Goal: Information Seeking & Learning: Learn about a topic

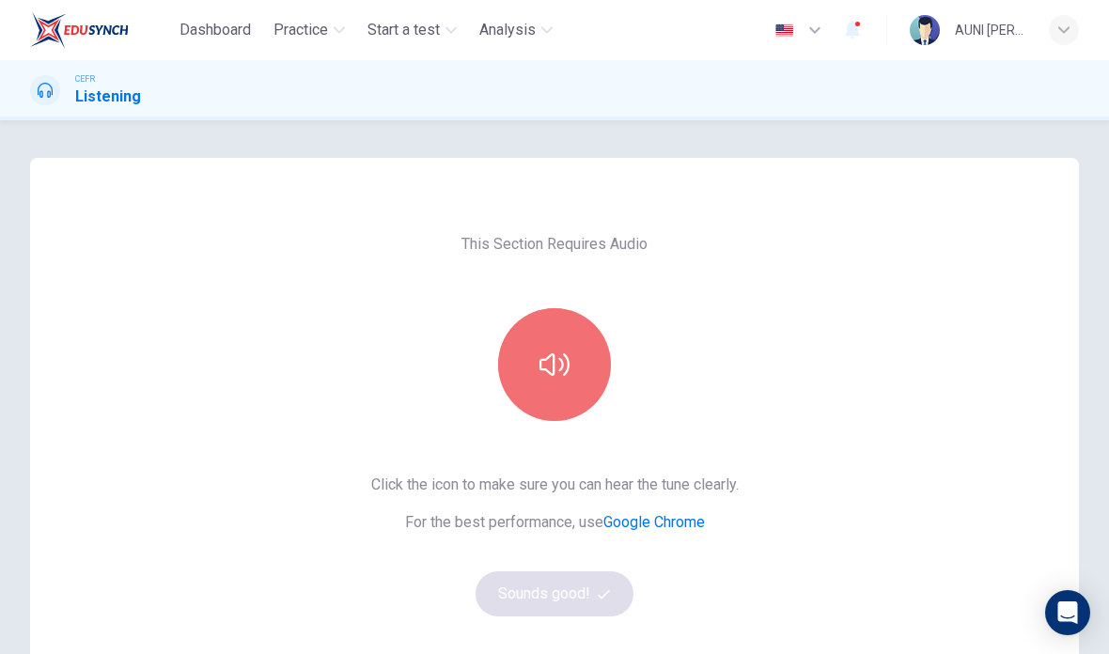
click at [556, 352] on icon "button" at bounding box center [554, 365] width 30 height 30
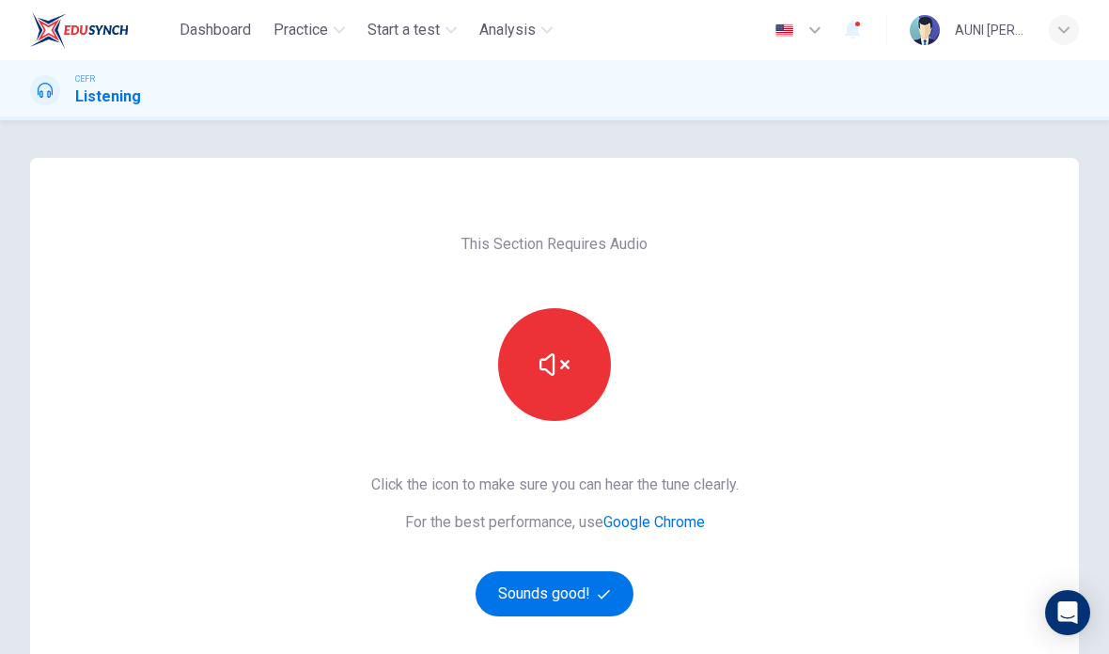
scroll to position [28, 0]
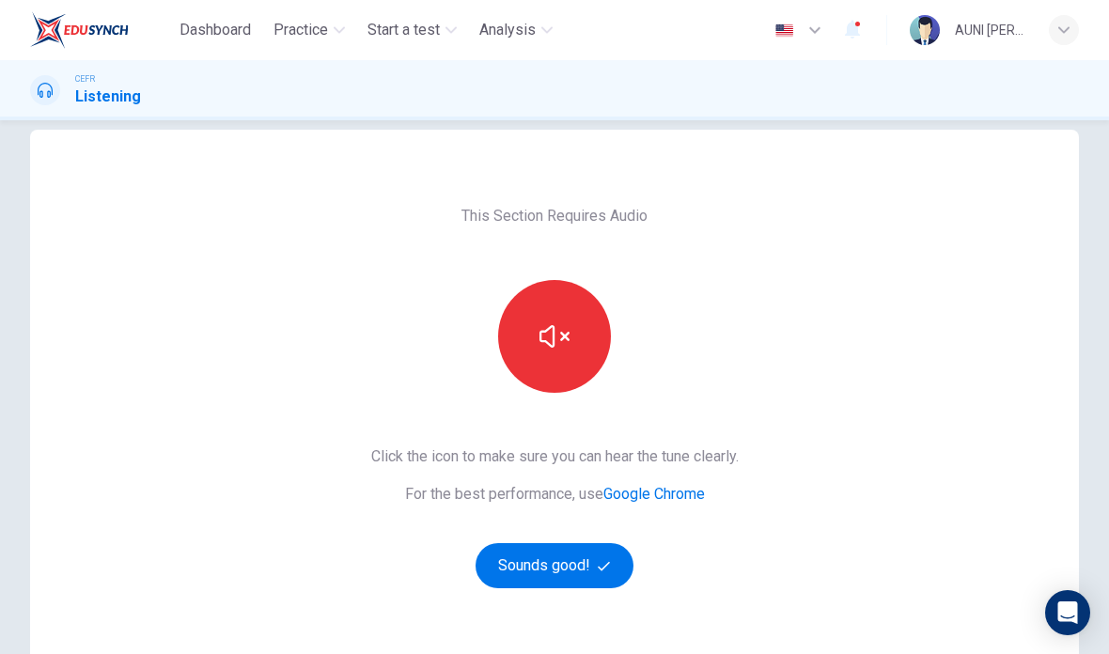
click at [568, 366] on button "button" at bounding box center [554, 336] width 113 height 113
click at [581, 357] on button "button" at bounding box center [554, 336] width 113 height 113
click at [575, 570] on button "Sounds good!" at bounding box center [554, 565] width 158 height 45
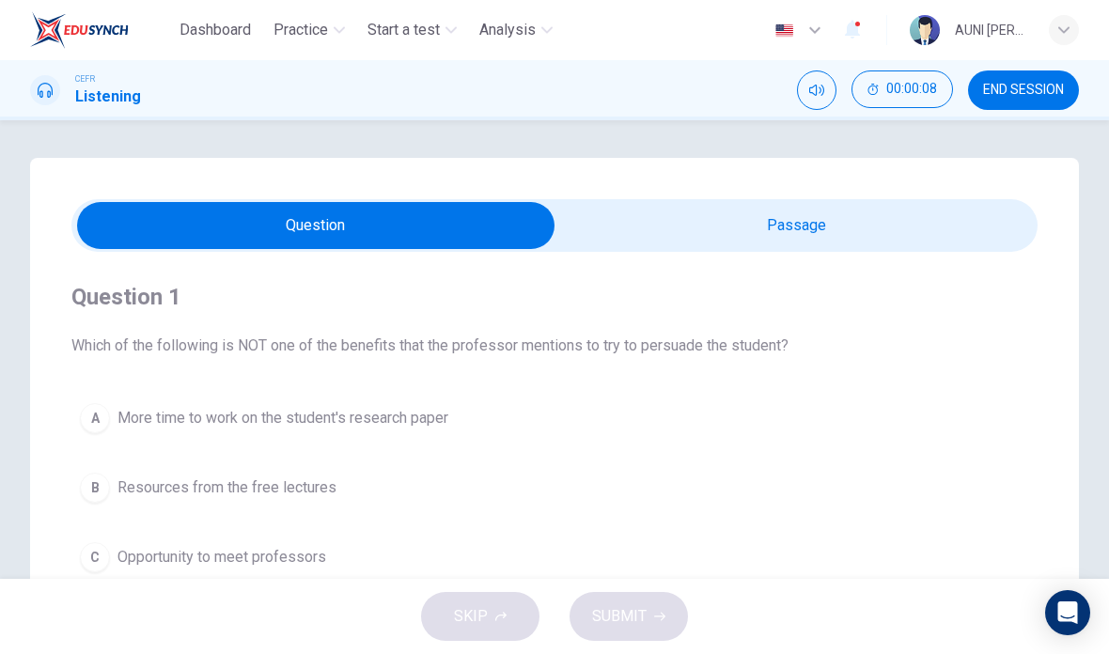
scroll to position [0, 0]
click at [863, 237] on input "checkbox" at bounding box center [315, 225] width 1449 height 47
checkbox input "true"
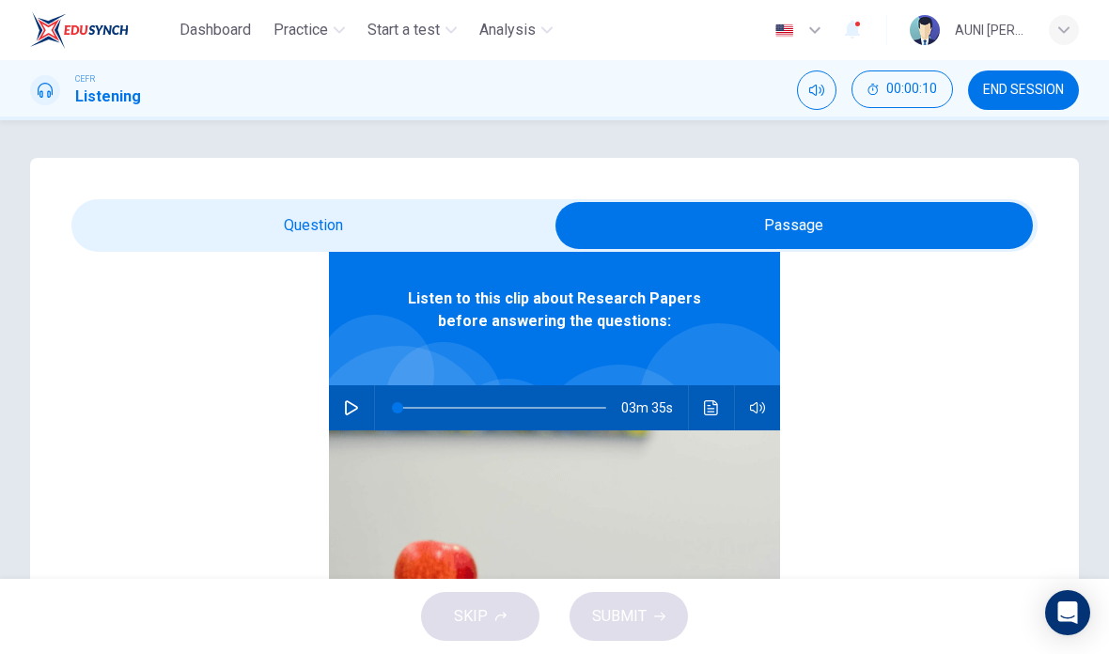
scroll to position [105, 0]
click at [365, 401] on button "button" at bounding box center [351, 407] width 30 height 45
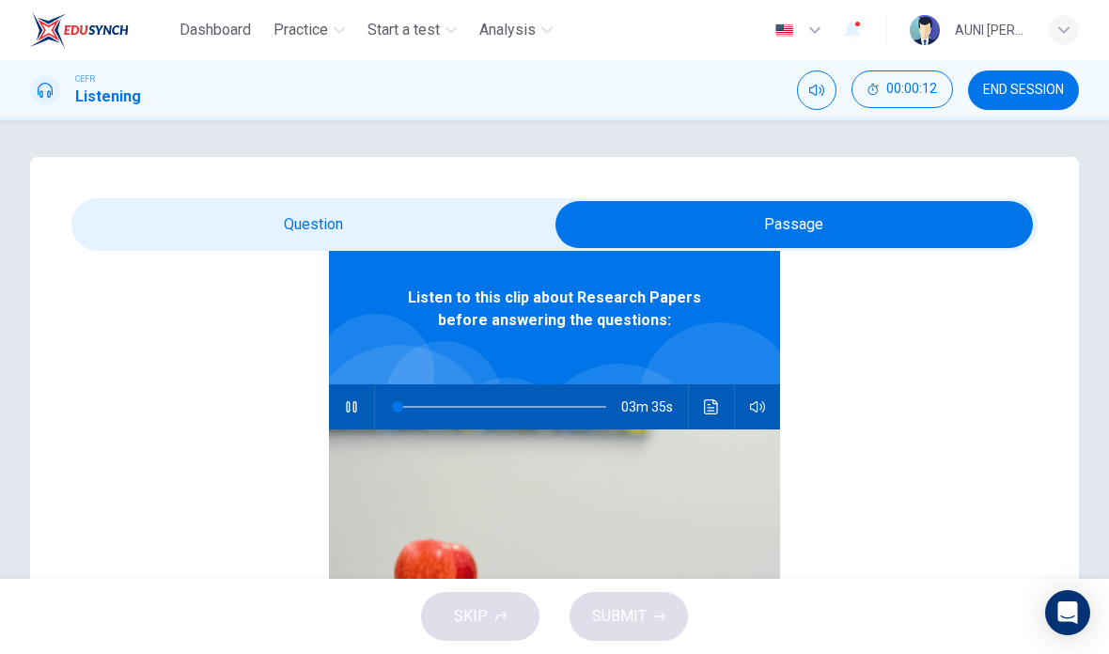
type input "0"
click at [250, 216] on input "checkbox" at bounding box center [794, 224] width 1449 height 47
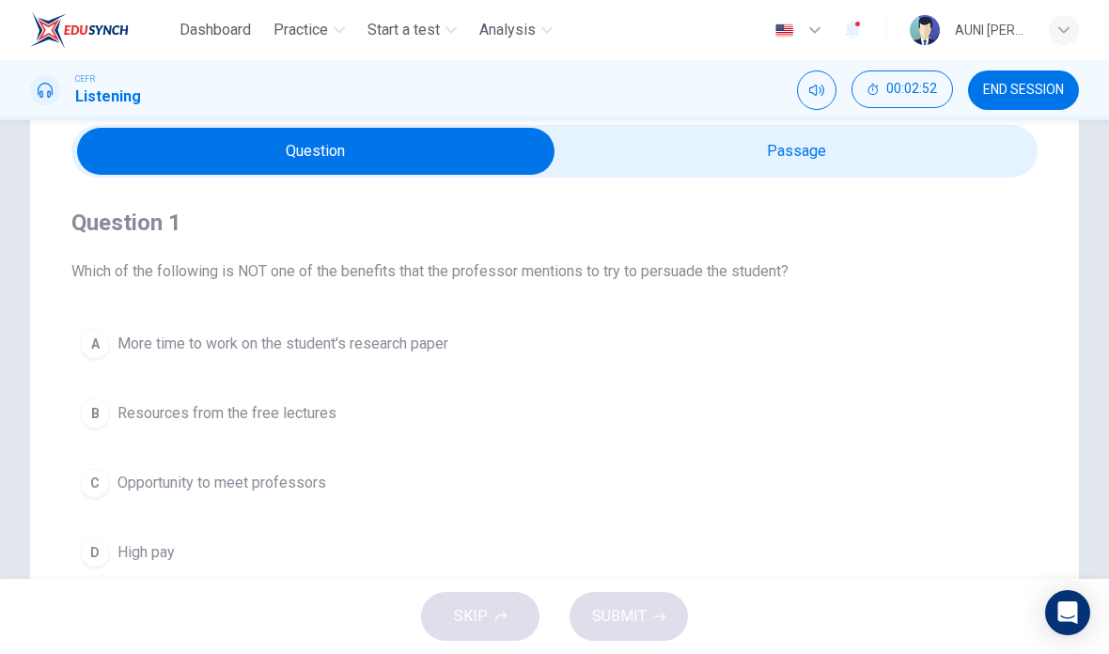
scroll to position [83, 0]
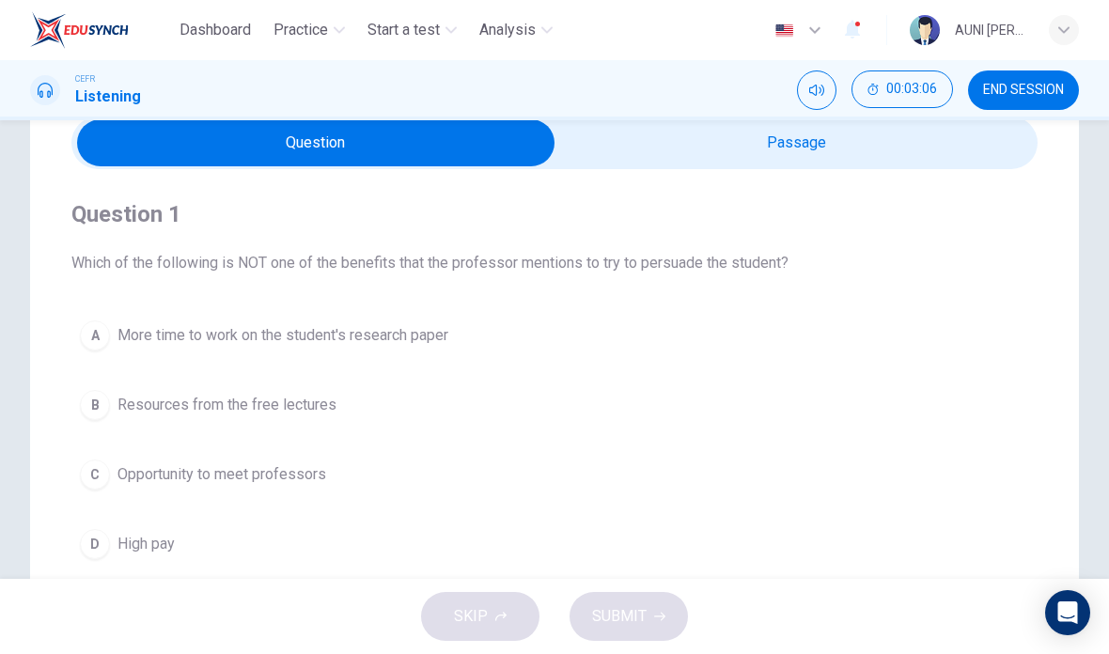
click at [91, 542] on div "D" at bounding box center [95, 544] width 30 height 30
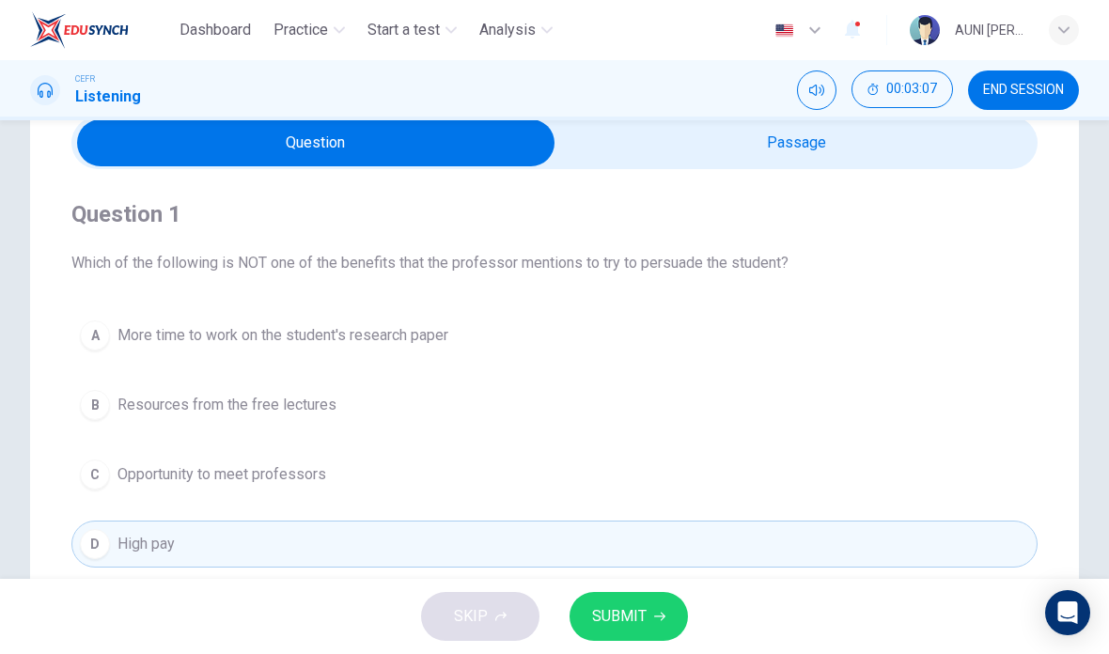
click at [622, 603] on span "SUBMIT" at bounding box center [619, 616] width 54 height 26
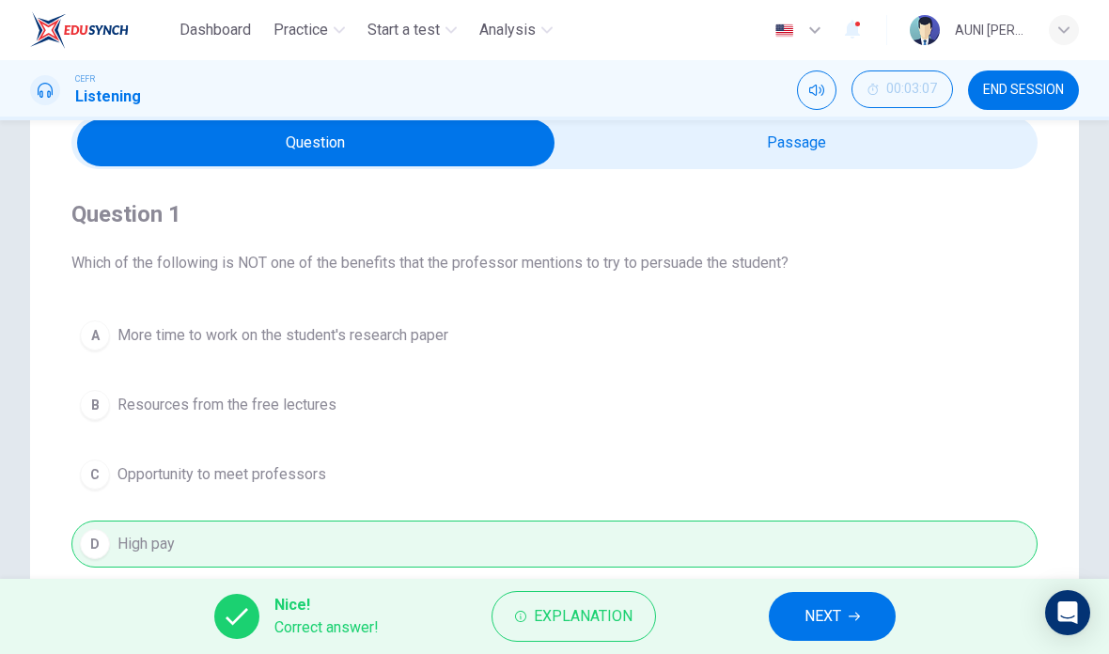
click at [793, 613] on button "NEXT" at bounding box center [832, 616] width 127 height 49
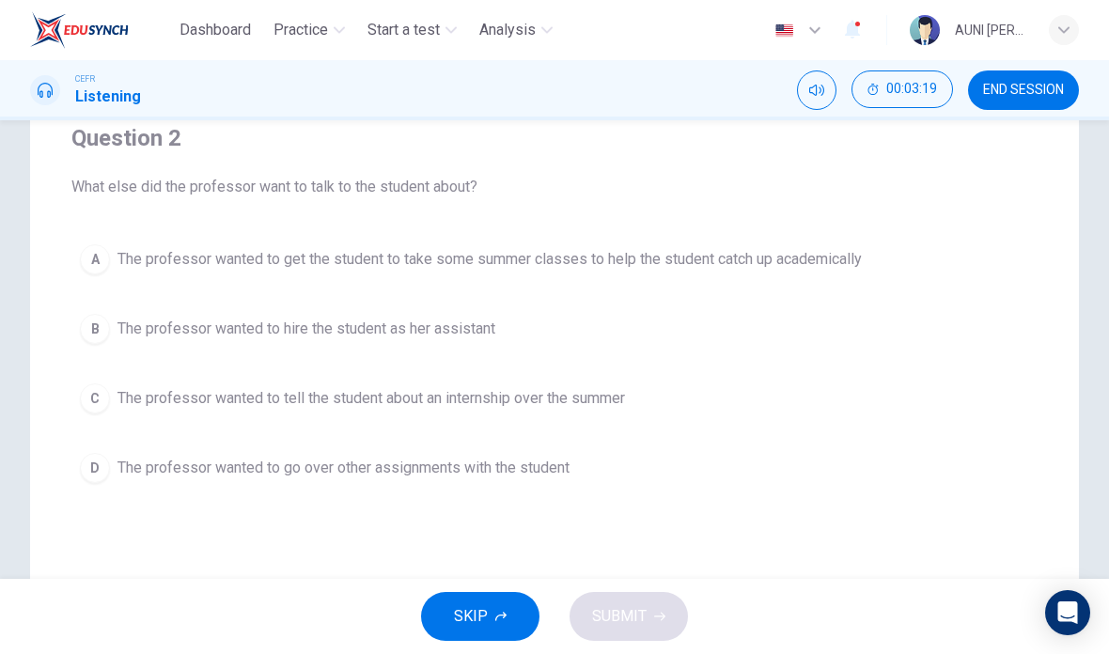
scroll to position [167, 0]
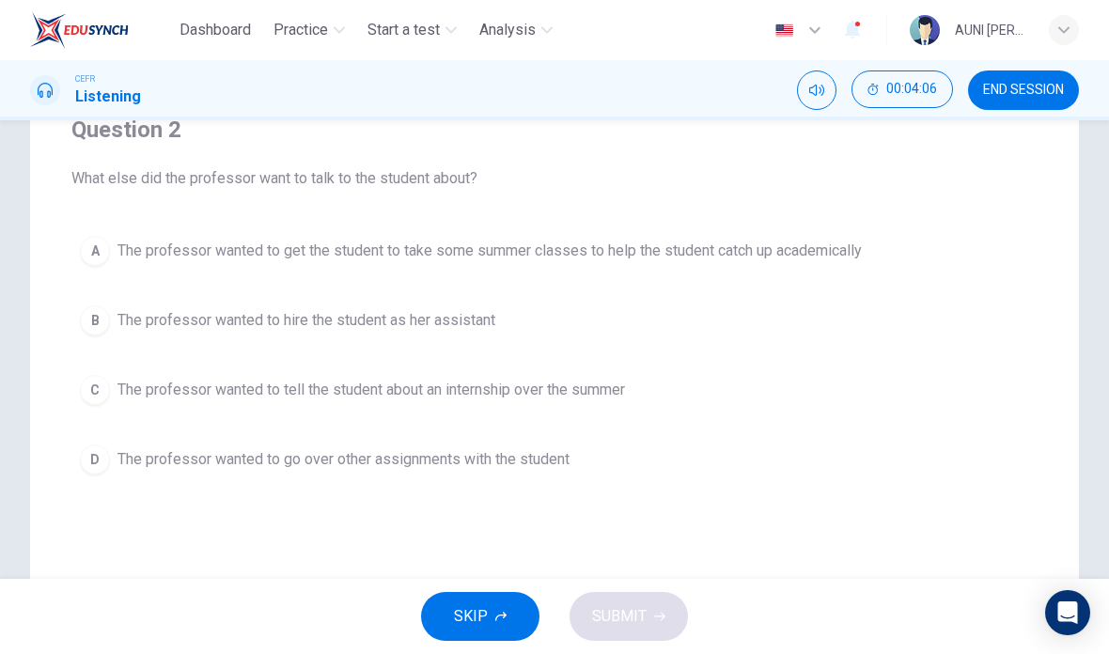
checkbox input "true"
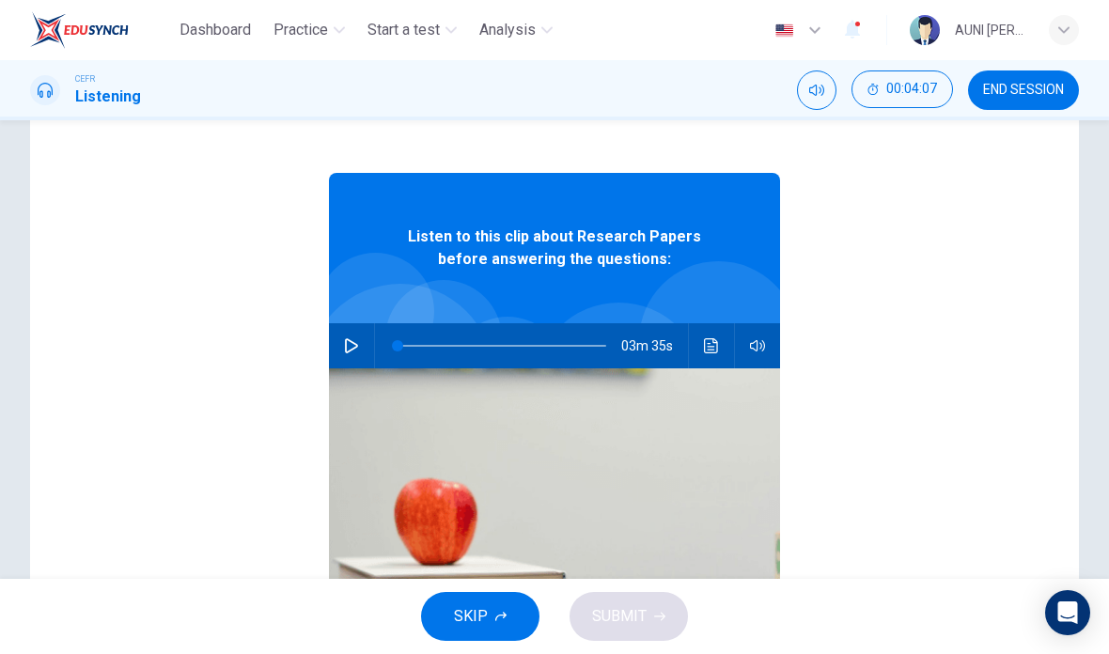
click at [361, 349] on button "button" at bounding box center [351, 345] width 30 height 45
type input "0"
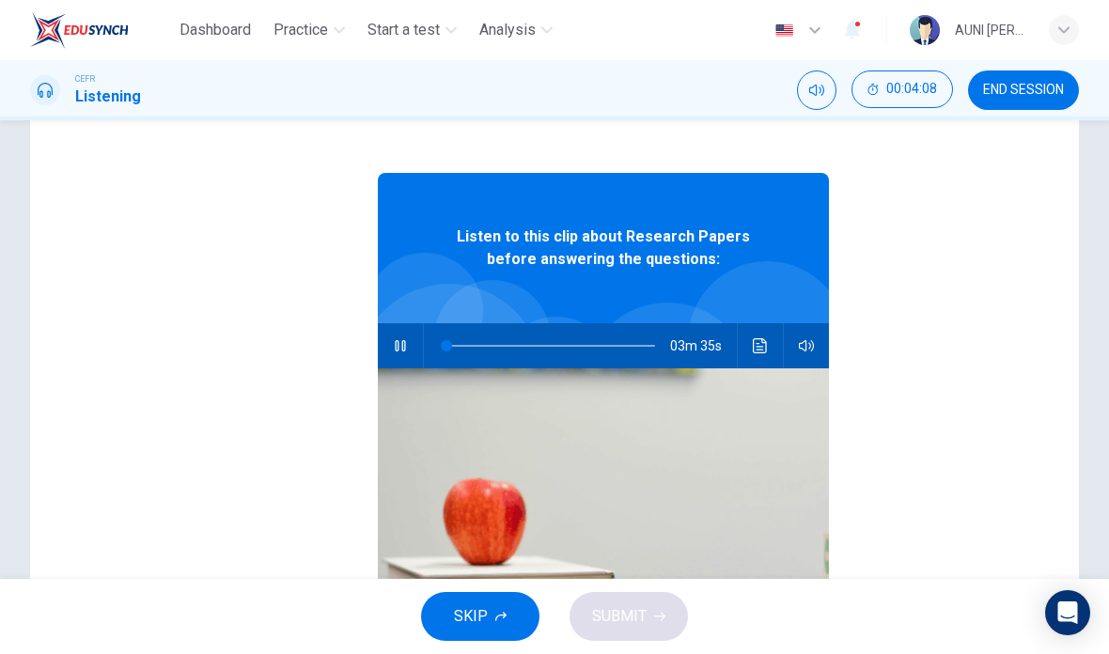
checkbox input "false"
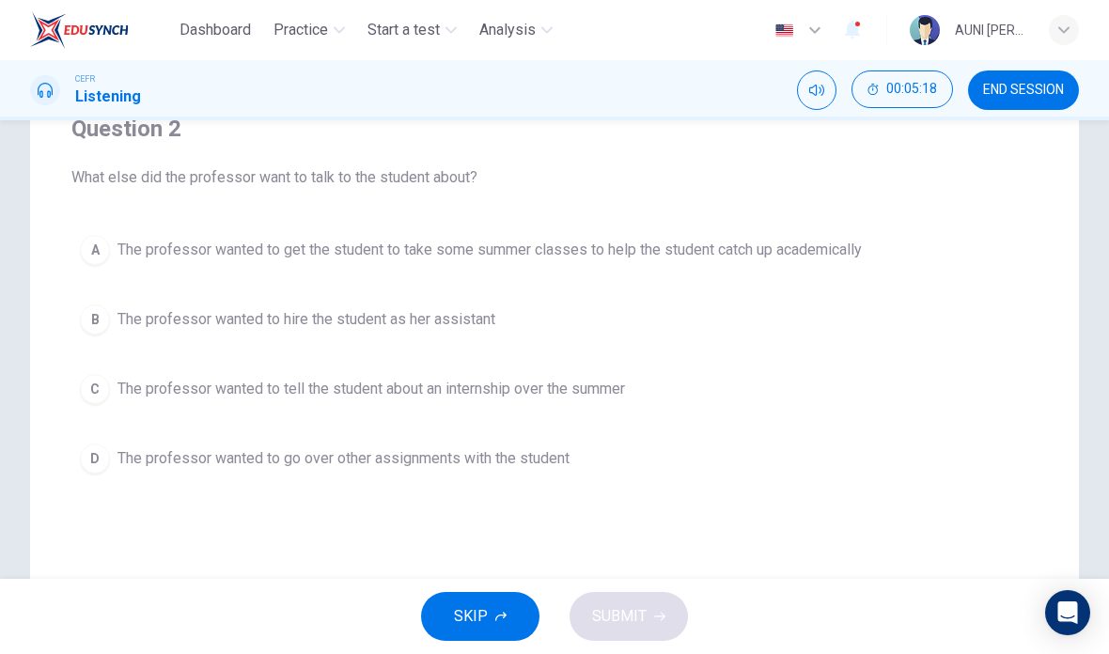
scroll to position [171, 0]
click at [335, 387] on span "The professor wanted to tell the student about an internship over the summer" at bounding box center [370, 386] width 507 height 23
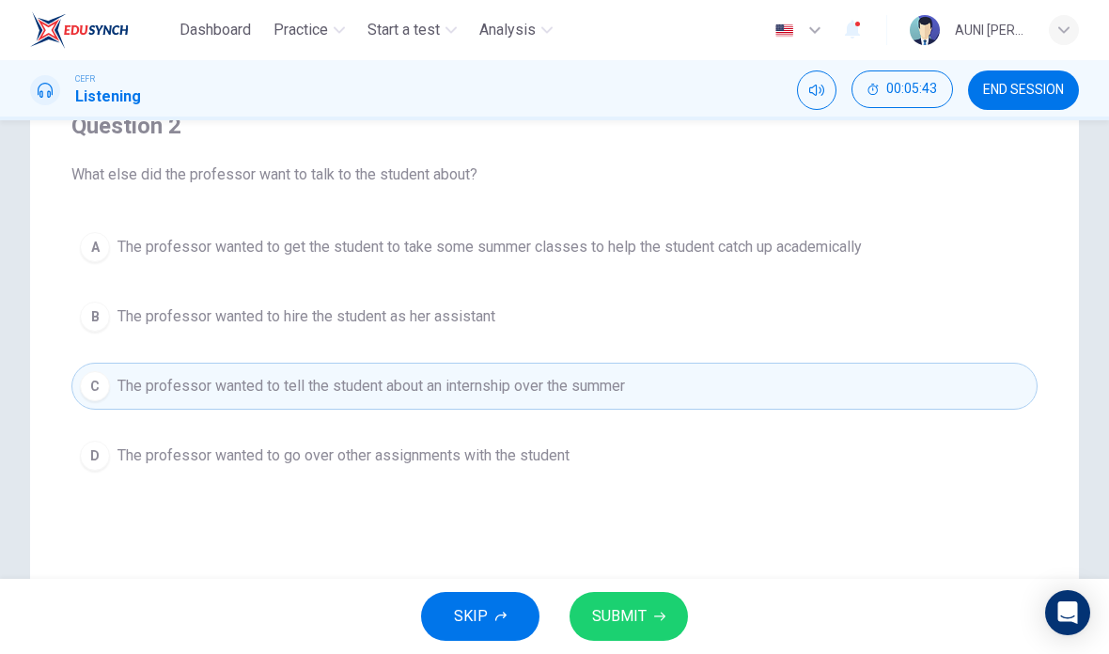
click at [611, 612] on span "SUBMIT" at bounding box center [619, 616] width 54 height 26
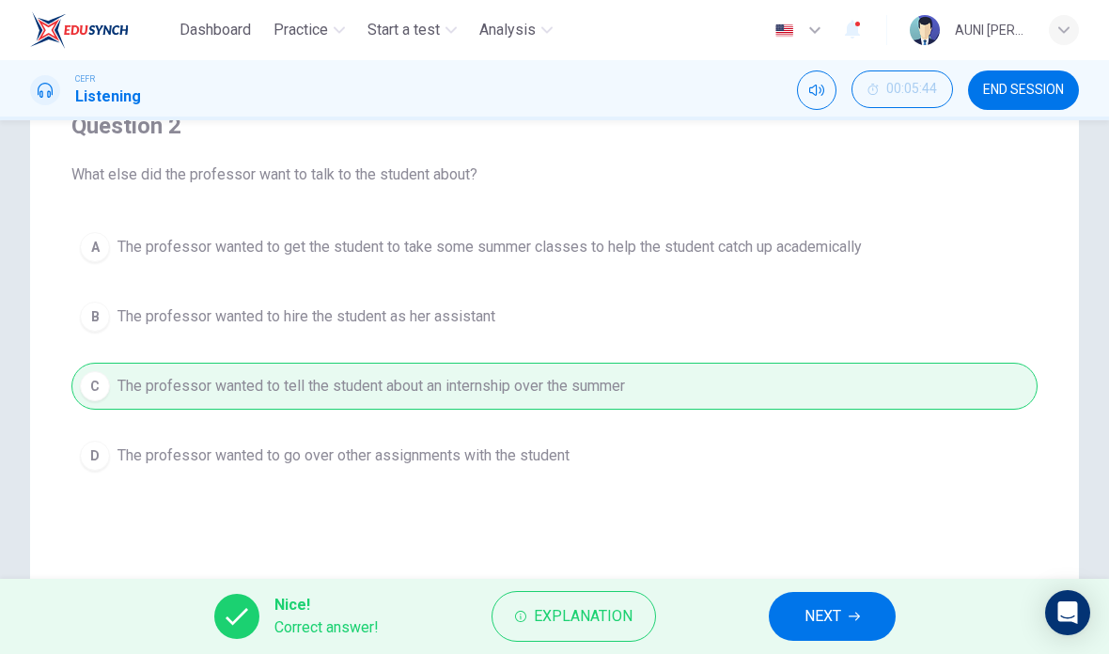
click at [825, 615] on span "NEXT" at bounding box center [822, 616] width 37 height 26
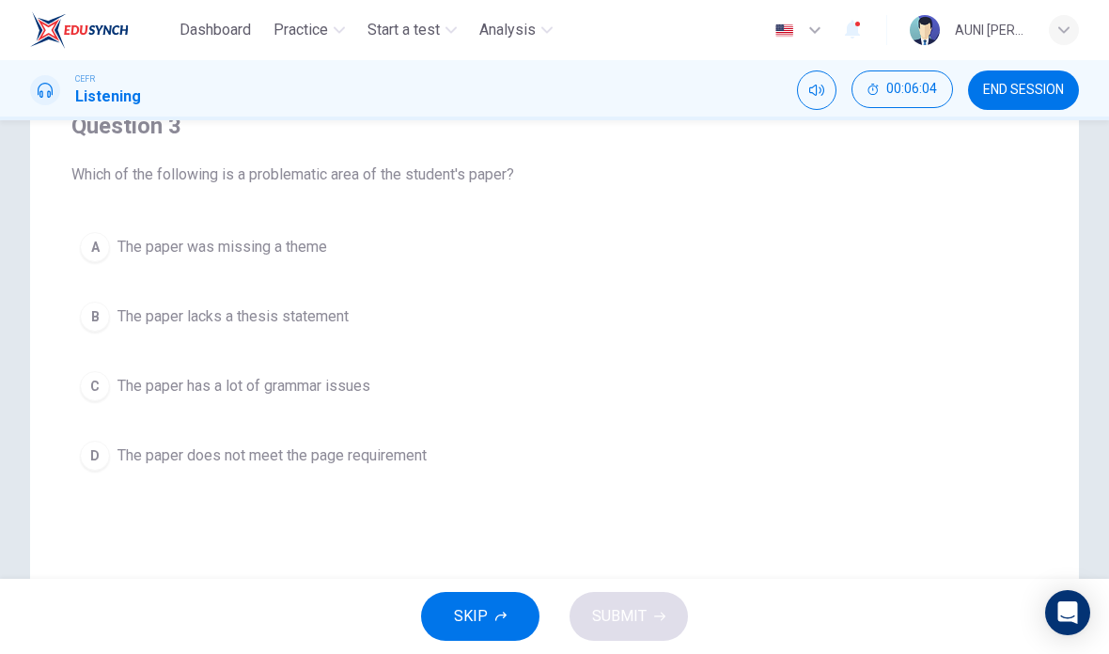
click at [107, 253] on div "A" at bounding box center [95, 247] width 30 height 30
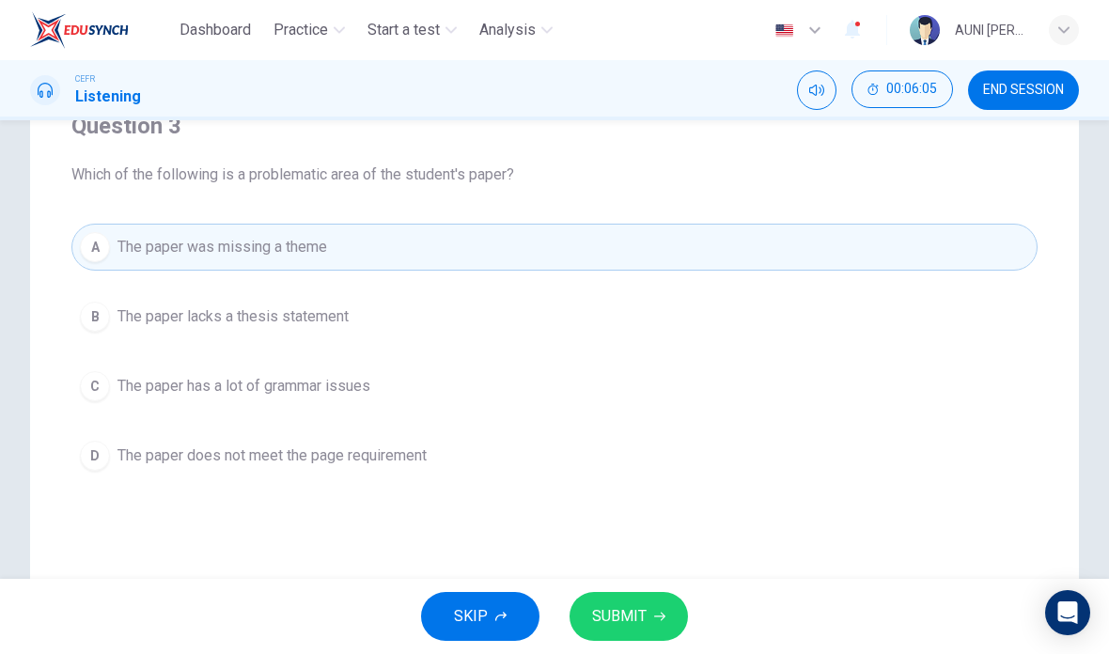
click at [644, 607] on span "SUBMIT" at bounding box center [619, 616] width 54 height 26
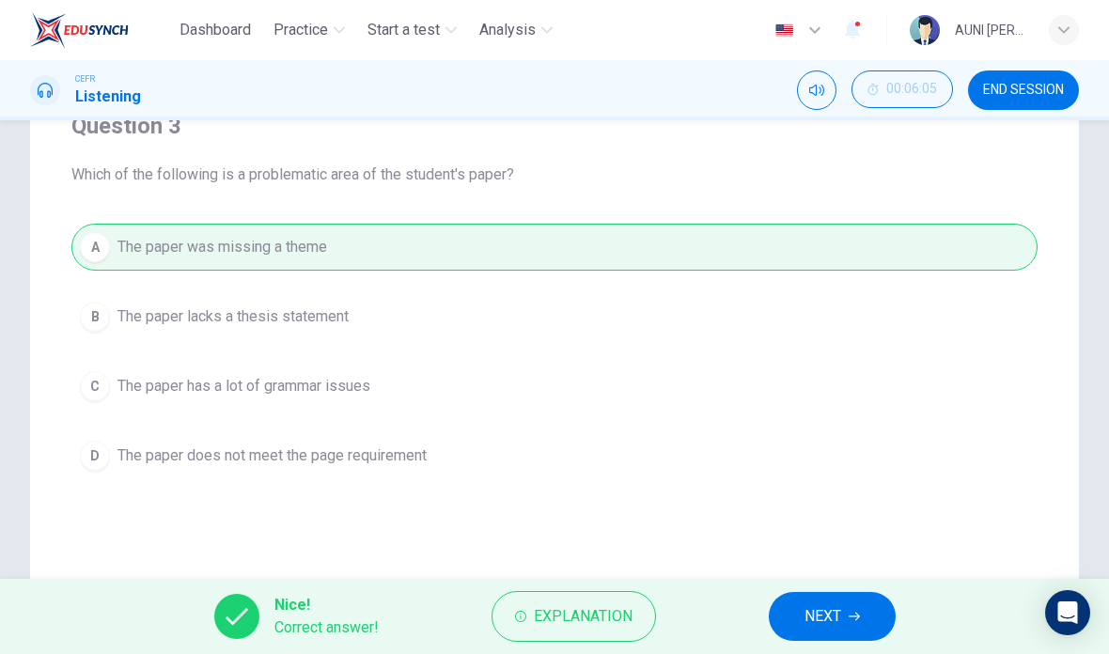
click at [829, 600] on button "NEXT" at bounding box center [832, 616] width 127 height 49
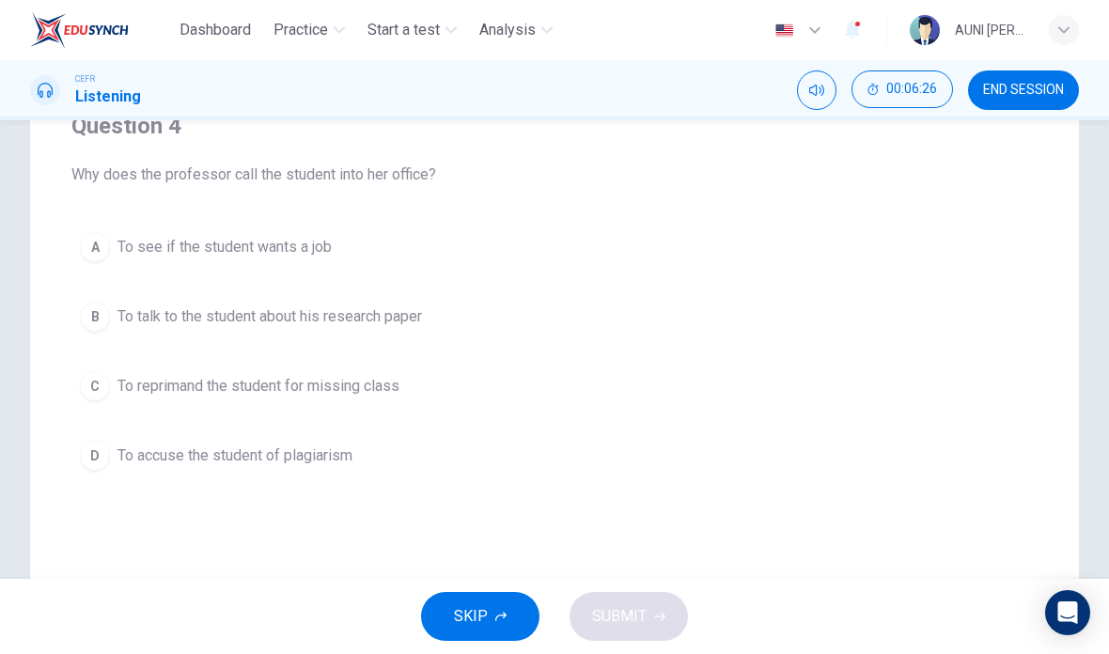
click at [95, 321] on div "B" at bounding box center [95, 317] width 30 height 30
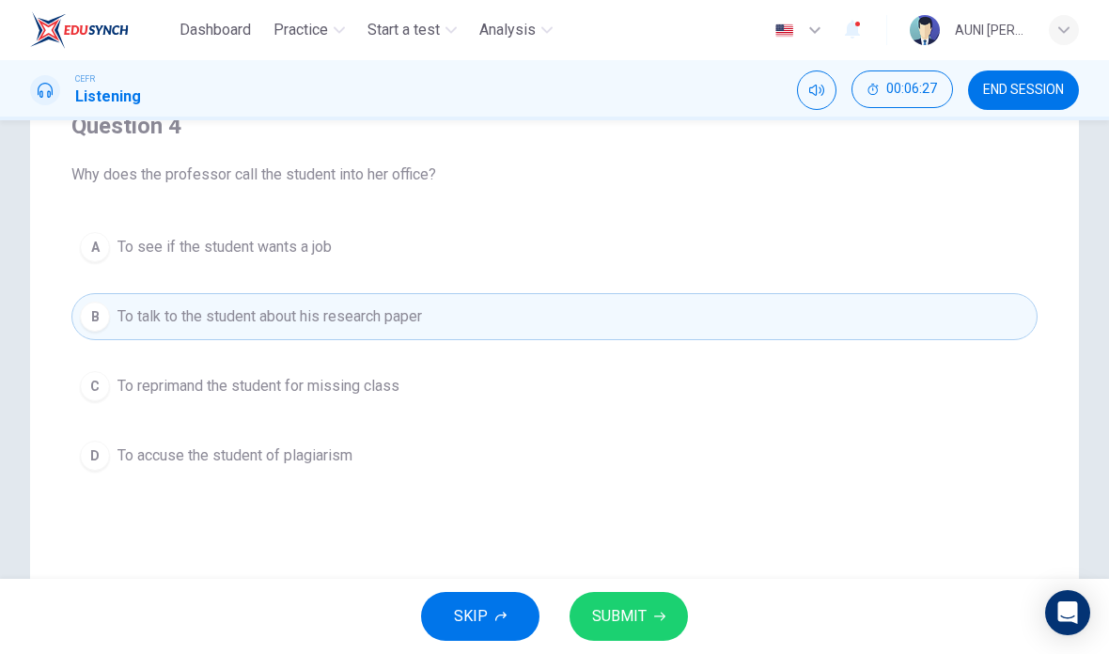
click at [648, 621] on button "SUBMIT" at bounding box center [628, 616] width 118 height 49
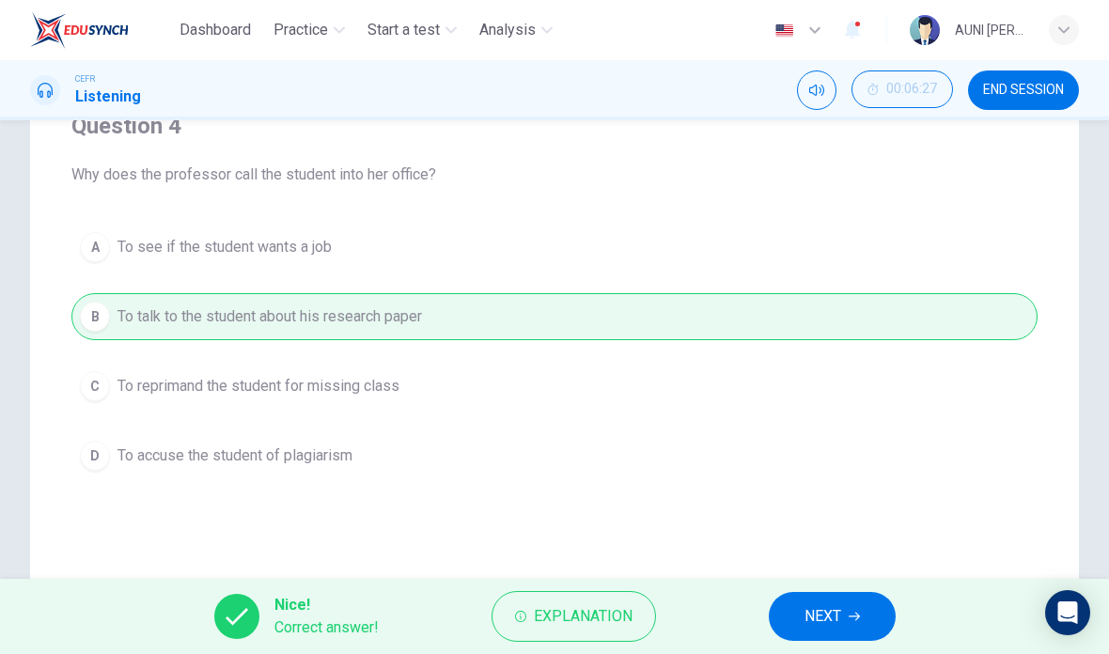
click at [802, 597] on button "NEXT" at bounding box center [832, 616] width 127 height 49
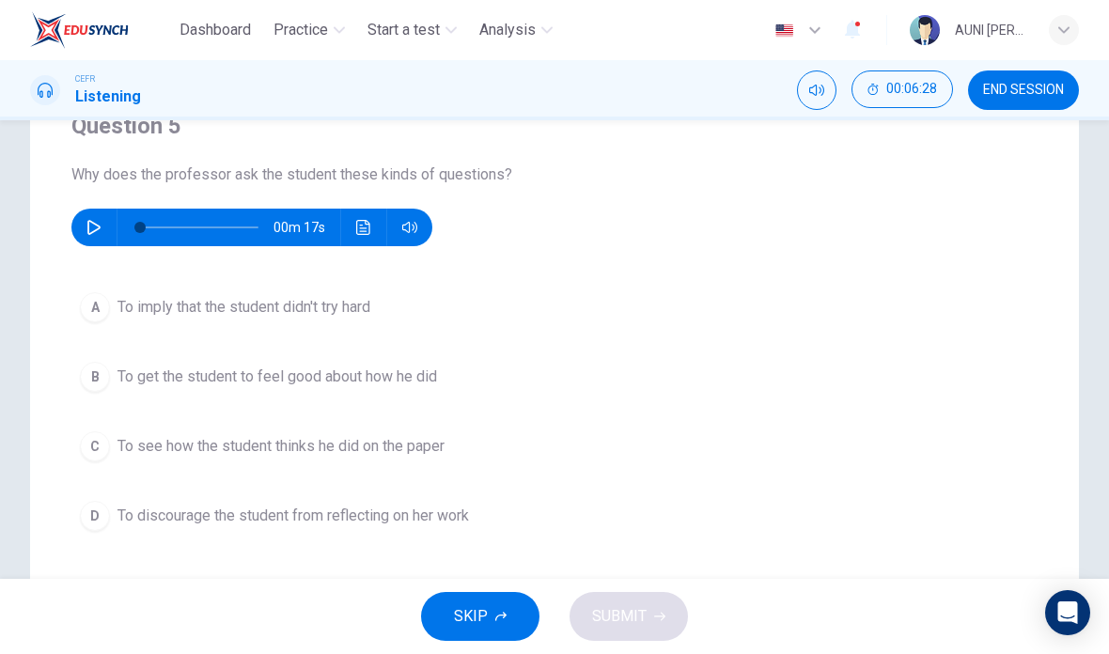
click at [87, 227] on icon "button" at bounding box center [93, 227] width 15 height 15
type input "0"
type input "69"
type input "5"
type input "70"
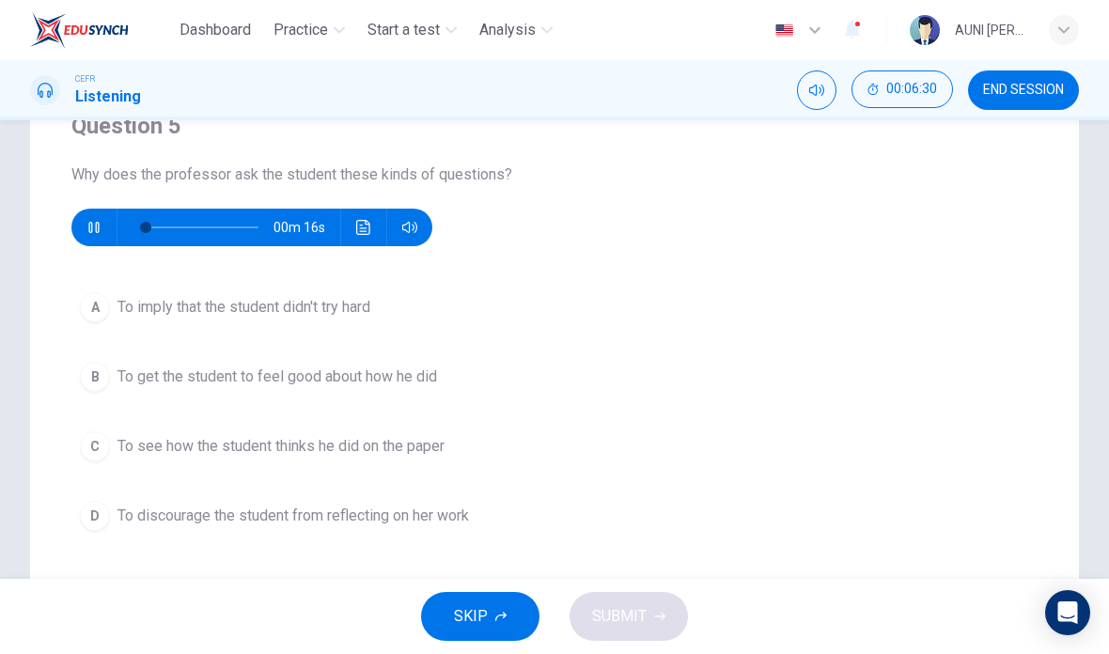
type input "11"
type input "70"
click at [89, 227] on icon "button" at bounding box center [93, 227] width 10 height 11
type input "16"
type input "71"
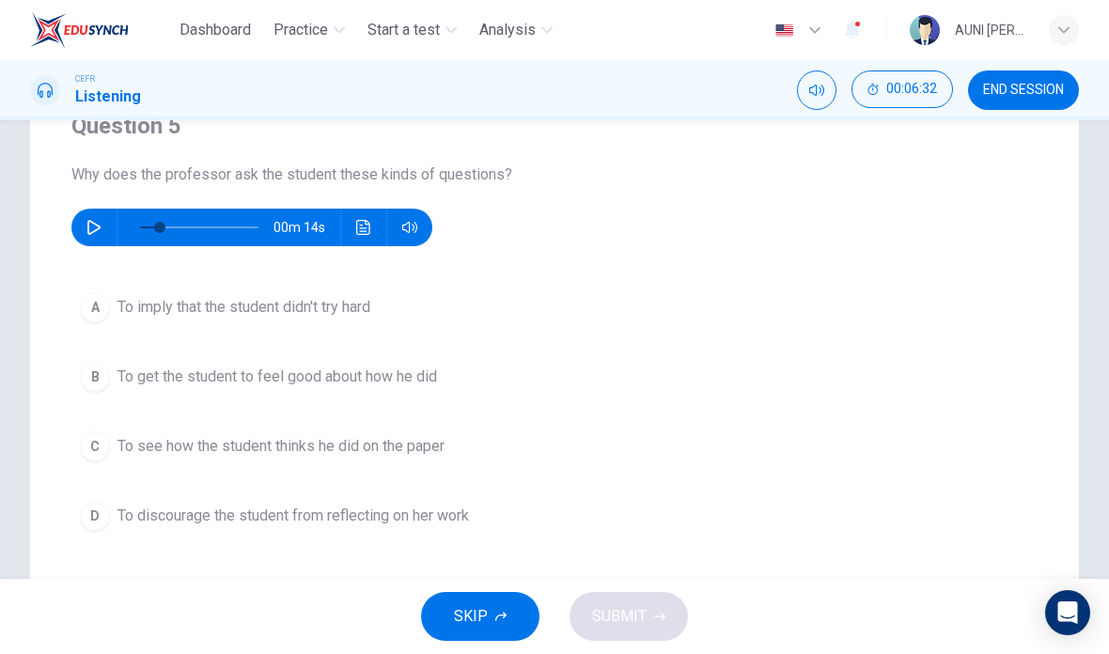
checkbox input "true"
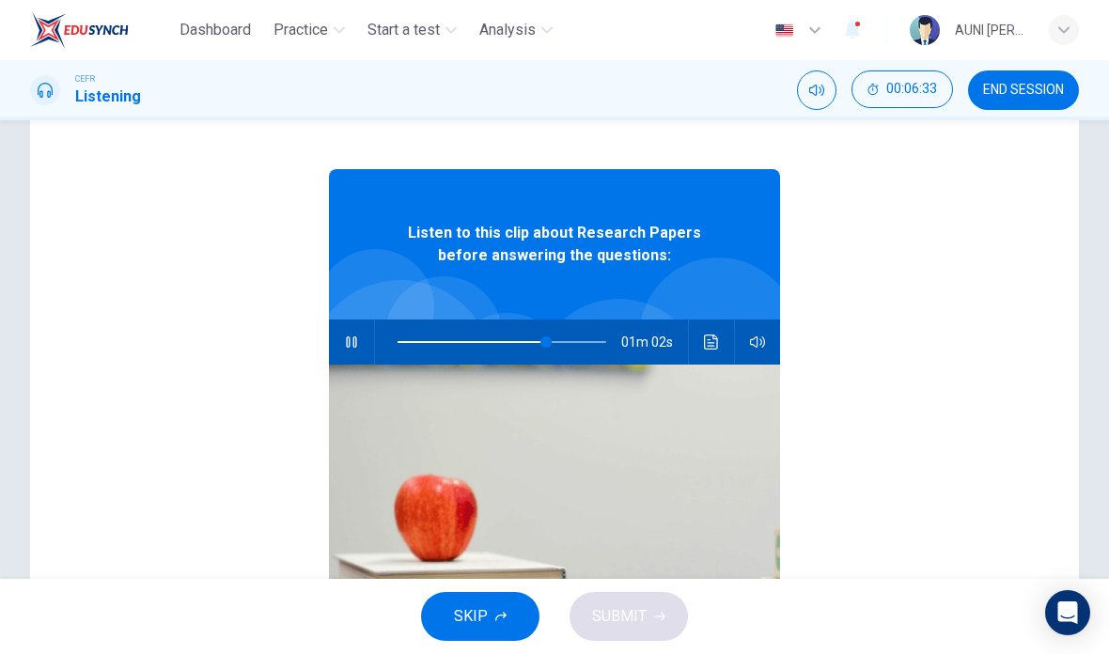
click at [359, 353] on button "button" at bounding box center [351, 341] width 30 height 45
type input "71"
checkbox input "false"
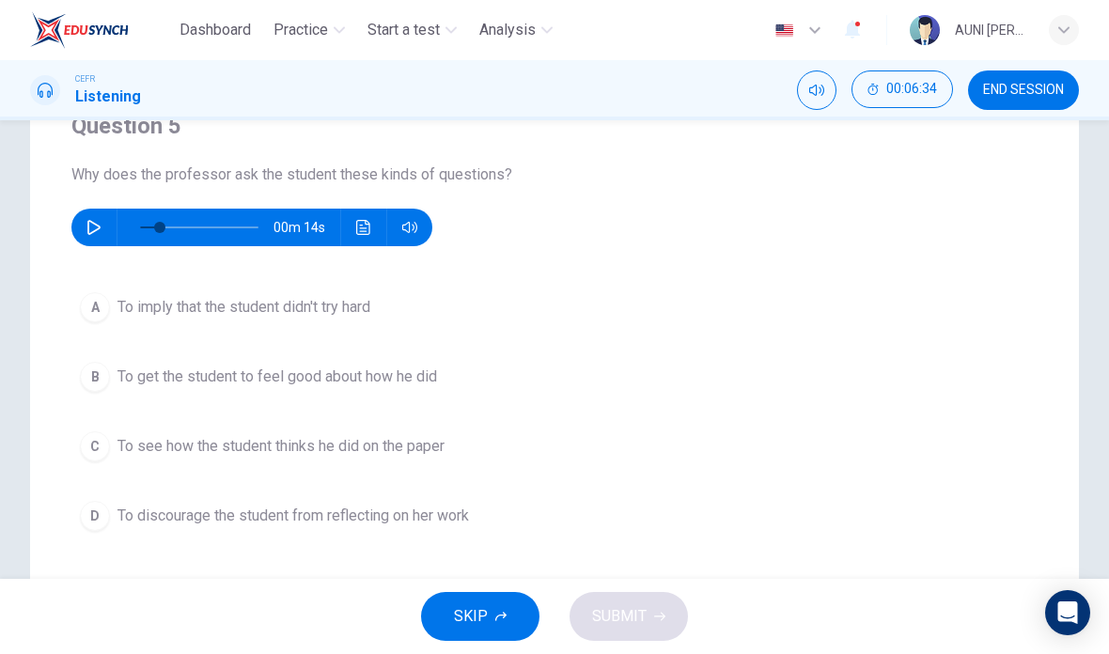
click at [87, 235] on button "button" at bounding box center [94, 228] width 30 height 38
click at [399, 467] on button "C To see how the student thinks he did on the paper" at bounding box center [554, 446] width 966 height 47
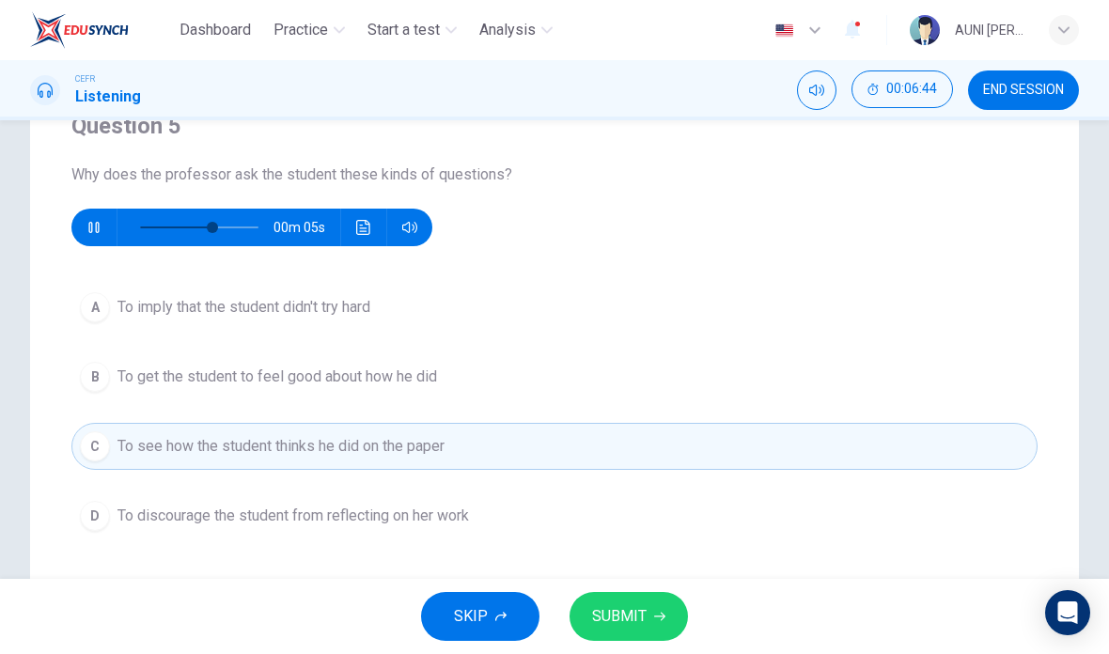
click at [646, 621] on button "SUBMIT" at bounding box center [628, 616] width 118 height 49
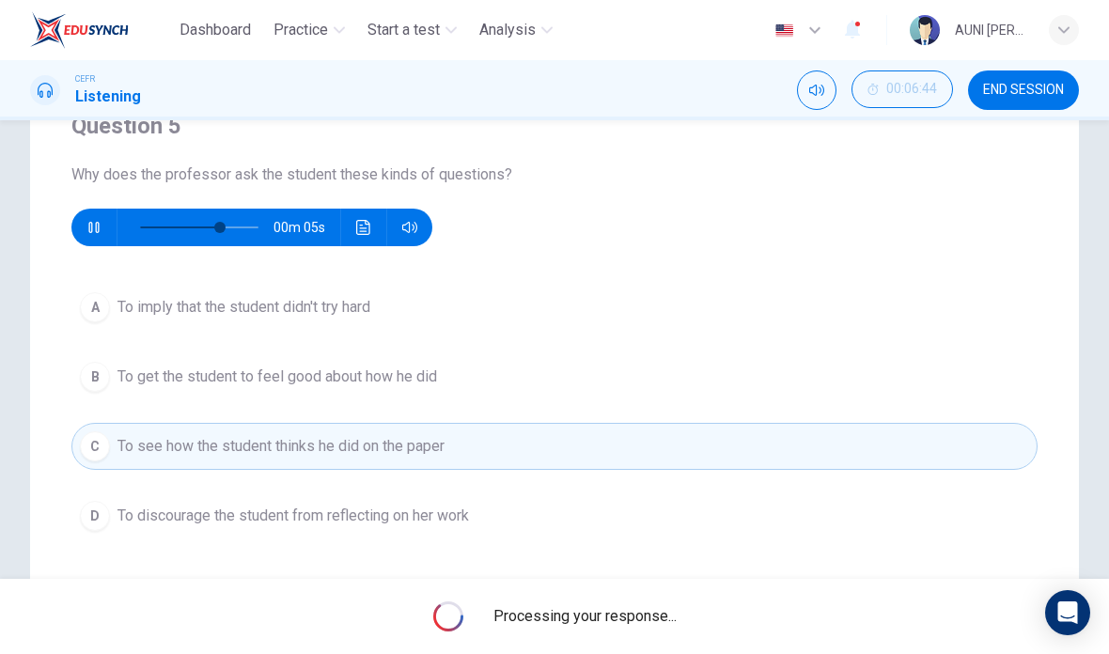
type input "73"
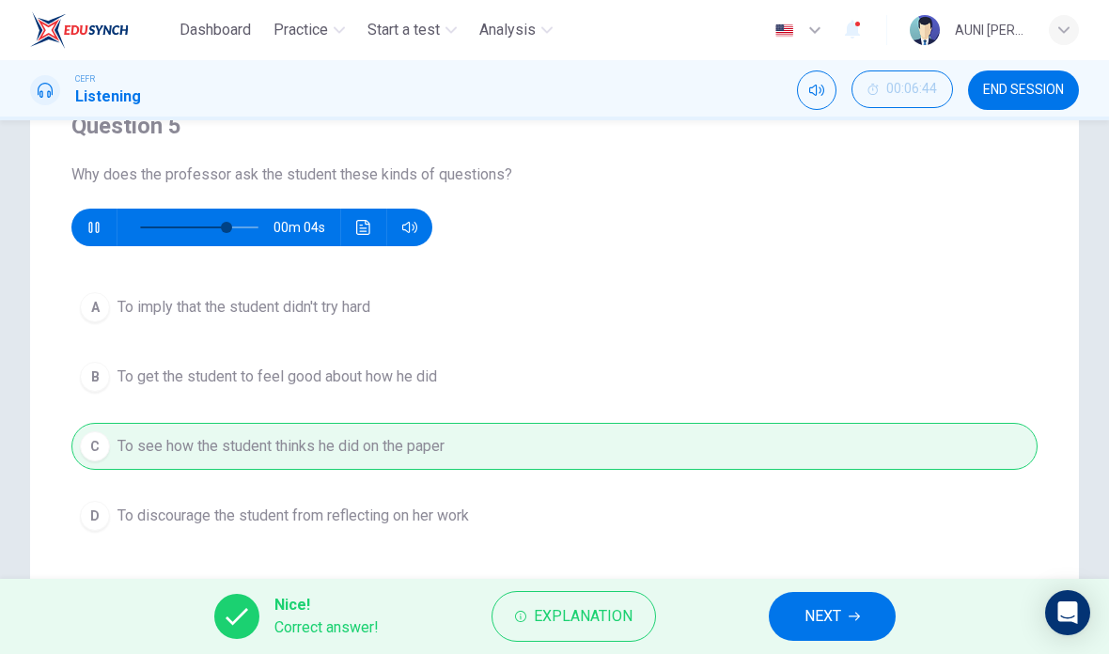
click at [817, 627] on span "NEXT" at bounding box center [822, 616] width 37 height 26
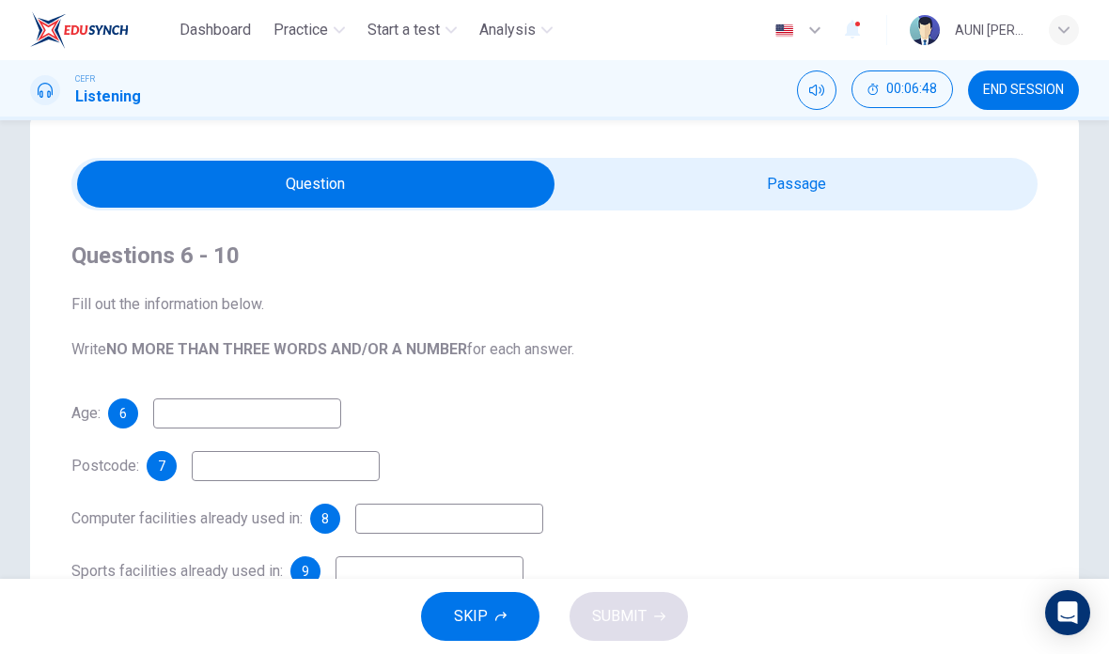
scroll to position [42, 0]
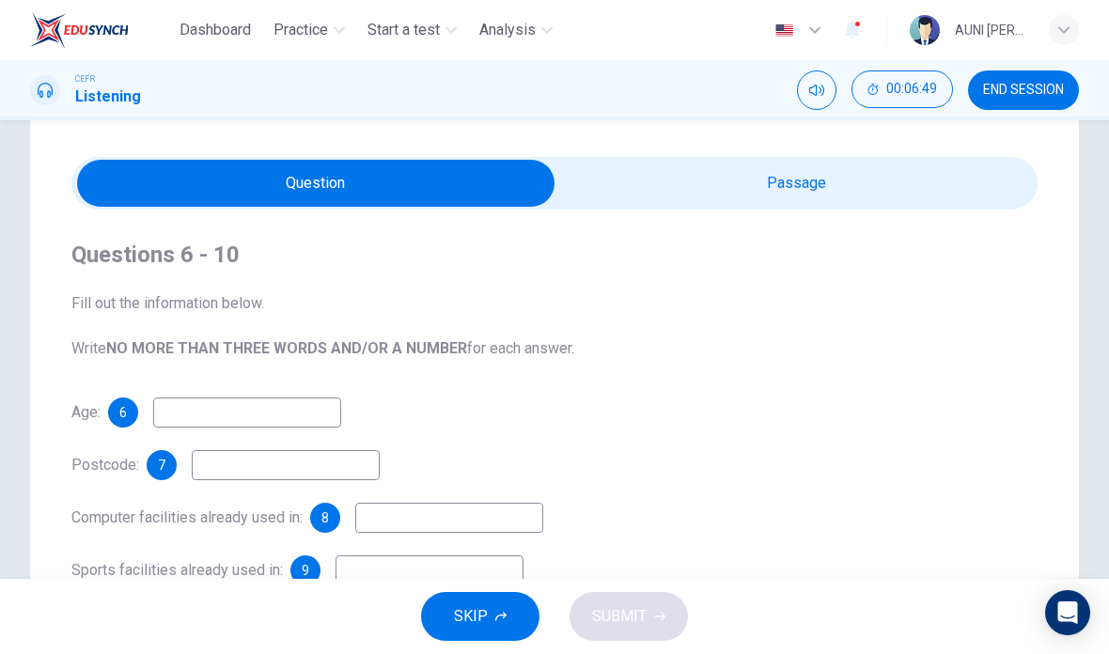
click at [815, 192] on input "checkbox" at bounding box center [315, 183] width 1449 height 47
checkbox input "true"
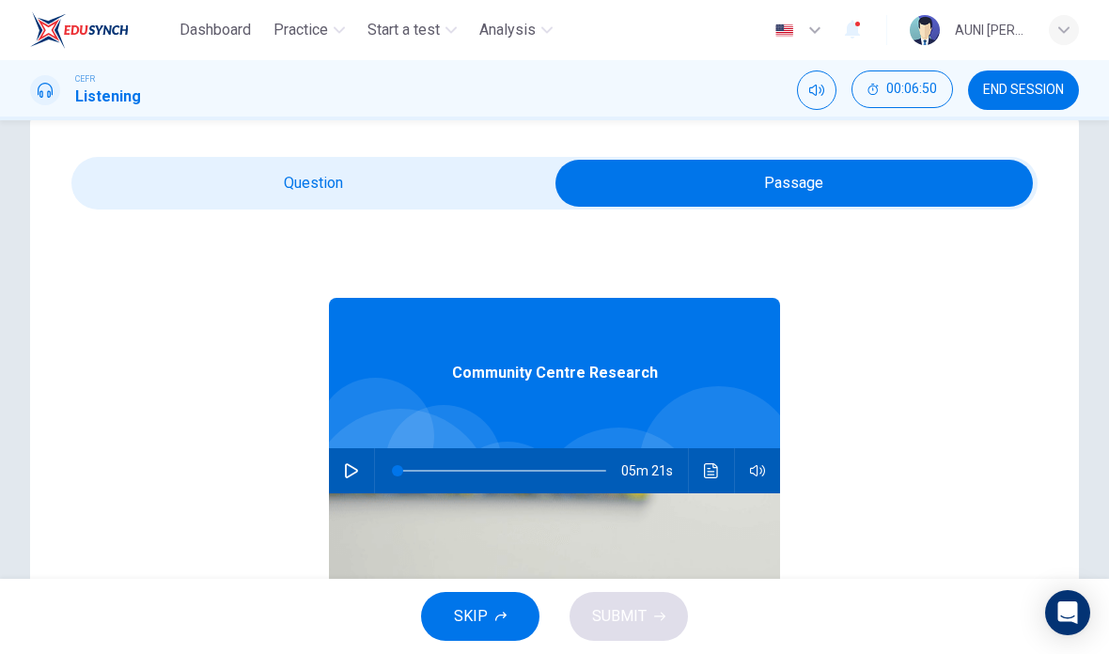
click at [358, 476] on icon "button" at bounding box center [351, 470] width 15 height 15
type input "0"
click at [457, 181] on input "checkbox" at bounding box center [794, 183] width 1449 height 47
checkbox input "false"
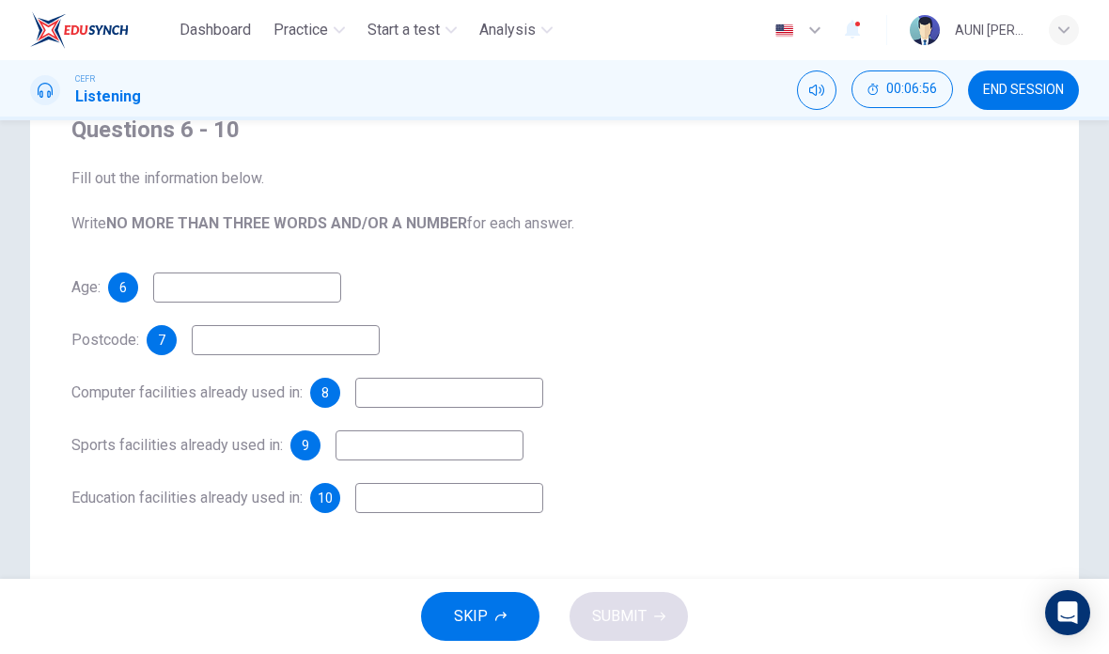
scroll to position [172, 0]
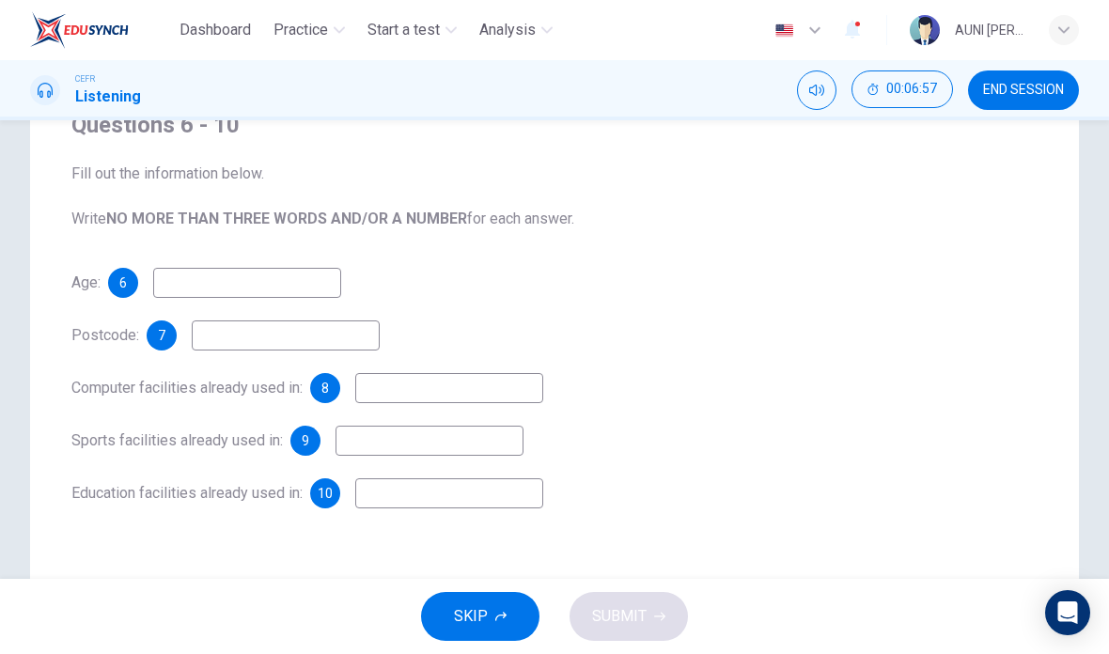
click at [189, 282] on input at bounding box center [247, 283] width 188 height 30
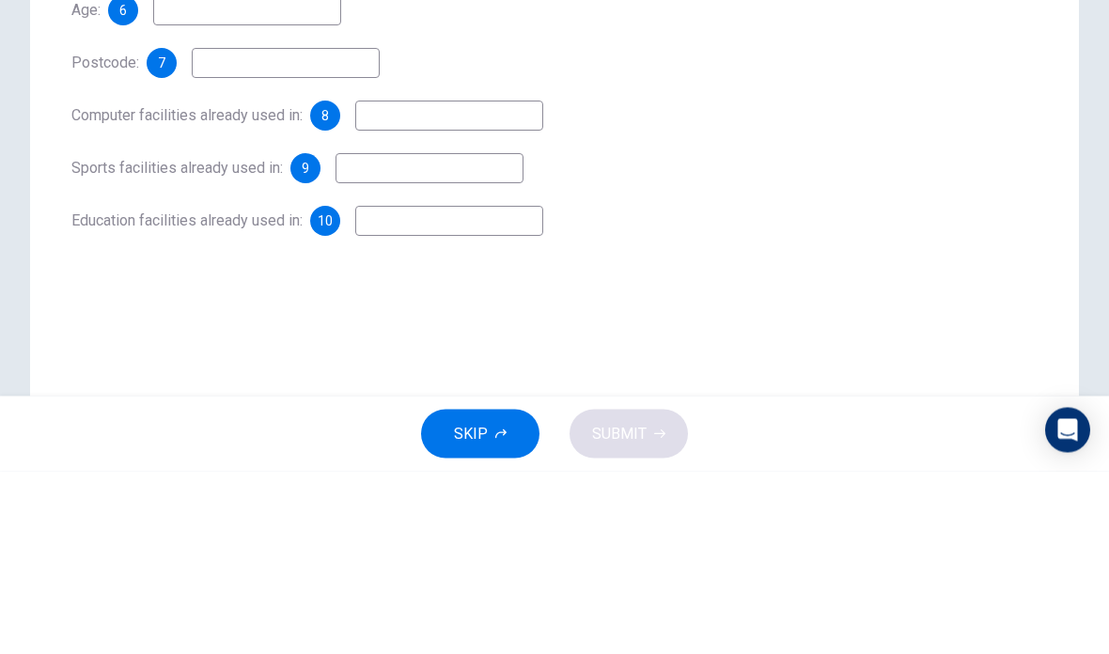
scroll to position [242, 0]
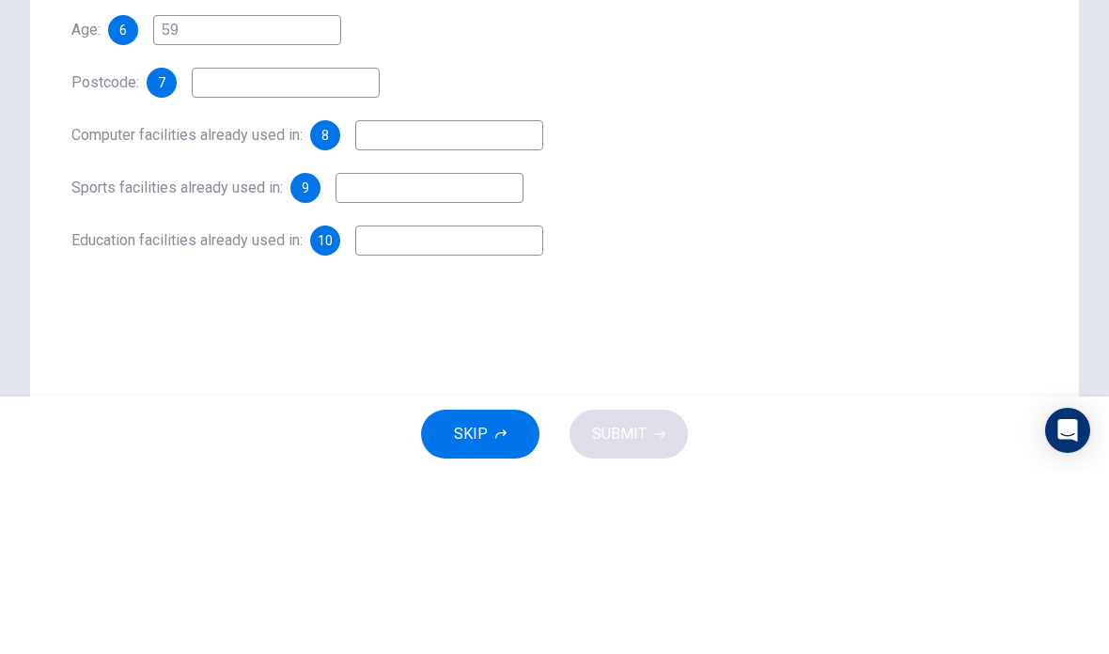
type input "5"
type input "59"
click at [245, 250] on input at bounding box center [286, 265] width 188 height 30
type input "h"
click at [874, 303] on div "Computer facilities already used in: 8" at bounding box center [554, 318] width 966 height 30
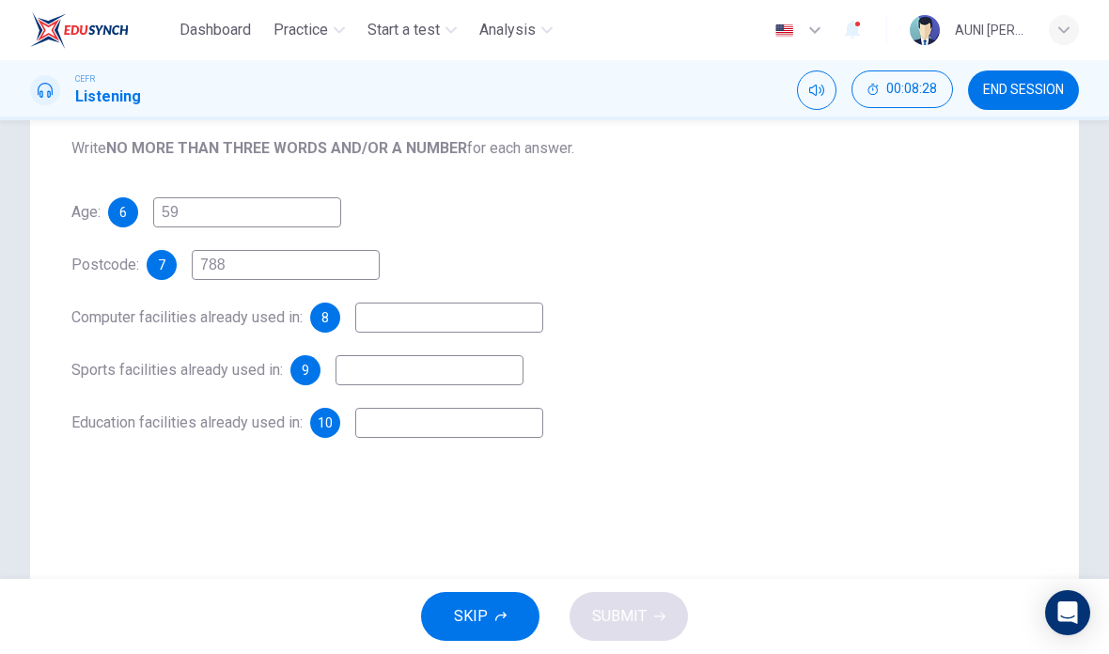
click at [249, 256] on input "788" at bounding box center [286, 265] width 188 height 30
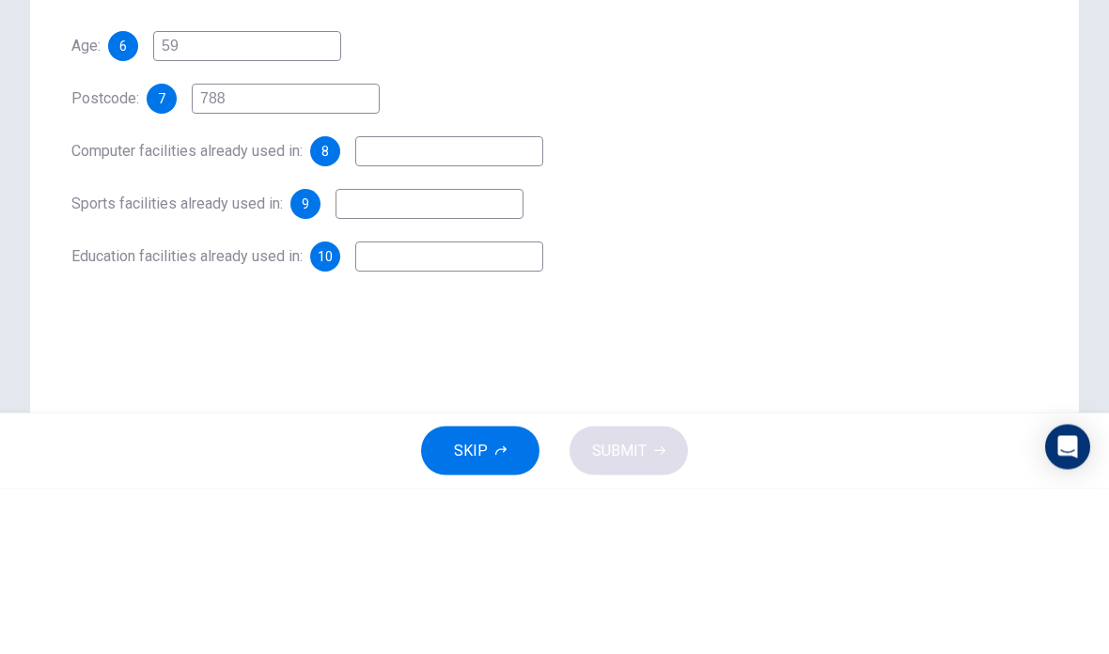
click at [227, 250] on input "788" at bounding box center [286, 265] width 188 height 30
click at [226, 250] on input "788" at bounding box center [286, 265] width 188 height 30
type input "HAH"
type input "33"
type input "H"
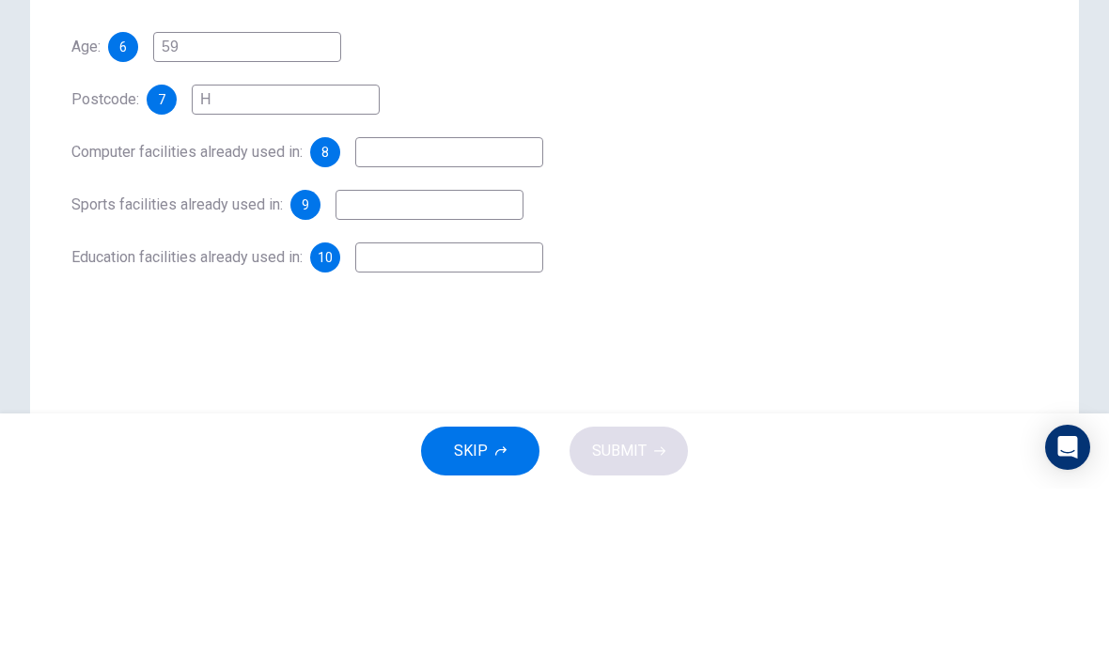
type input "33"
click at [942, 303] on div "Computer facilities already used in: 8" at bounding box center [554, 318] width 966 height 30
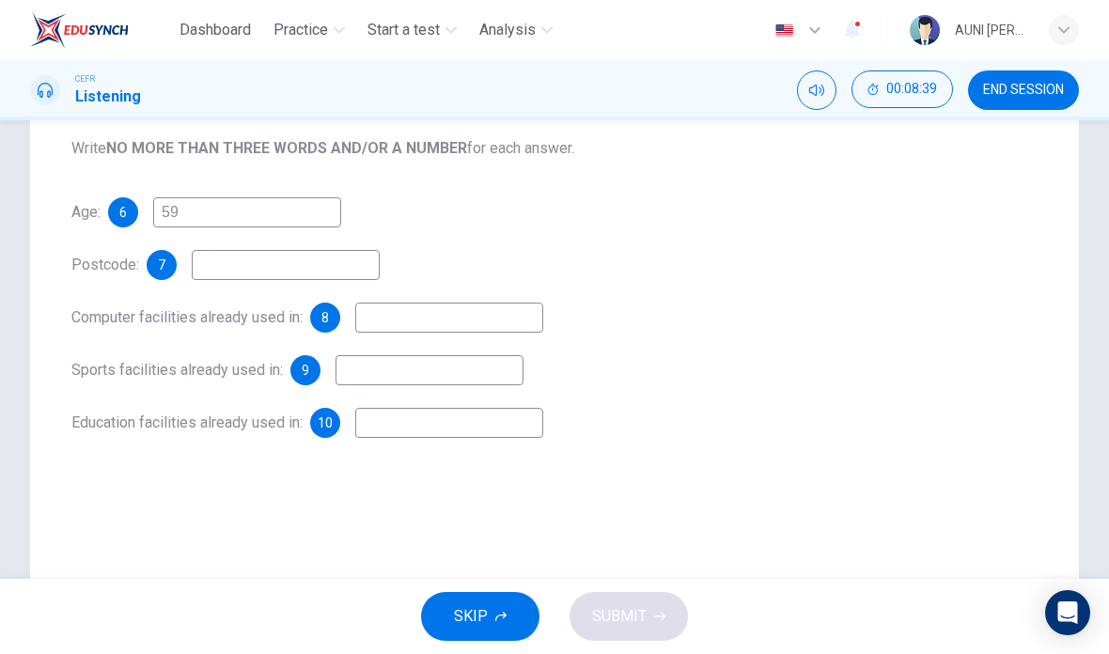
type input "34"
checkbox input "true"
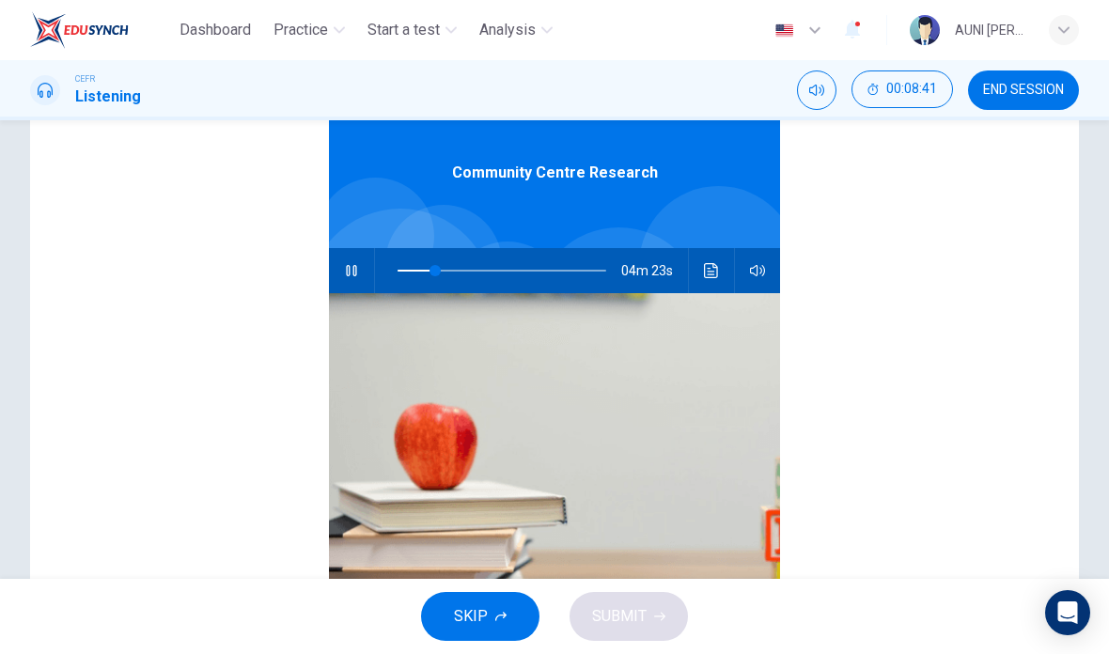
type input "18"
checkbox input "false"
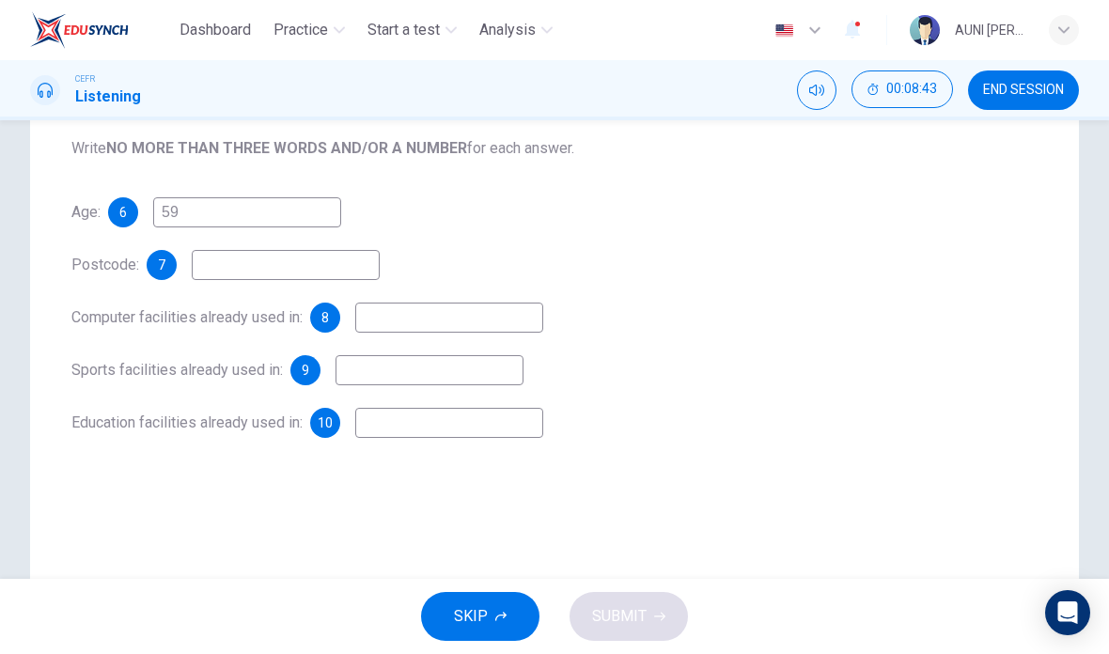
click at [245, 253] on input at bounding box center [286, 265] width 188 height 30
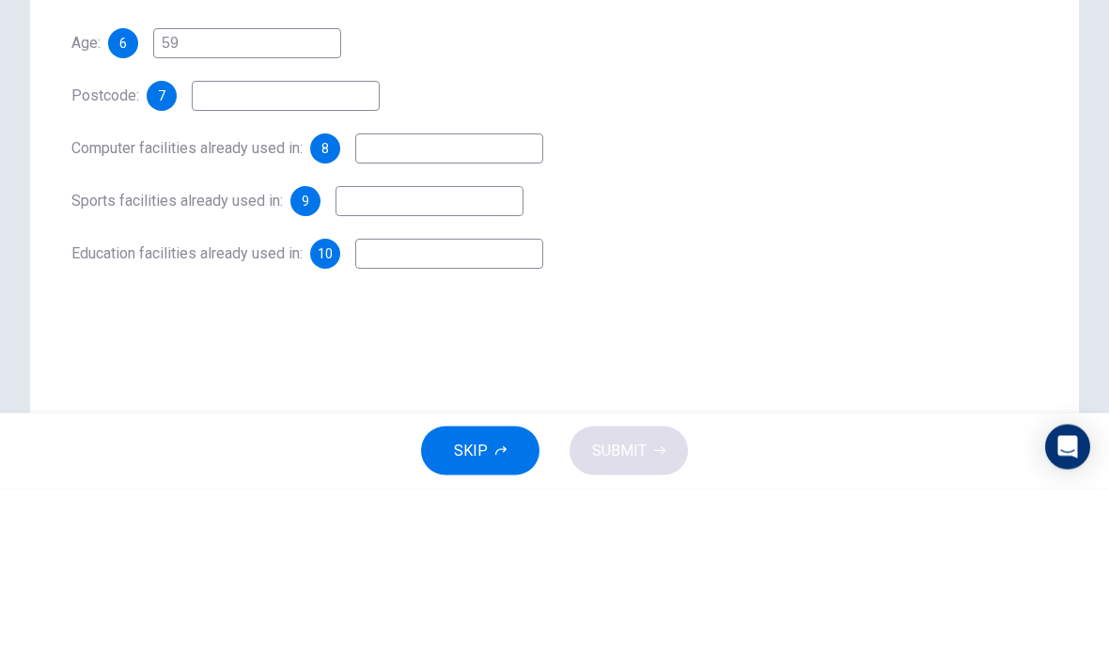
scroll to position [253, 0]
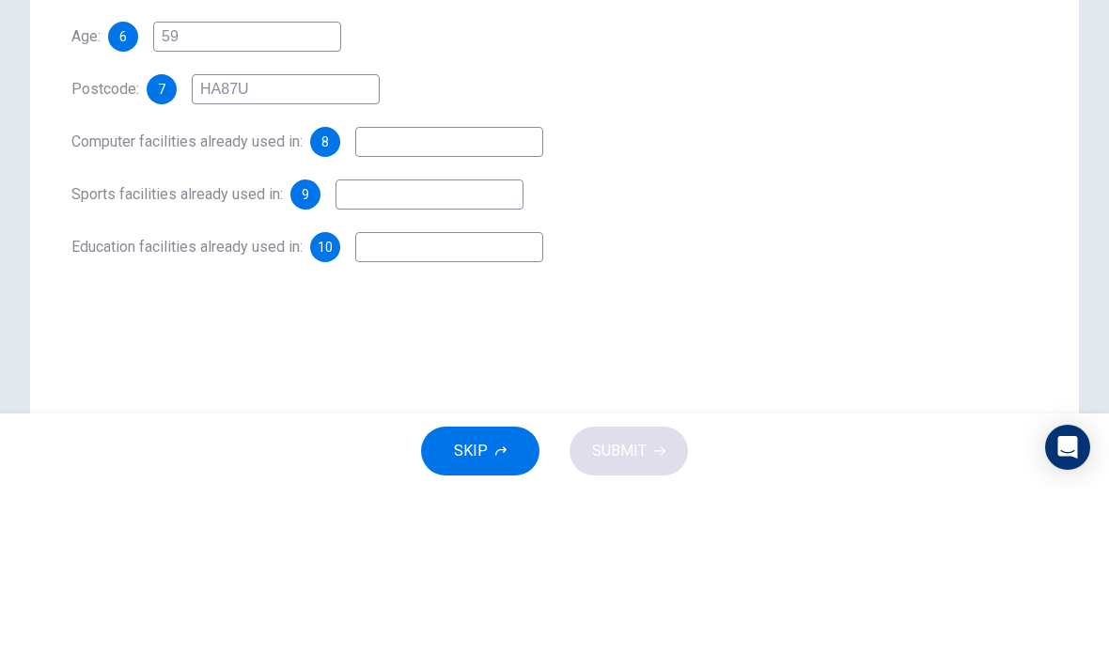
click at [156, 187] on input "59" at bounding box center [247, 202] width 188 height 30
click at [272, 240] on input "HA87U" at bounding box center [286, 255] width 188 height 30
type input "HA87UP"
click at [499, 292] on input at bounding box center [449, 307] width 188 height 30
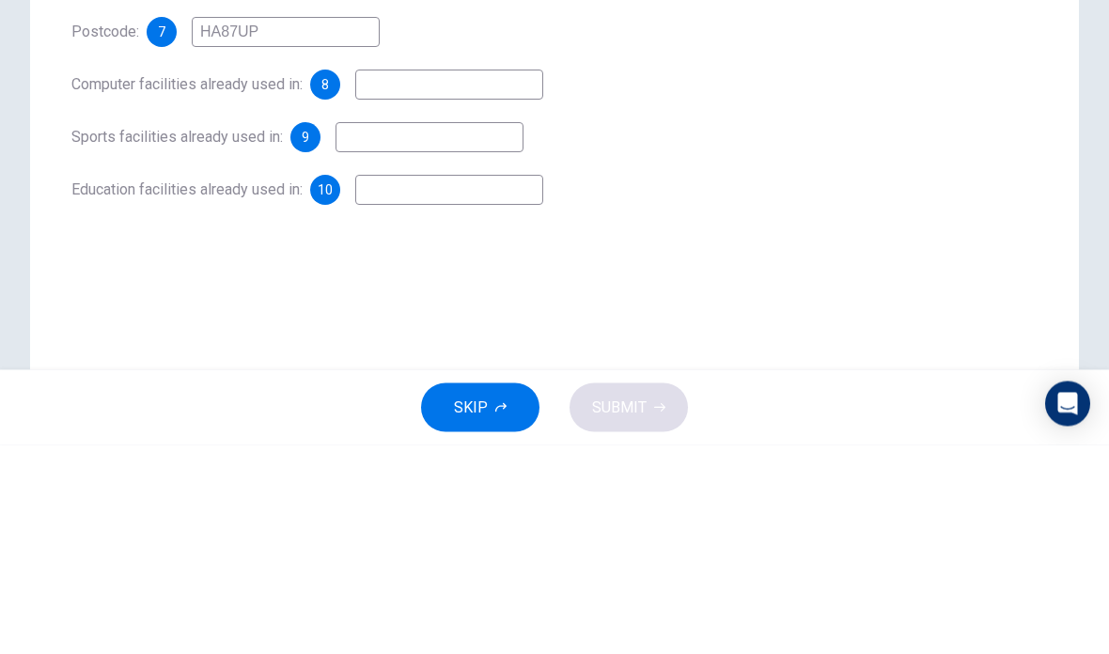
scroll to position [269, 0]
type input "Local library"
click at [518, 329] on input at bounding box center [429, 344] width 188 height 30
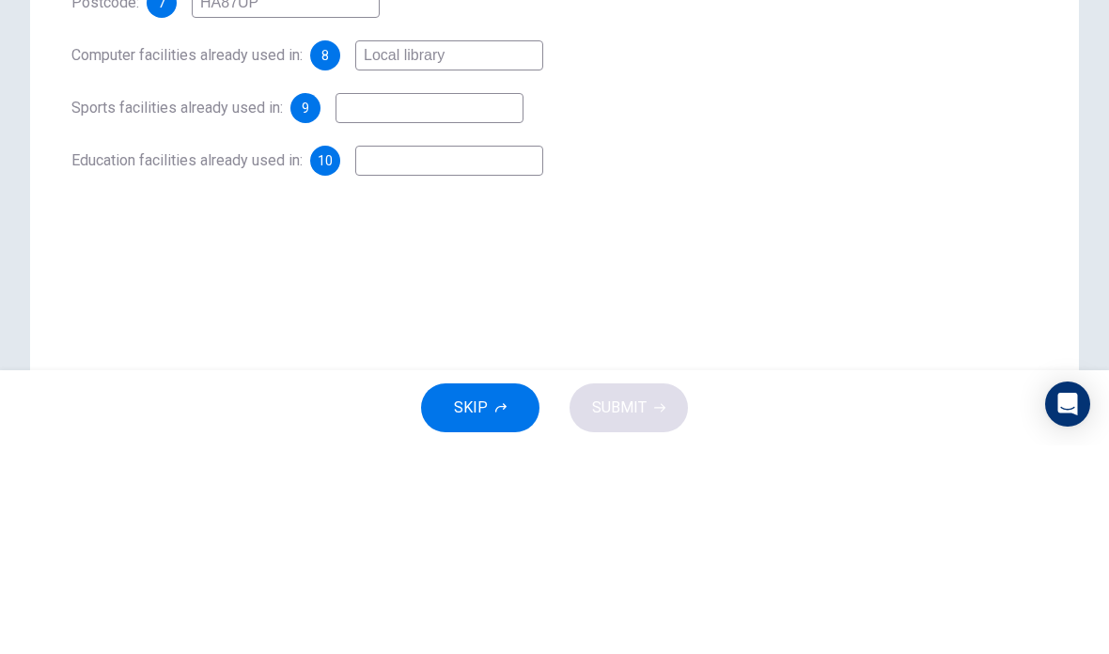
scroll to position [310, 0]
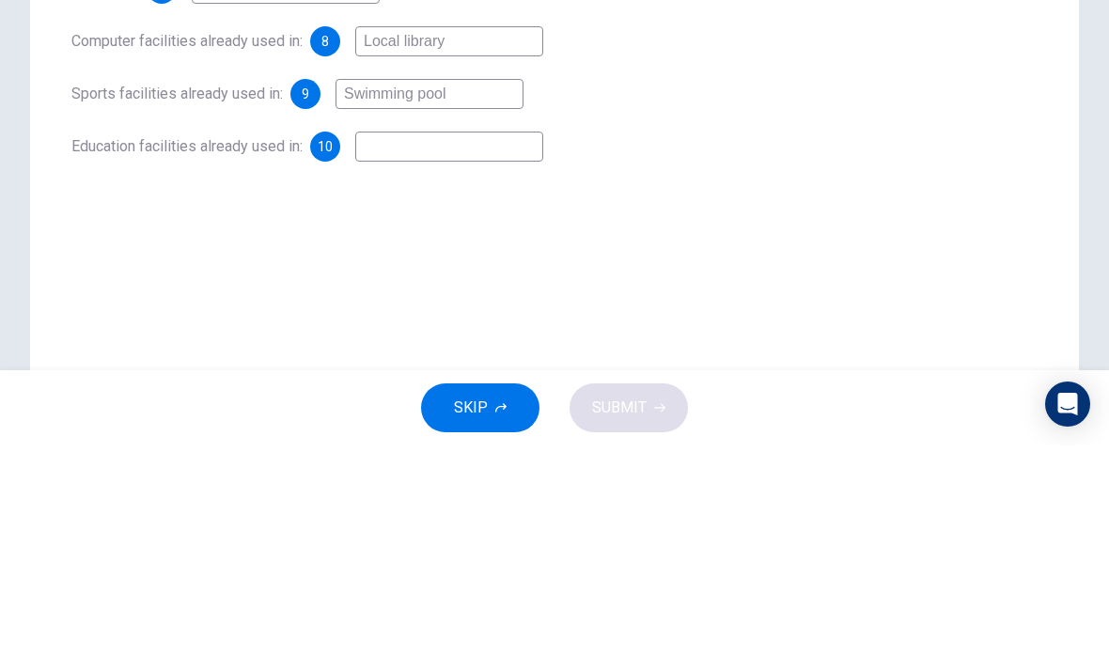
type input "Swimming pool"
click at [515, 340] on input at bounding box center [449, 355] width 188 height 30
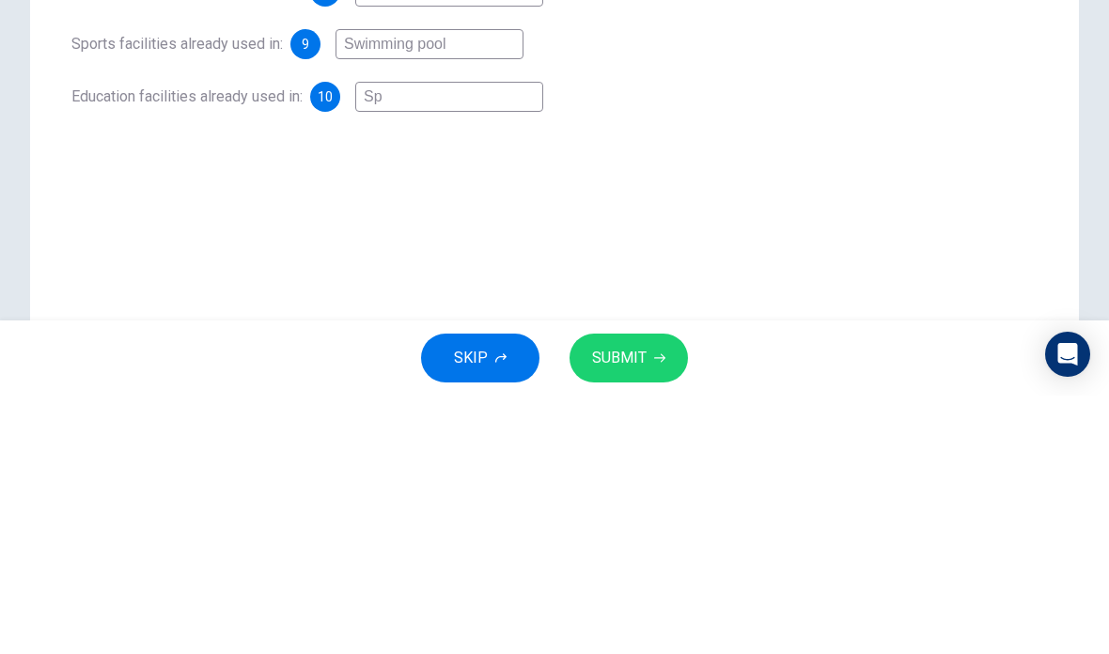
type input "S"
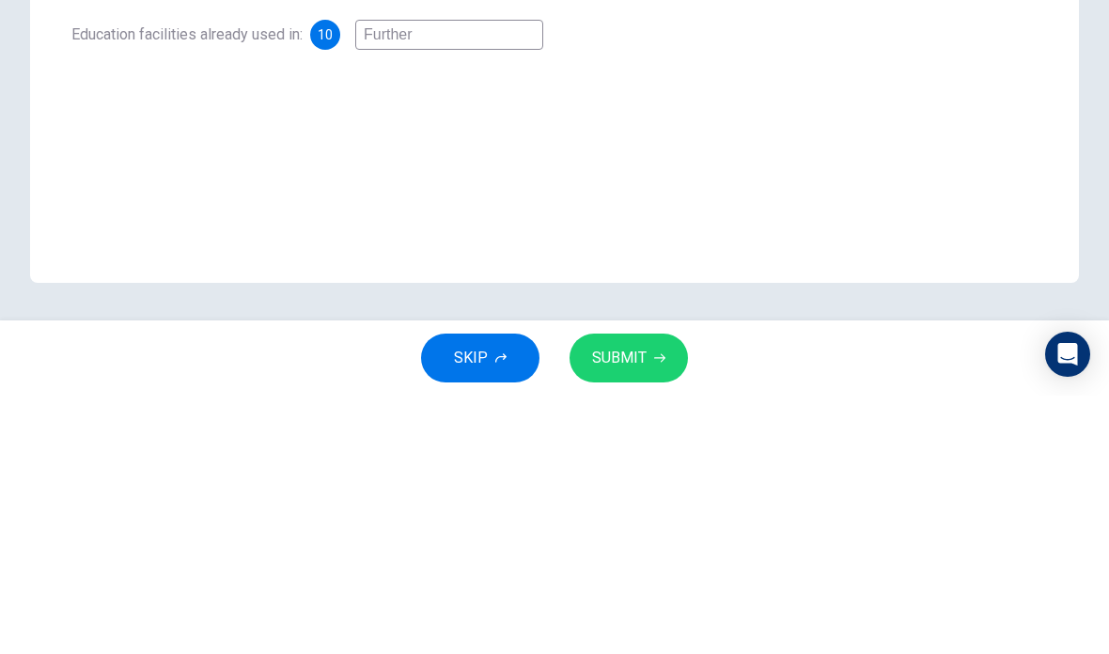
scroll to position [372, 0]
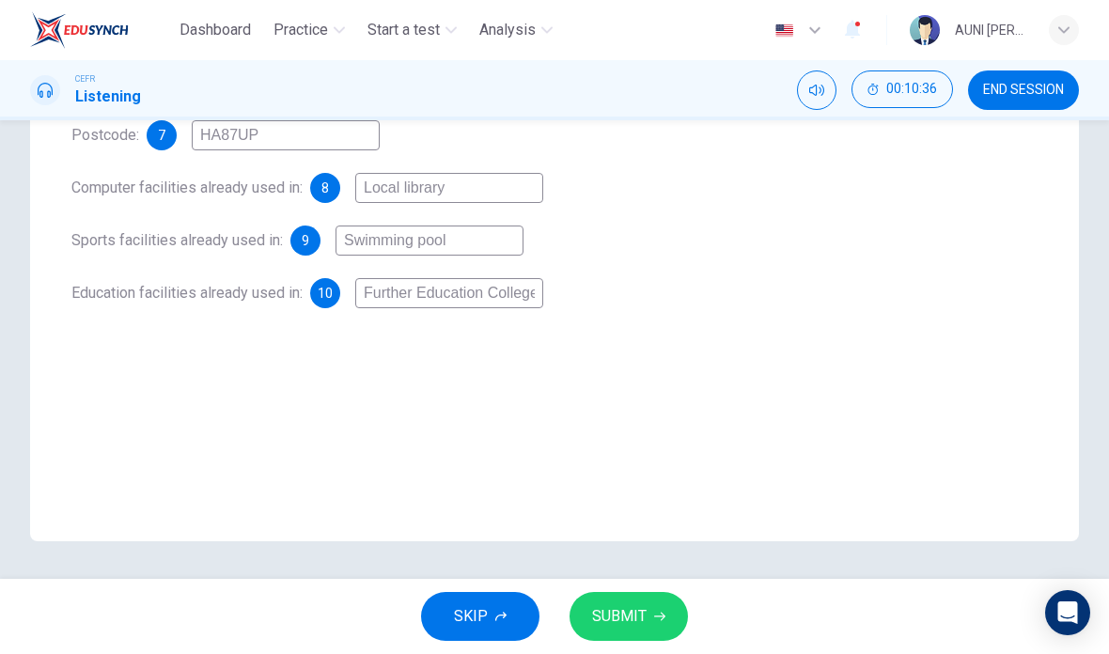
type input "Further Education College"
click at [643, 607] on span "SUBMIT" at bounding box center [619, 616] width 54 height 26
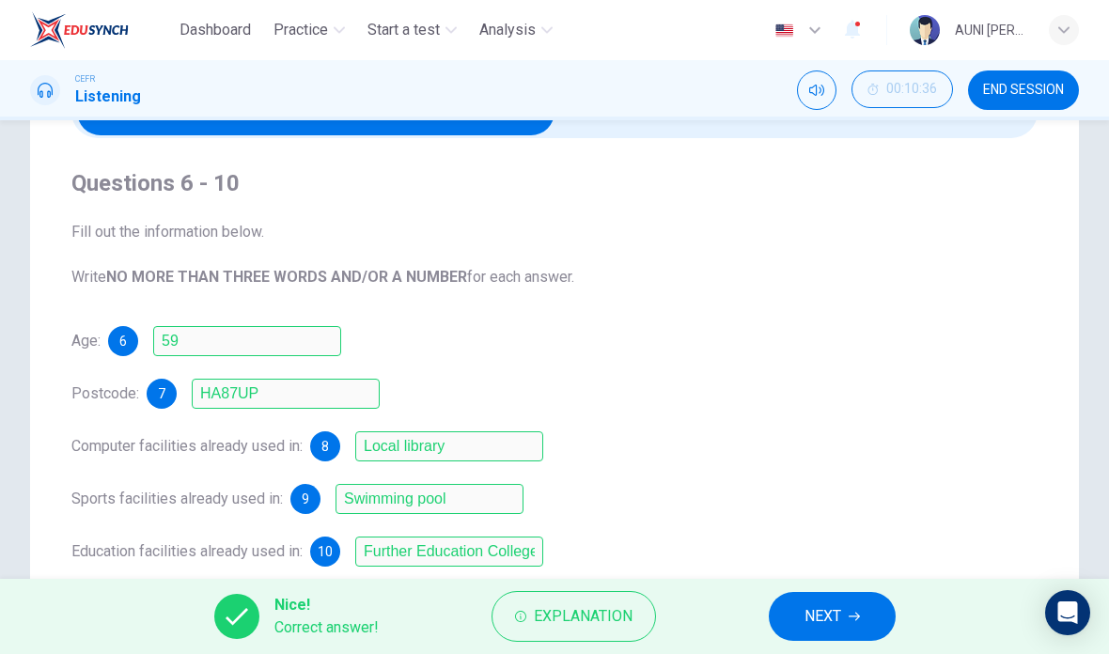
scroll to position [147, 0]
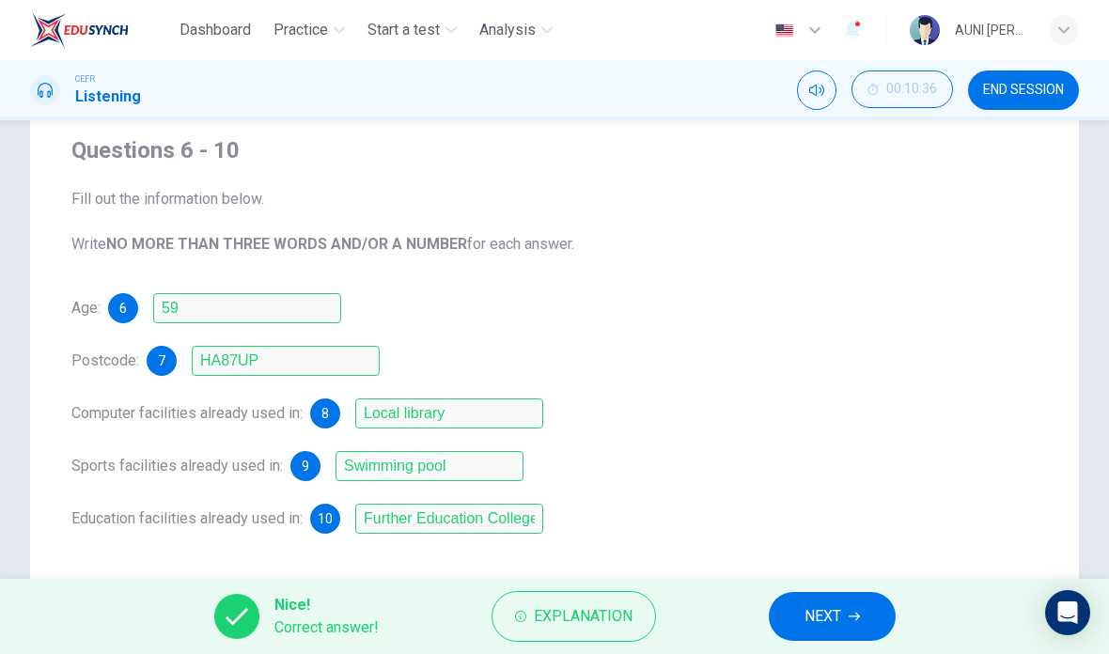
click at [836, 605] on span "NEXT" at bounding box center [822, 616] width 37 height 26
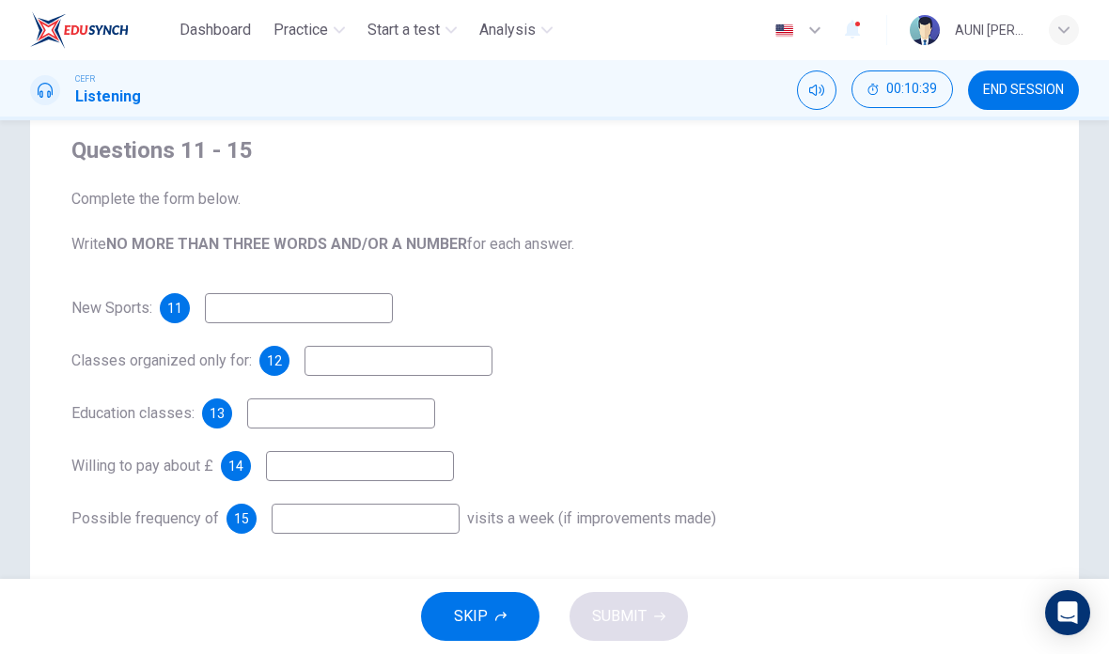
click at [357, 304] on input at bounding box center [299, 308] width 188 height 30
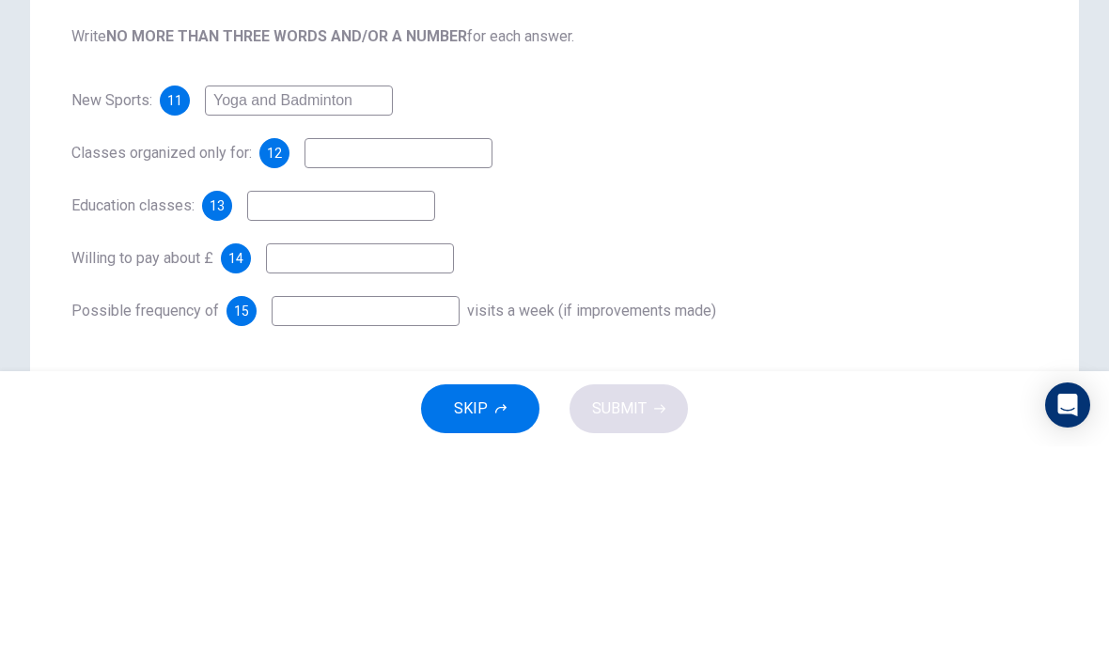
type input "Yoga and Badminton"
click at [349, 346] on input at bounding box center [398, 361] width 188 height 30
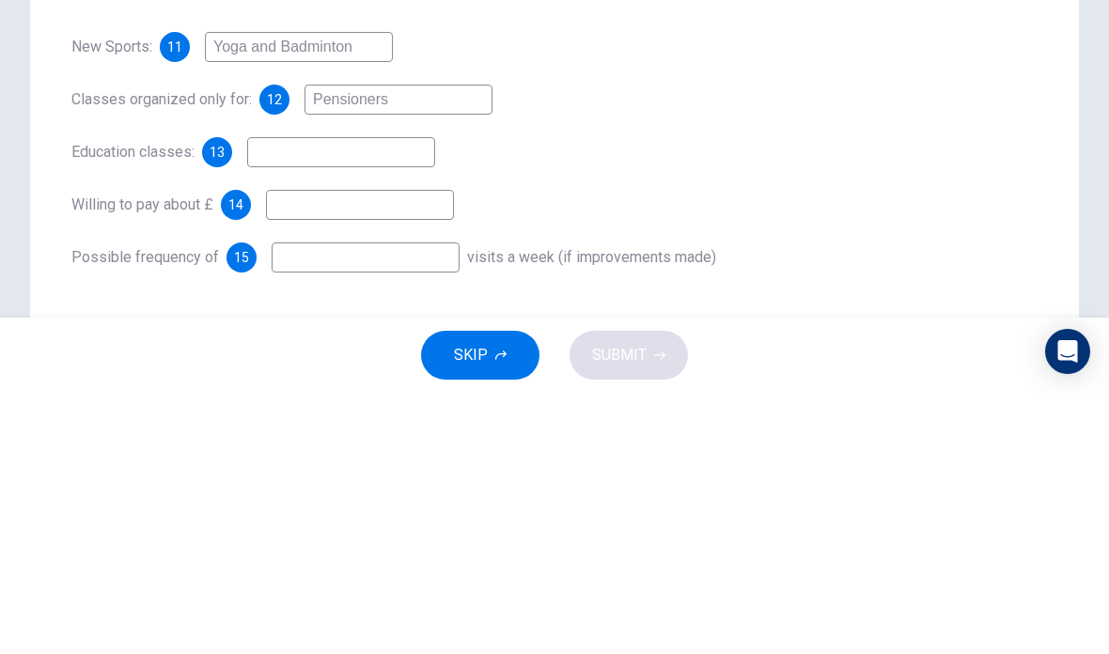
type input "Pensioners"
click at [276, 398] on input at bounding box center [341, 413] width 188 height 30
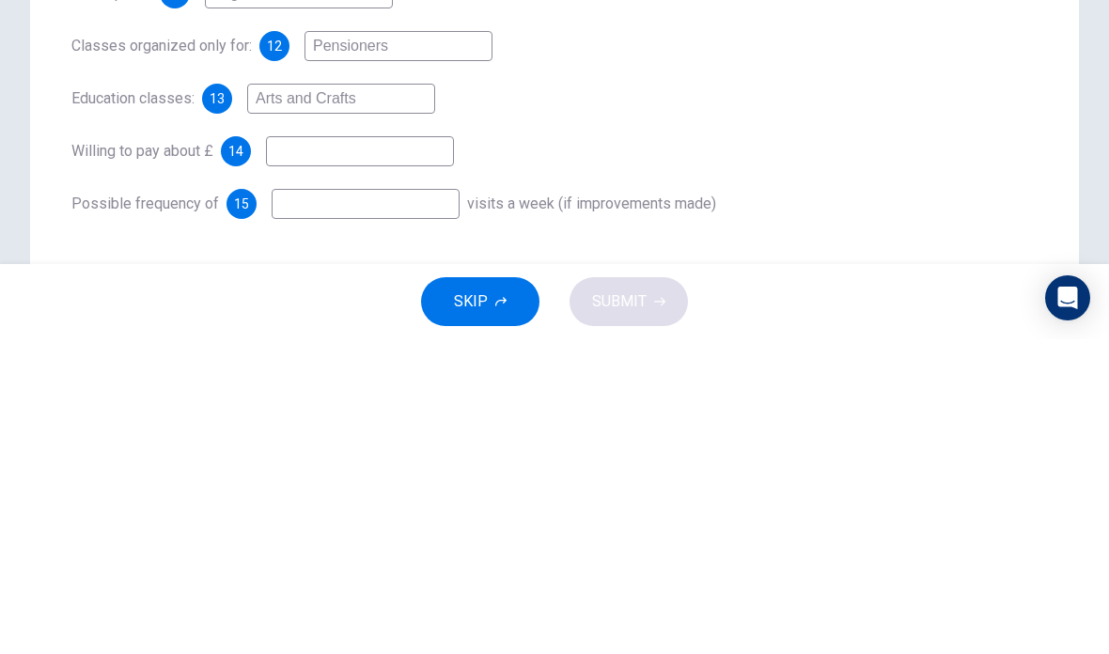
type input "Arts and Crafts"
click at [287, 451] on input at bounding box center [360, 466] width 188 height 30
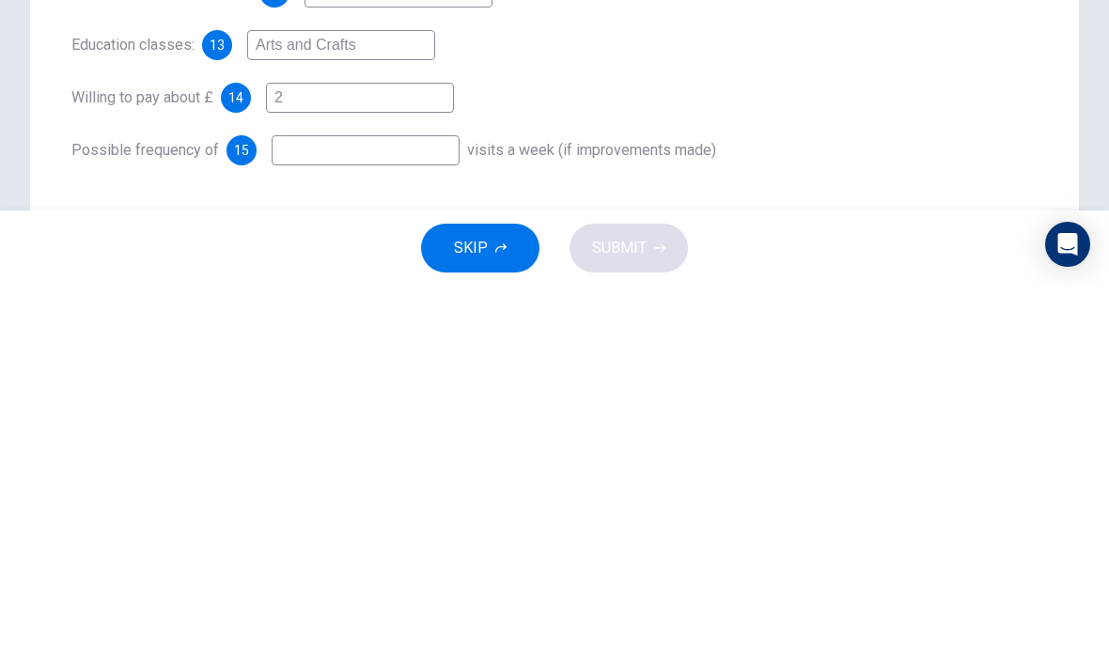
type input "2"
click at [322, 504] on input at bounding box center [366, 519] width 188 height 30
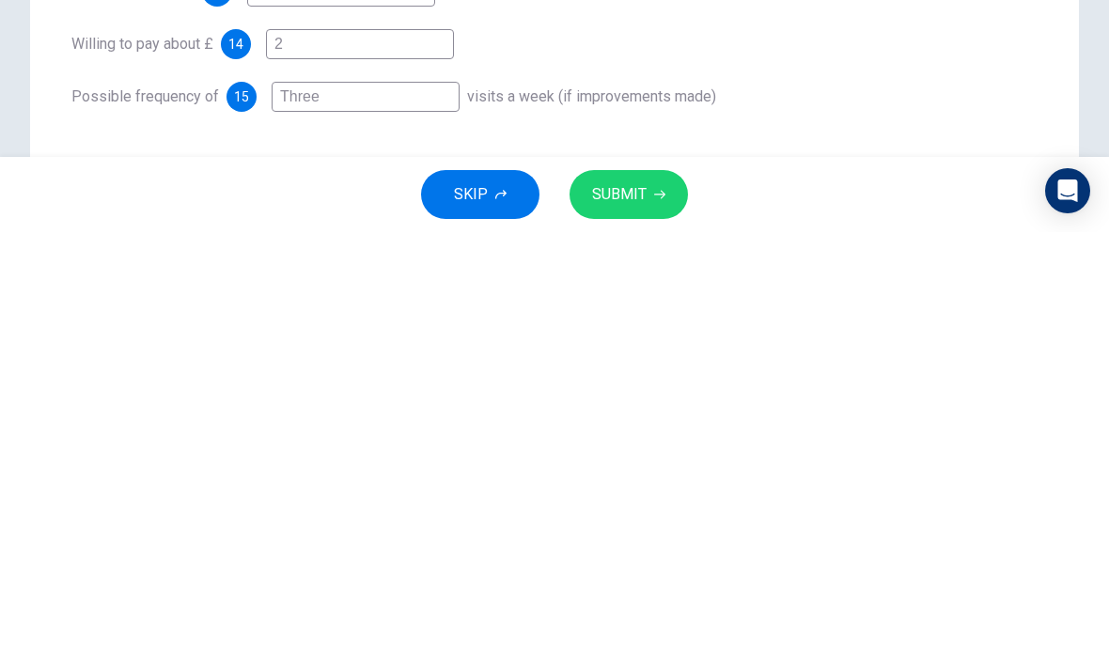
type input "Three"
click at [1035, 127] on div "Questions 11 - 15 Complete the form below. Write NO MORE THAN THREE WORDS AND/O…" at bounding box center [554, 334] width 966 height 459
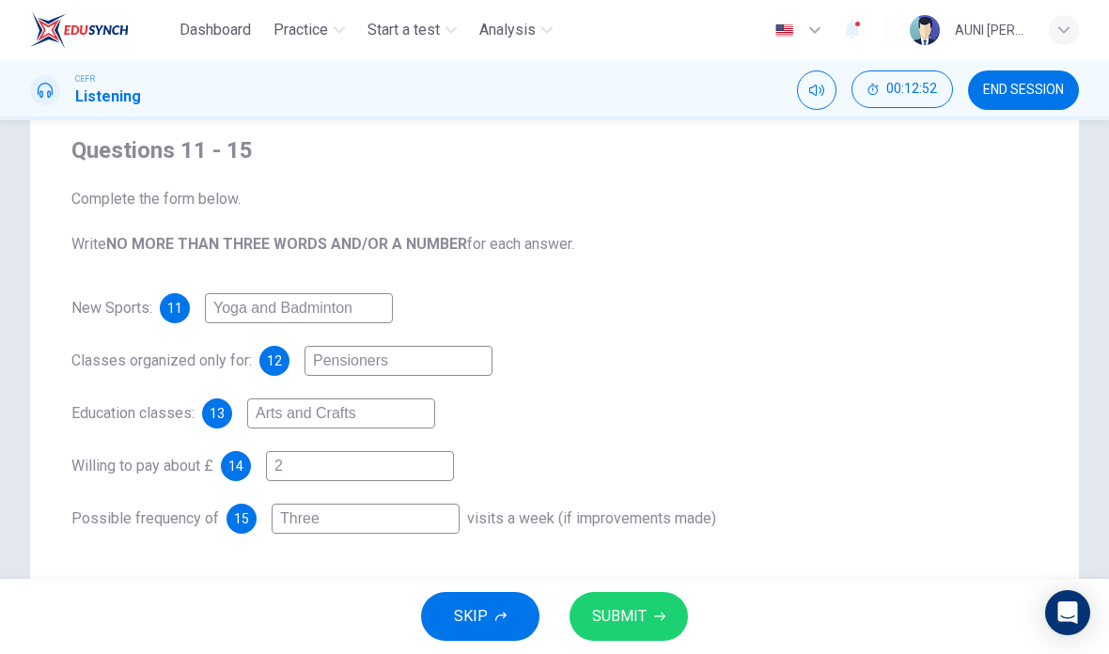
click at [641, 606] on span "SUBMIT" at bounding box center [619, 616] width 54 height 26
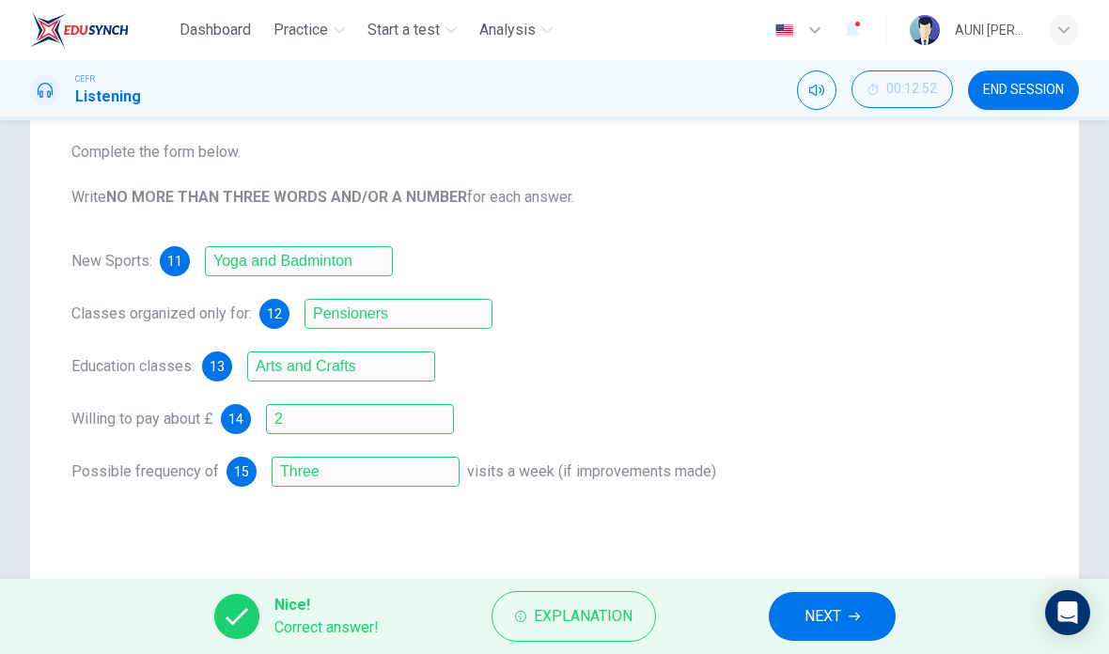
scroll to position [200, 0]
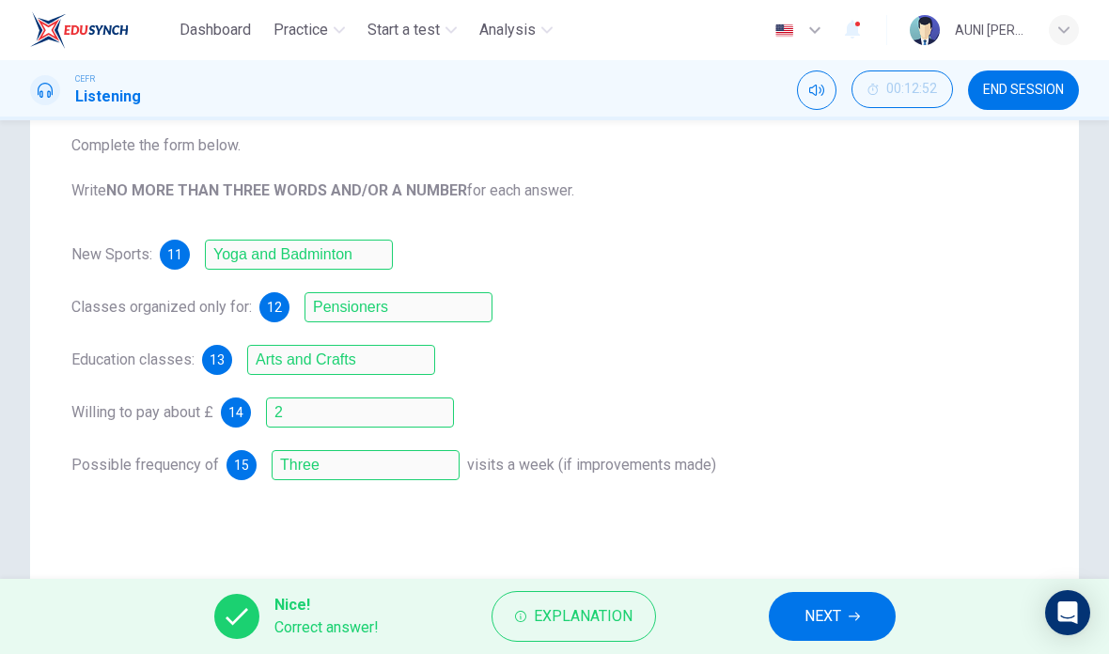
click at [831, 609] on span "NEXT" at bounding box center [822, 616] width 37 height 26
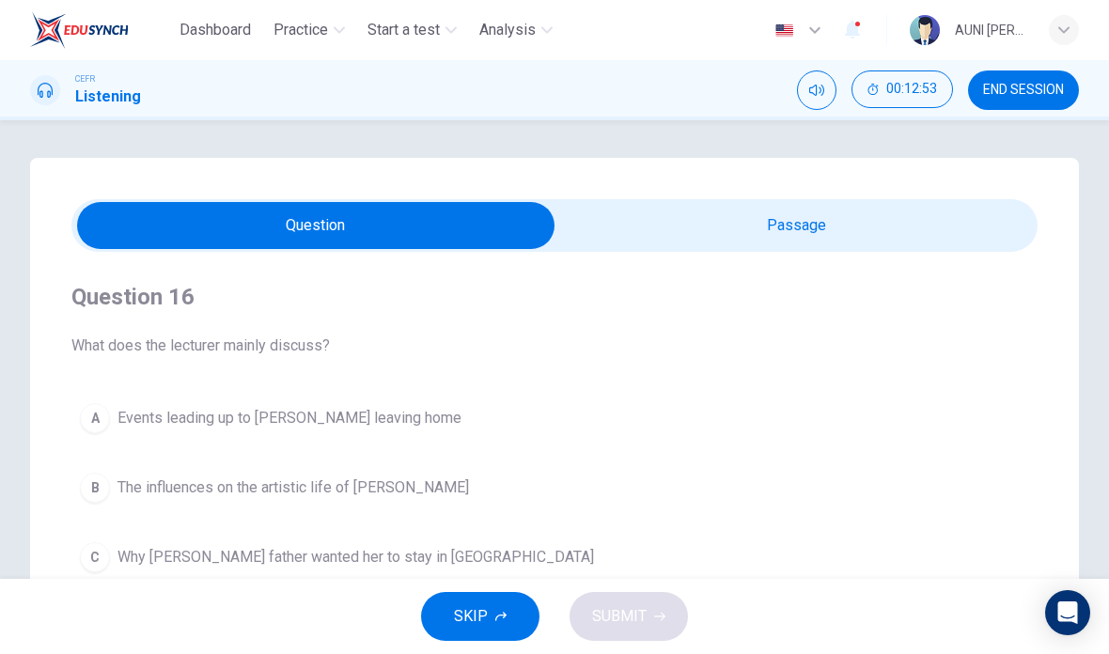
click at [880, 223] on input "checkbox" at bounding box center [315, 225] width 1449 height 47
checkbox input "true"
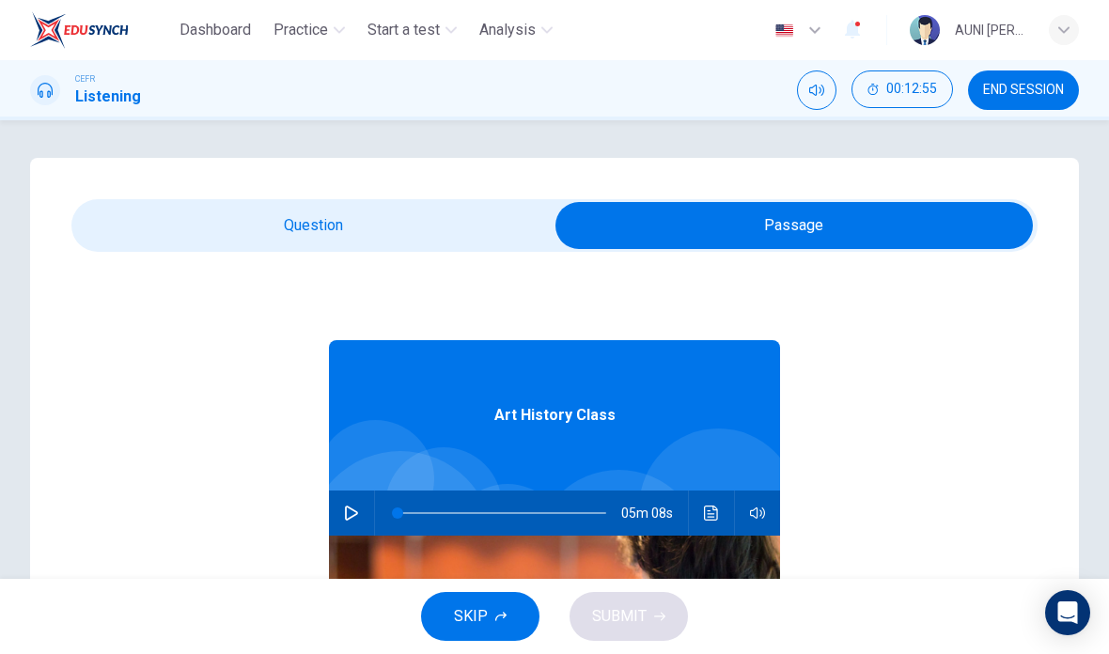
click at [343, 517] on button "button" at bounding box center [351, 512] width 30 height 45
type input "0"
click at [410, 234] on input "checkbox" at bounding box center [794, 225] width 1449 height 47
checkbox input "false"
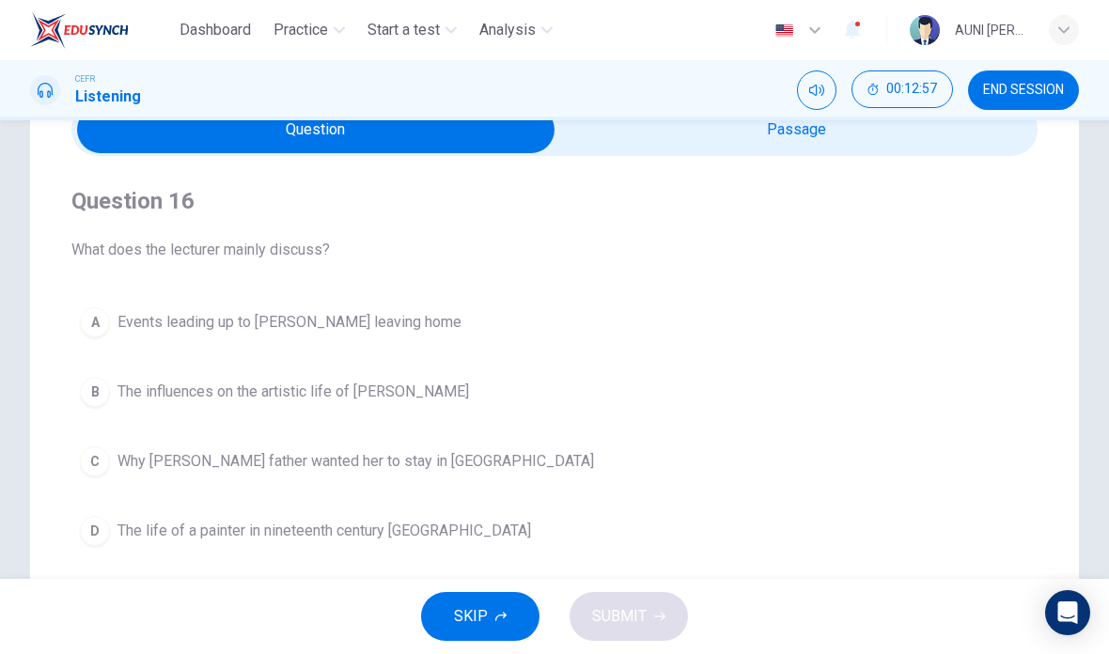
scroll to position [99, 0]
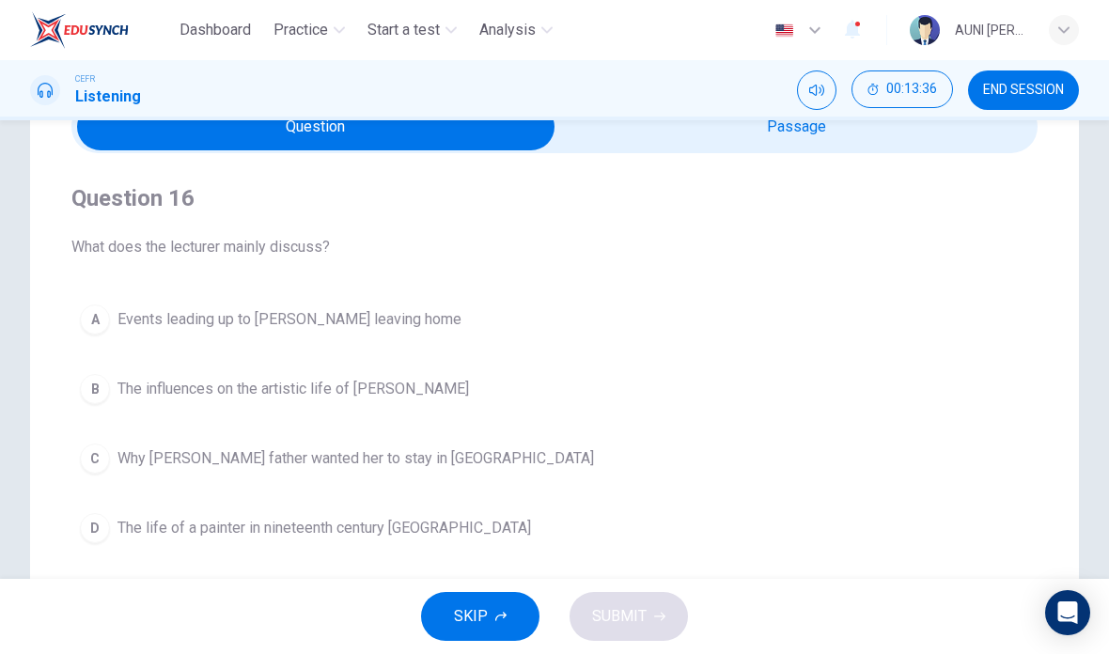
click at [407, 395] on span "The influences on the artistic life of [PERSON_NAME]" at bounding box center [292, 389] width 351 height 23
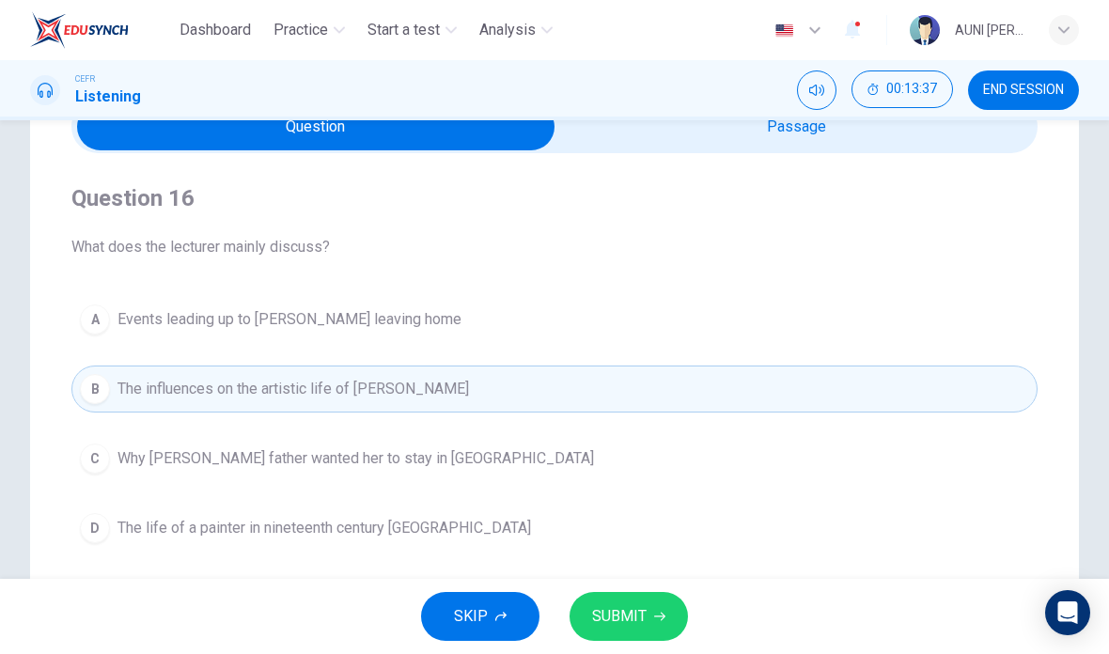
click at [637, 593] on button "SUBMIT" at bounding box center [628, 616] width 118 height 49
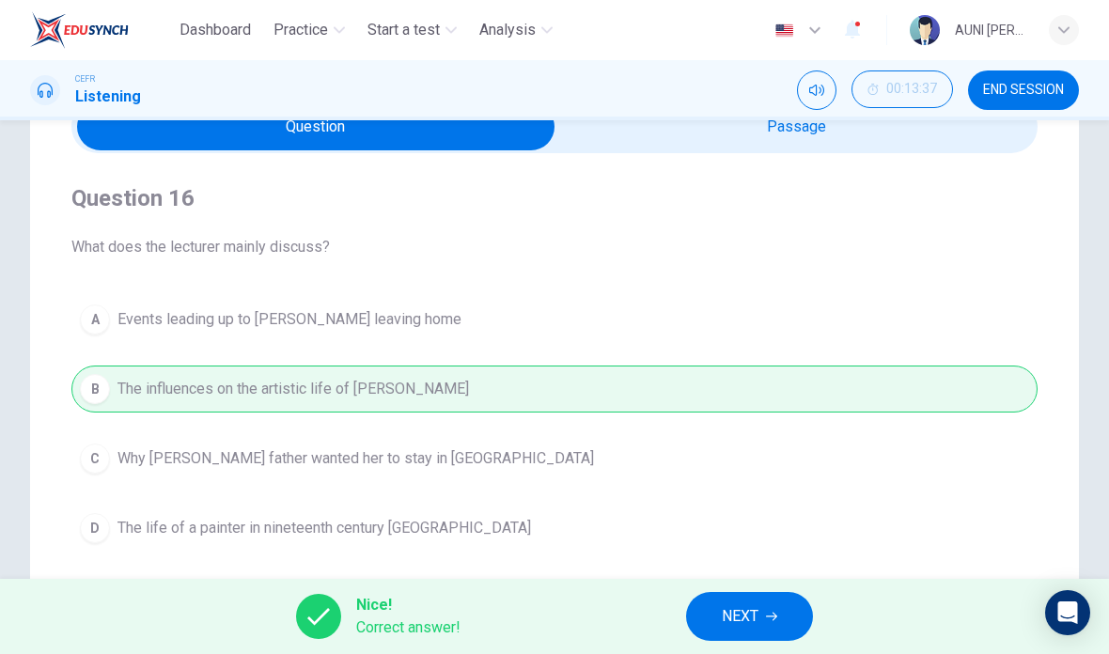
click at [757, 614] on span "NEXT" at bounding box center [740, 616] width 37 height 26
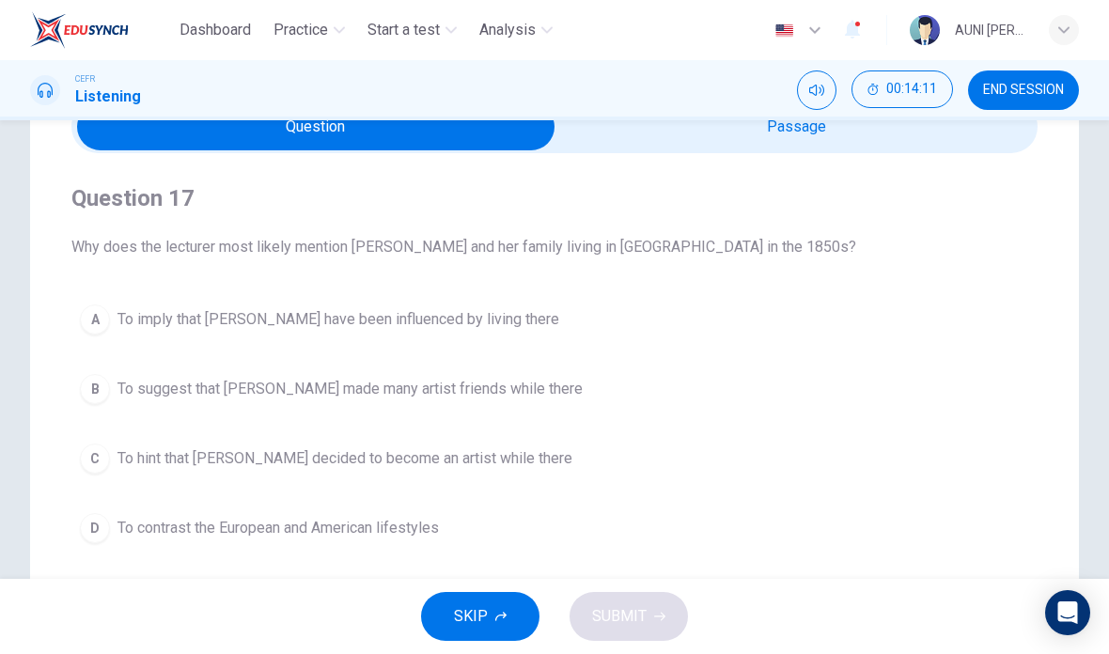
click at [101, 534] on div "D" at bounding box center [95, 528] width 30 height 30
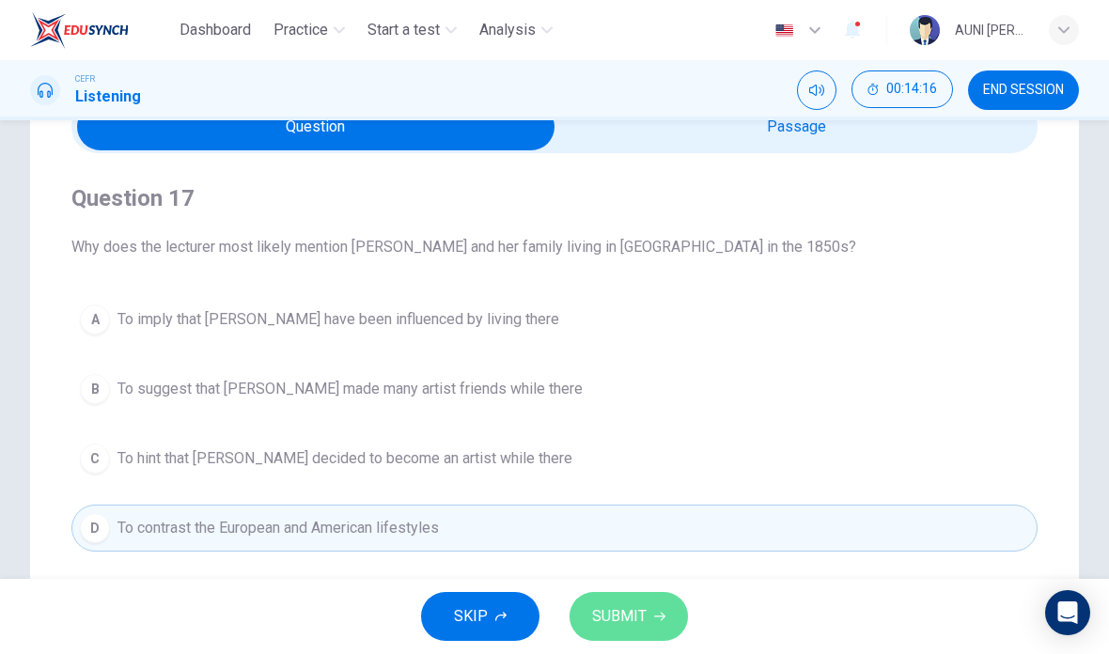
click at [637, 619] on span "SUBMIT" at bounding box center [619, 616] width 54 height 26
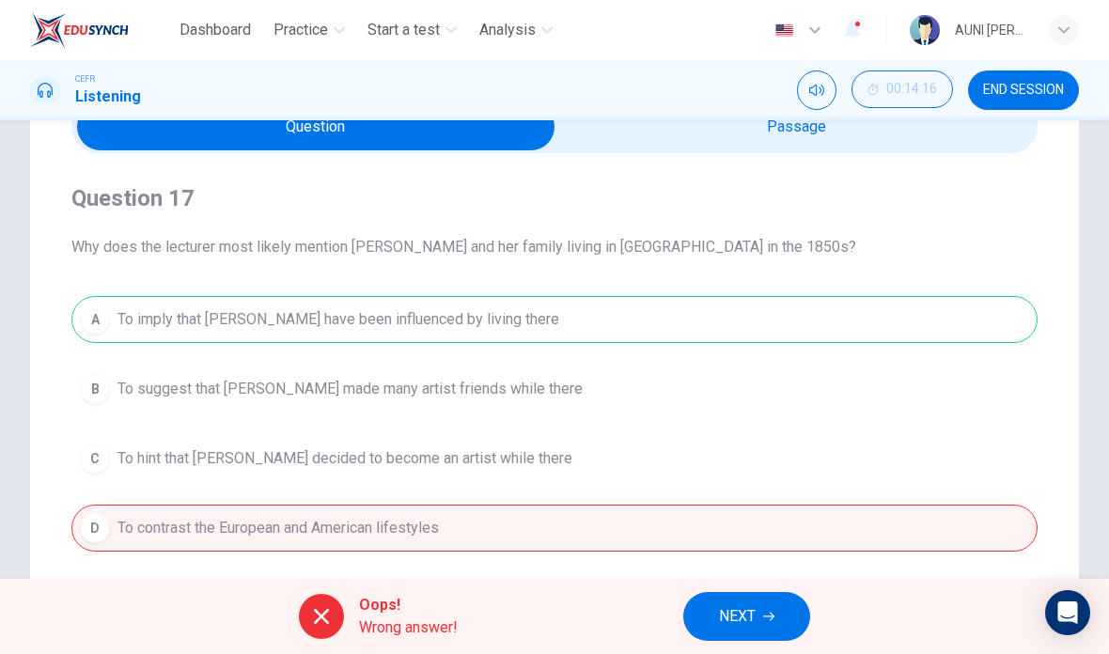
click at [766, 615] on icon "button" at bounding box center [768, 616] width 11 height 11
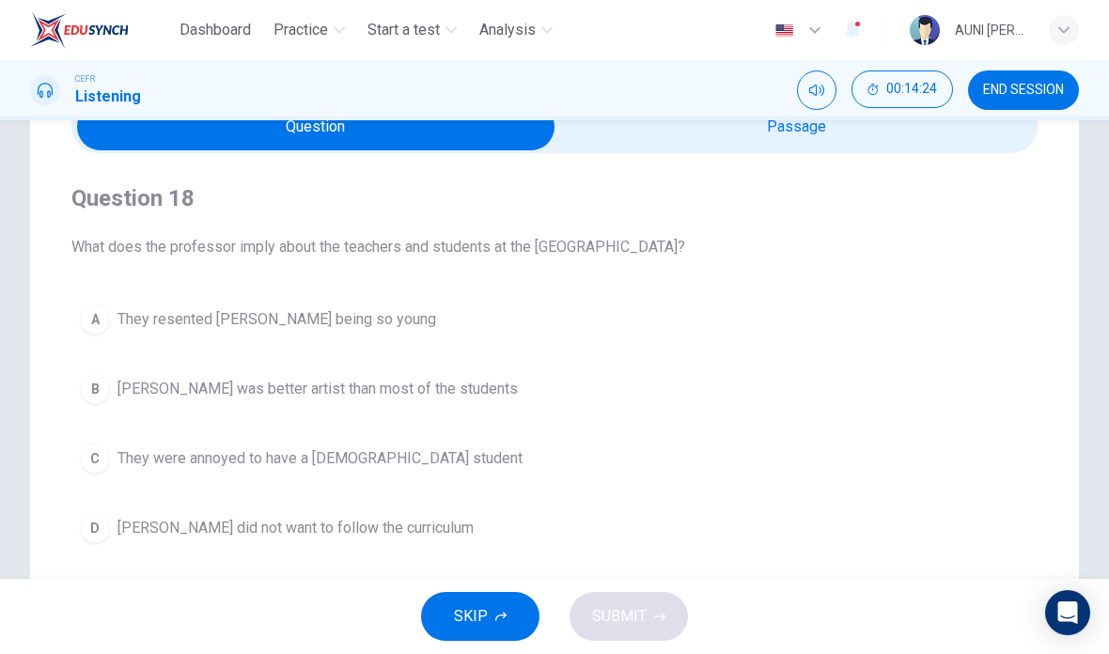
click at [120, 463] on span "They were annoyed to have a [DEMOGRAPHIC_DATA] student" at bounding box center [319, 458] width 405 height 23
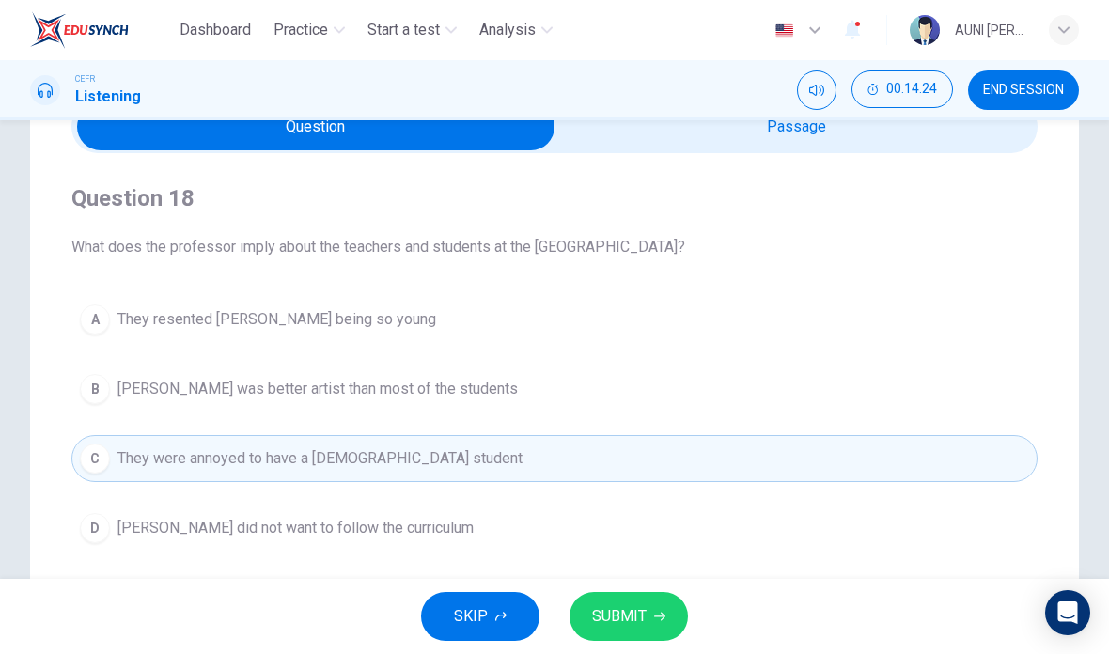
click at [660, 627] on button "SUBMIT" at bounding box center [628, 616] width 118 height 49
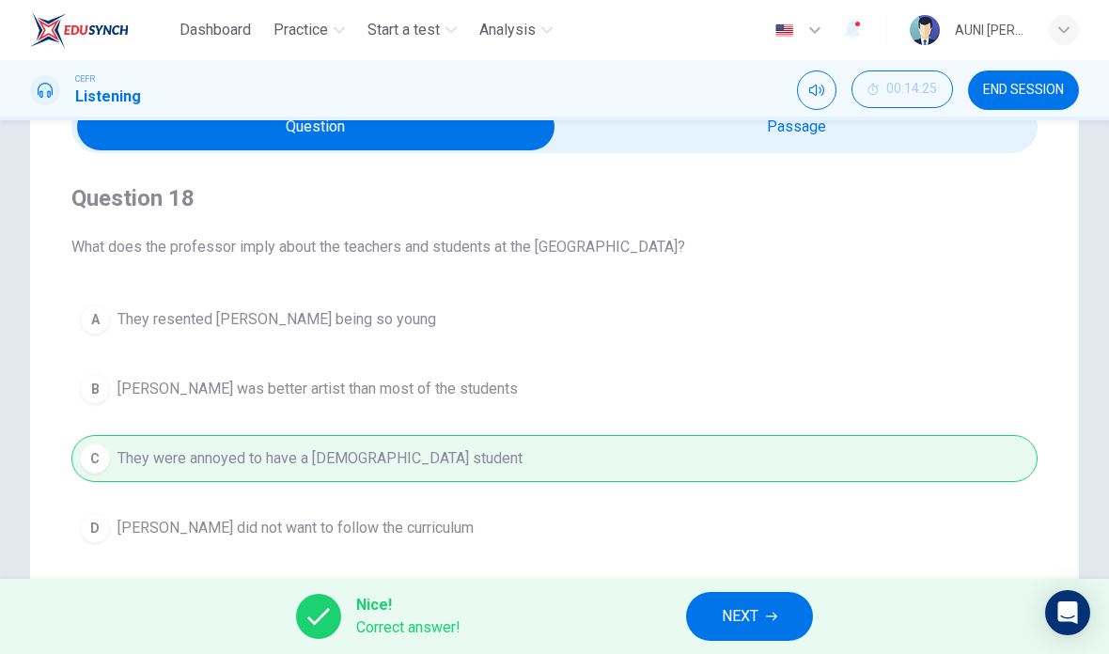
click at [763, 614] on button "NEXT" at bounding box center [749, 616] width 127 height 49
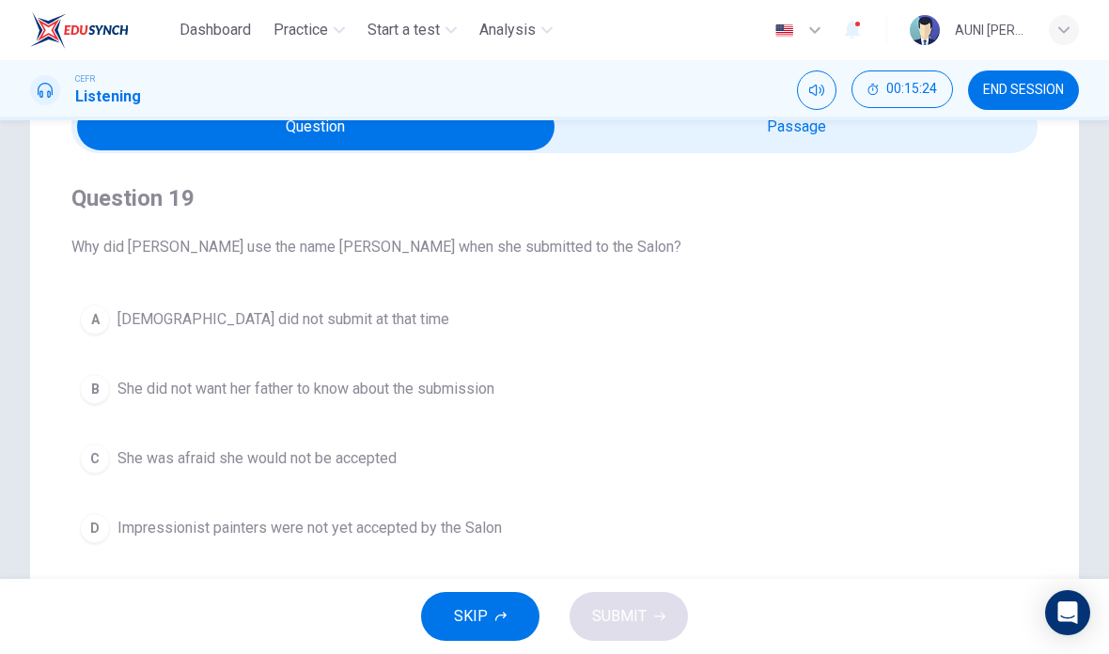
click at [488, 388] on span "She did not want her father to know about the submission" at bounding box center [305, 389] width 377 height 23
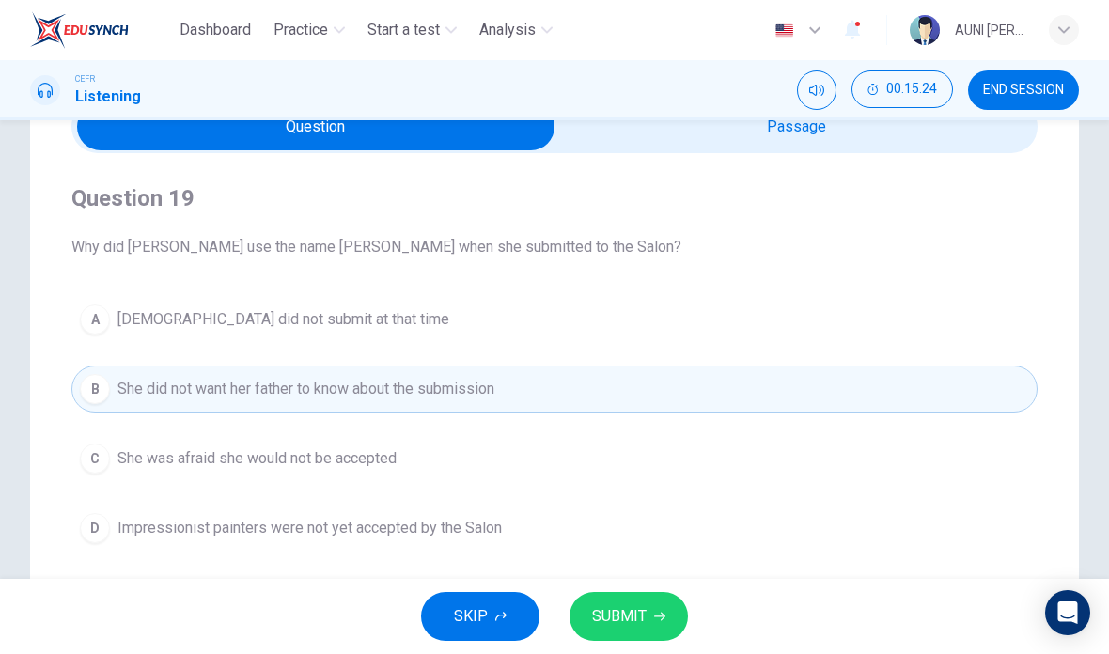
click at [630, 611] on span "SUBMIT" at bounding box center [619, 616] width 54 height 26
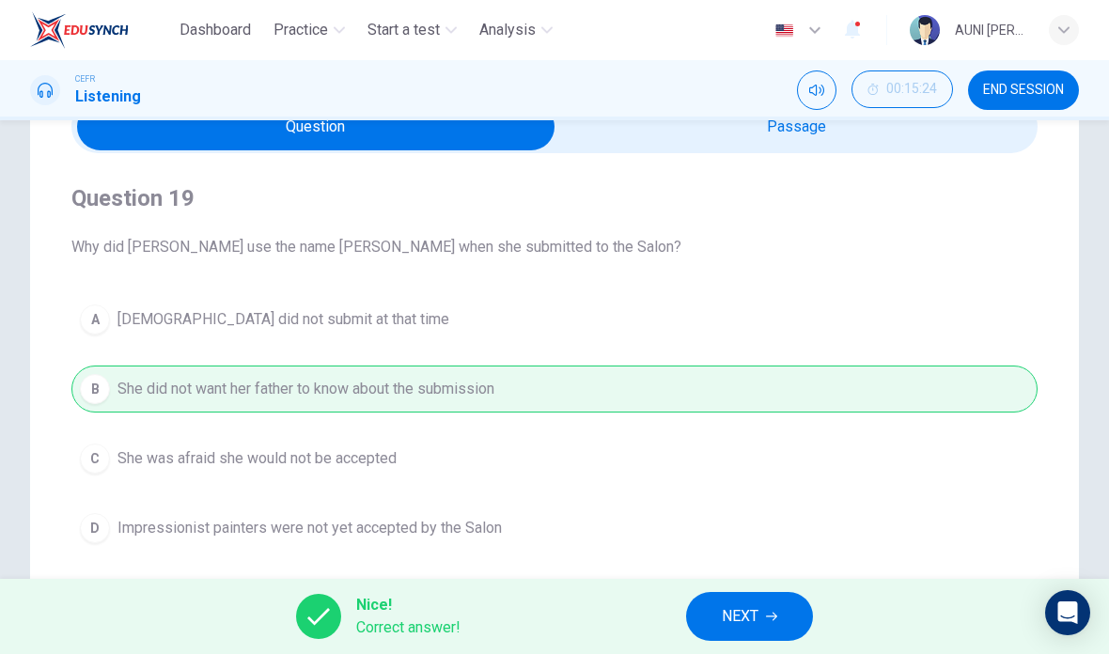
click at [730, 612] on span "NEXT" at bounding box center [740, 616] width 37 height 26
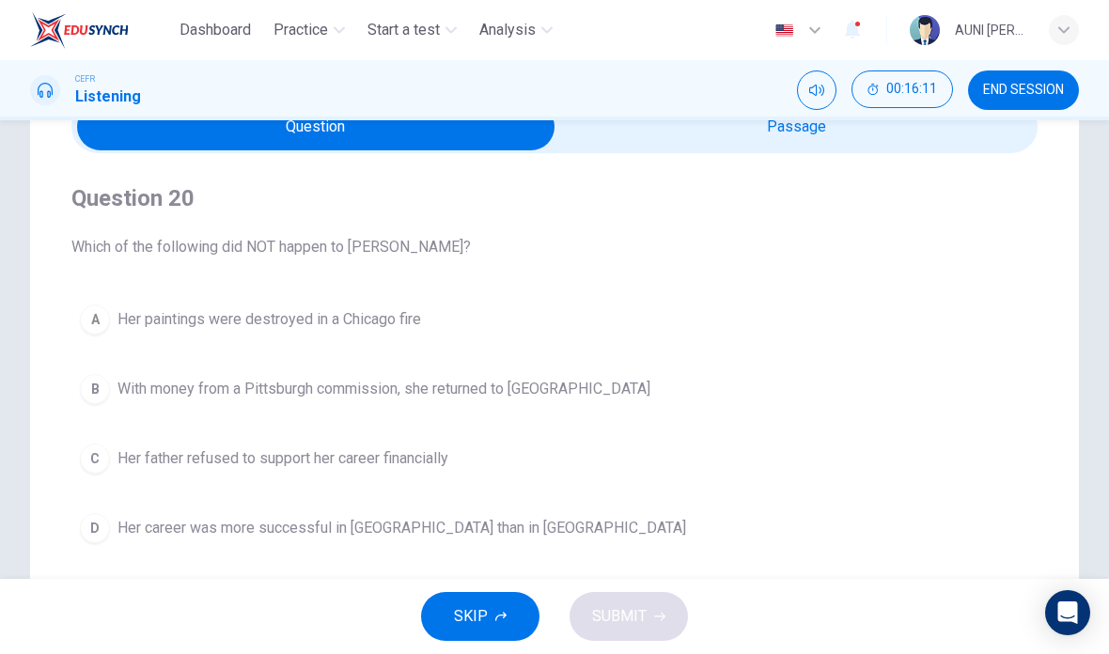
click at [414, 524] on span "Her career was more successful in [GEOGRAPHIC_DATA] than in [GEOGRAPHIC_DATA]" at bounding box center [401, 528] width 568 height 23
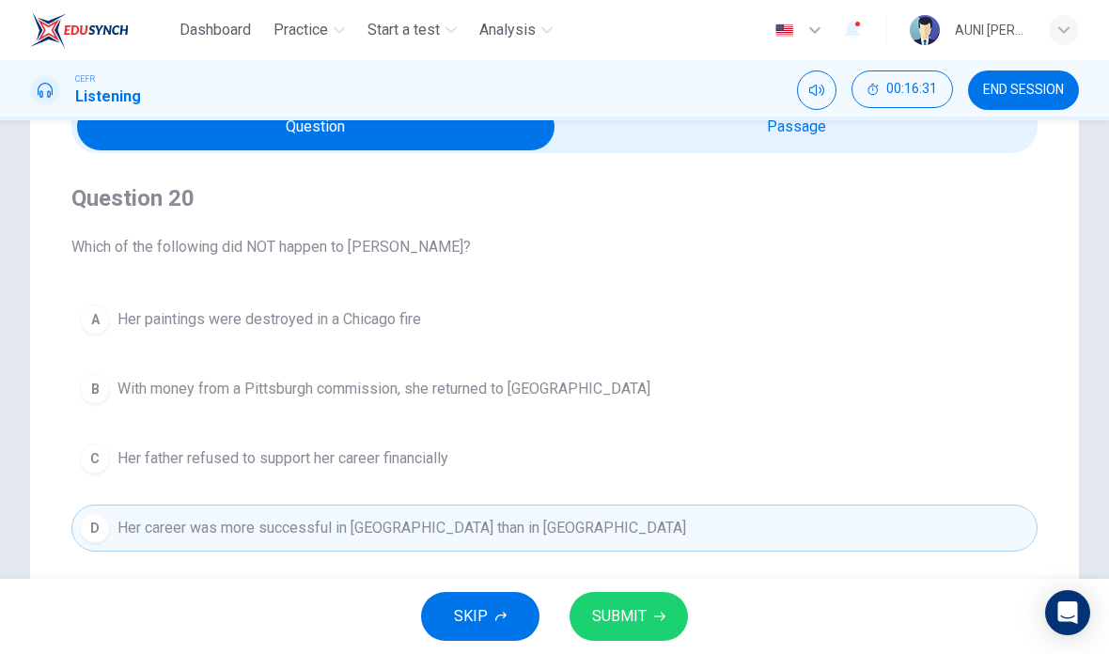
click at [553, 383] on span "With money from a Pittsburgh commission, she returned to [GEOGRAPHIC_DATA]" at bounding box center [383, 389] width 533 height 23
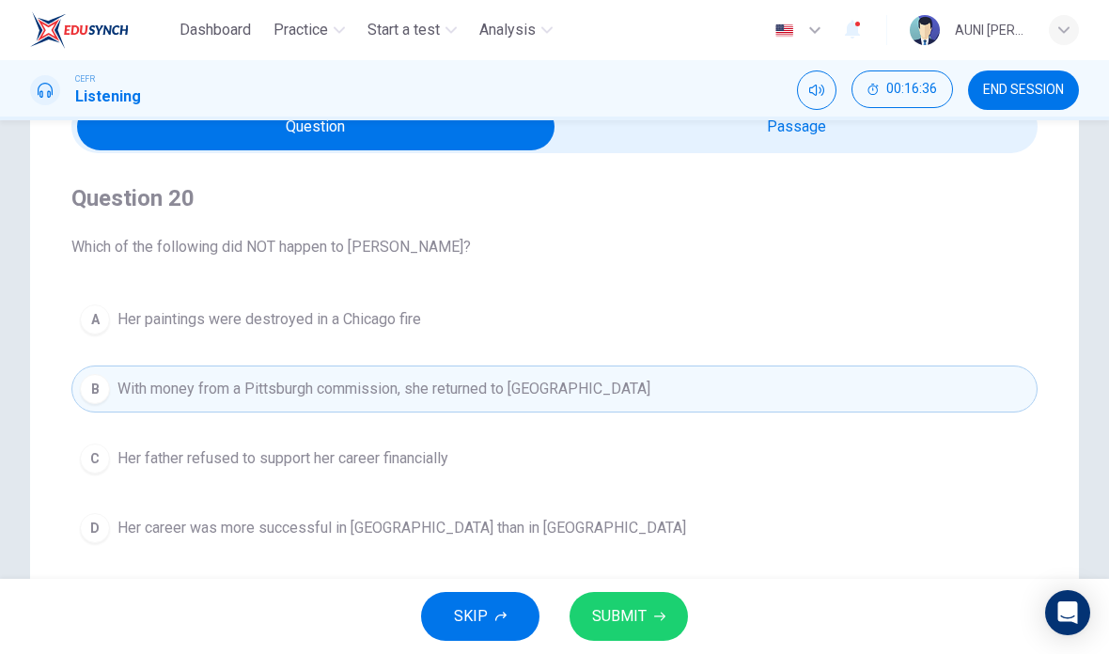
click at [631, 599] on button "SUBMIT" at bounding box center [628, 616] width 118 height 49
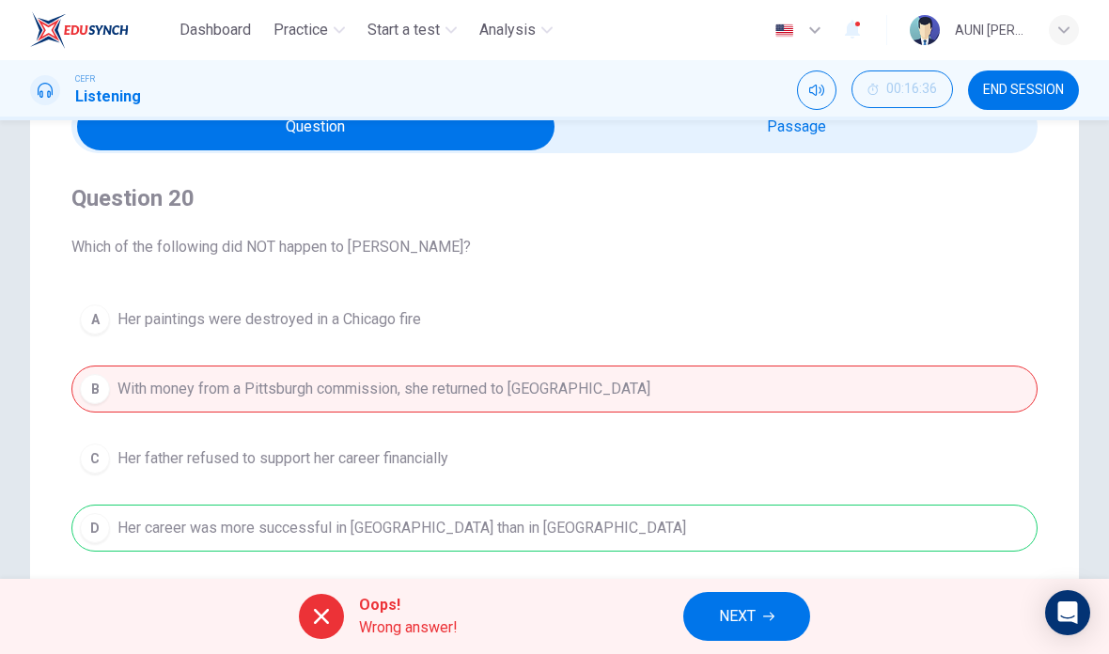
click at [747, 612] on span "NEXT" at bounding box center [737, 616] width 37 height 26
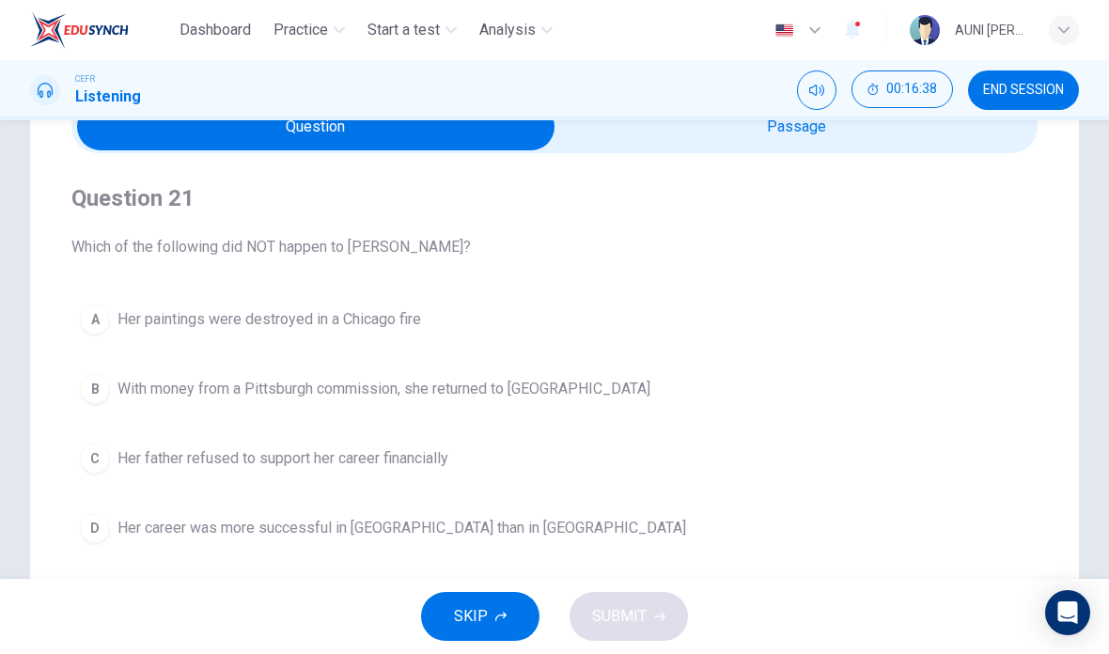
scroll to position [129, 0]
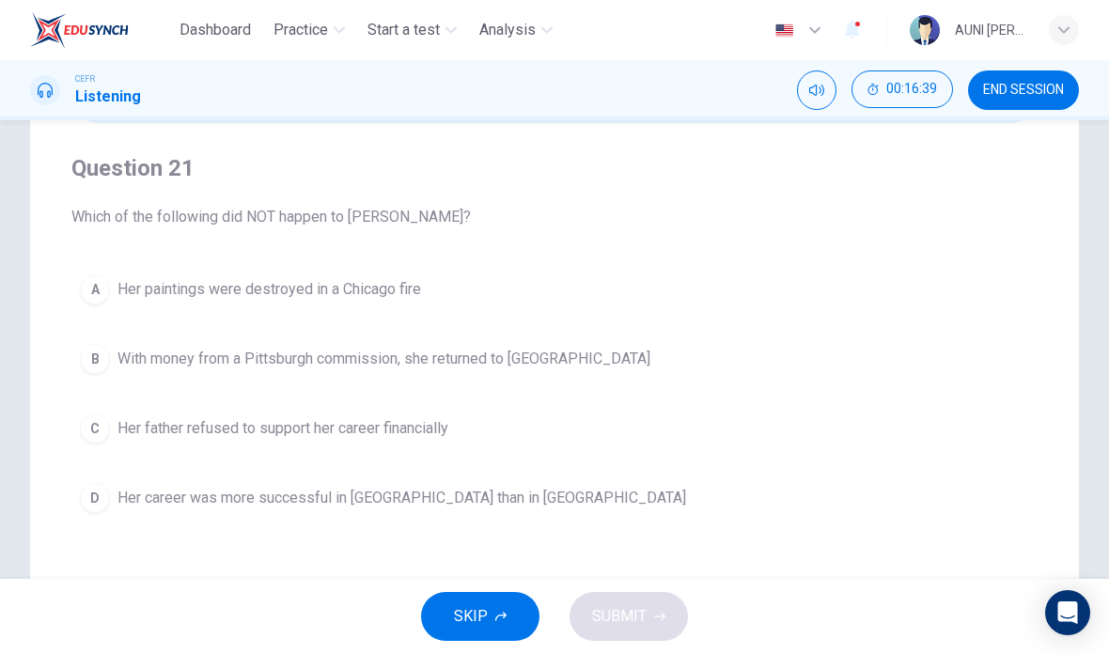
click at [471, 506] on span "Her career was more successful in [GEOGRAPHIC_DATA] than in [GEOGRAPHIC_DATA]" at bounding box center [401, 498] width 568 height 23
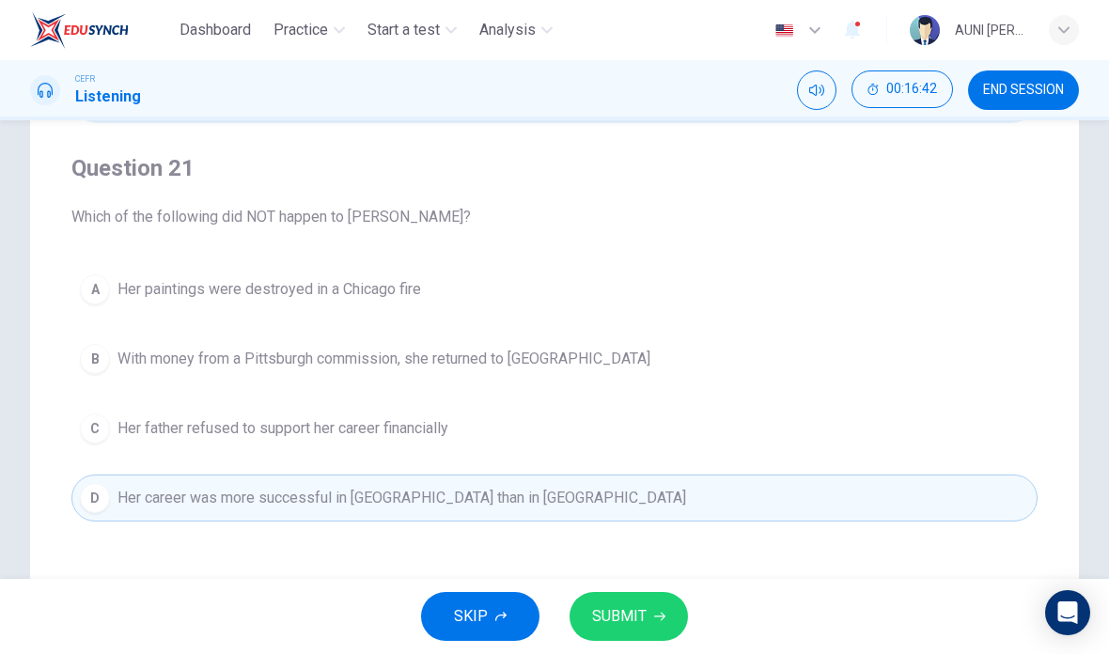
click at [627, 621] on span "SUBMIT" at bounding box center [619, 616] width 54 height 26
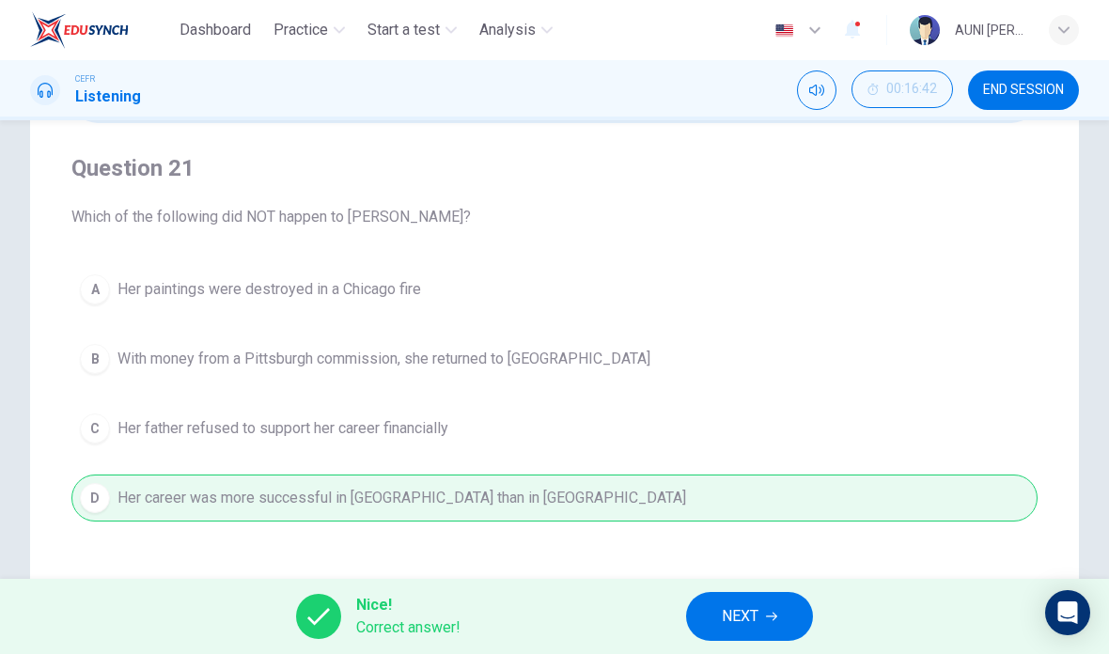
click at [706, 623] on button "NEXT" at bounding box center [749, 616] width 127 height 49
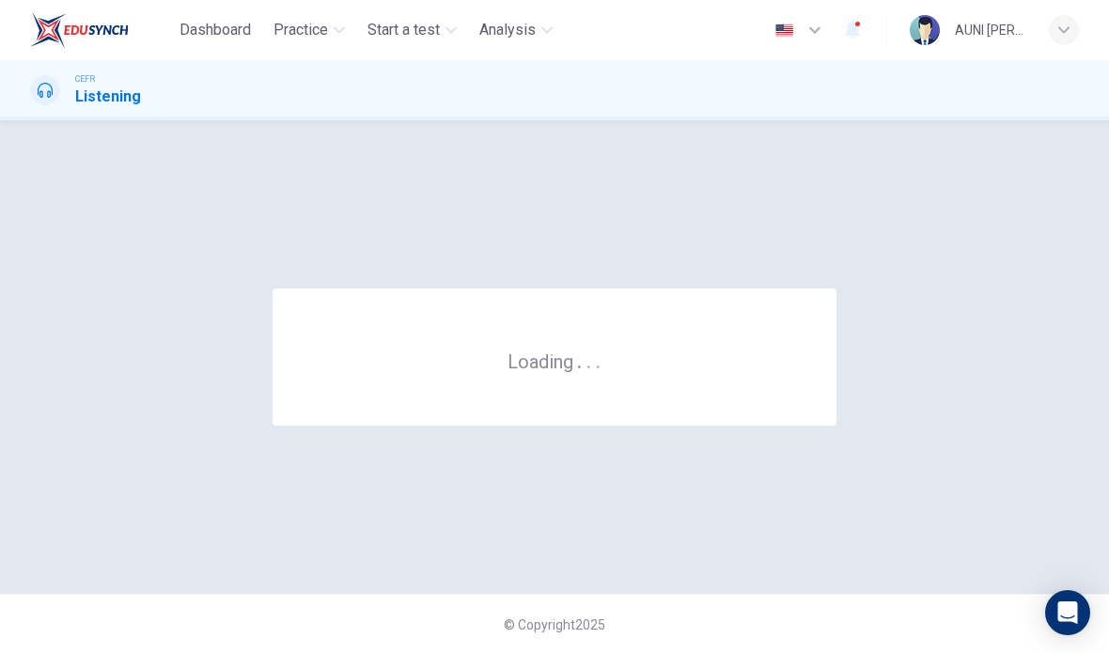
scroll to position [0, 0]
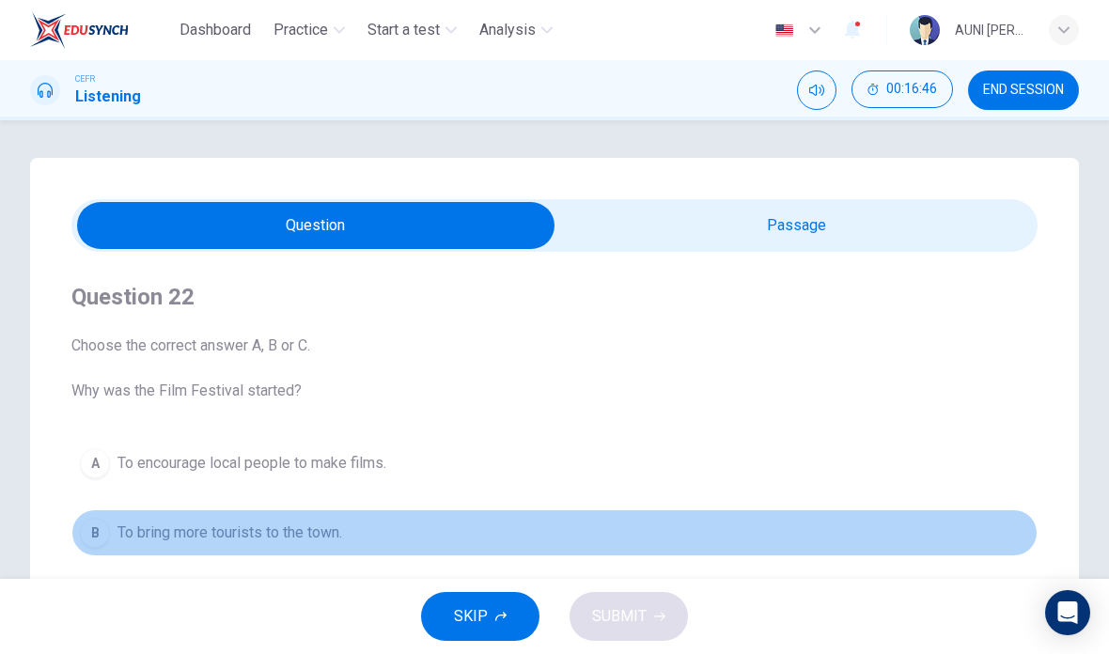
click at [313, 526] on span "To bring more tourists to the town." at bounding box center [229, 532] width 225 height 23
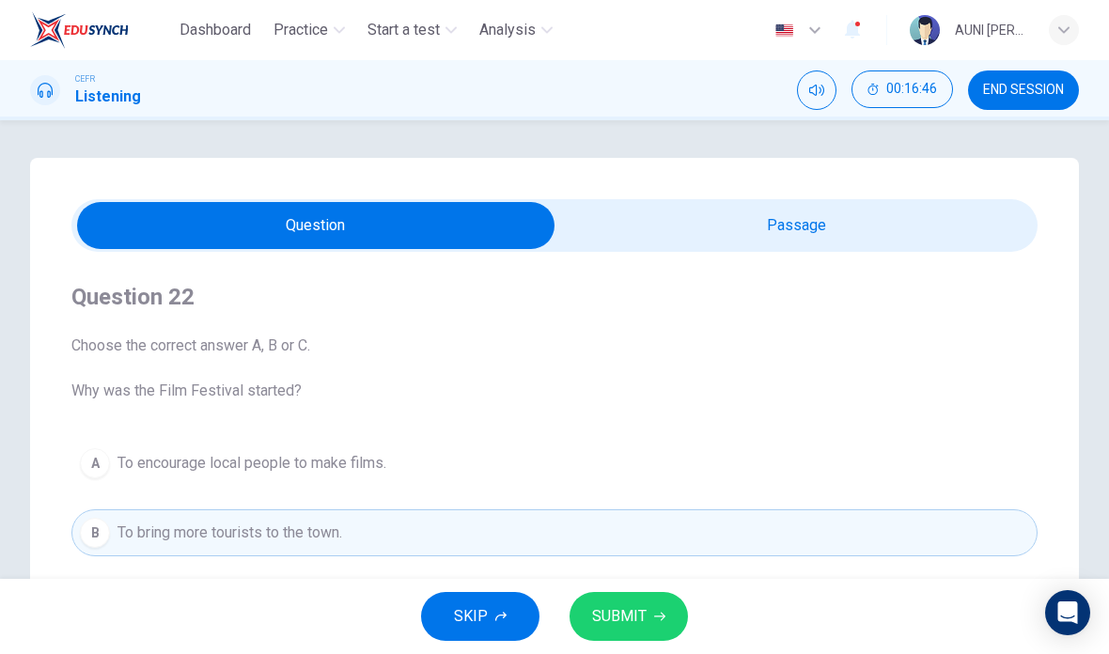
click at [654, 619] on icon "button" at bounding box center [659, 616] width 11 height 11
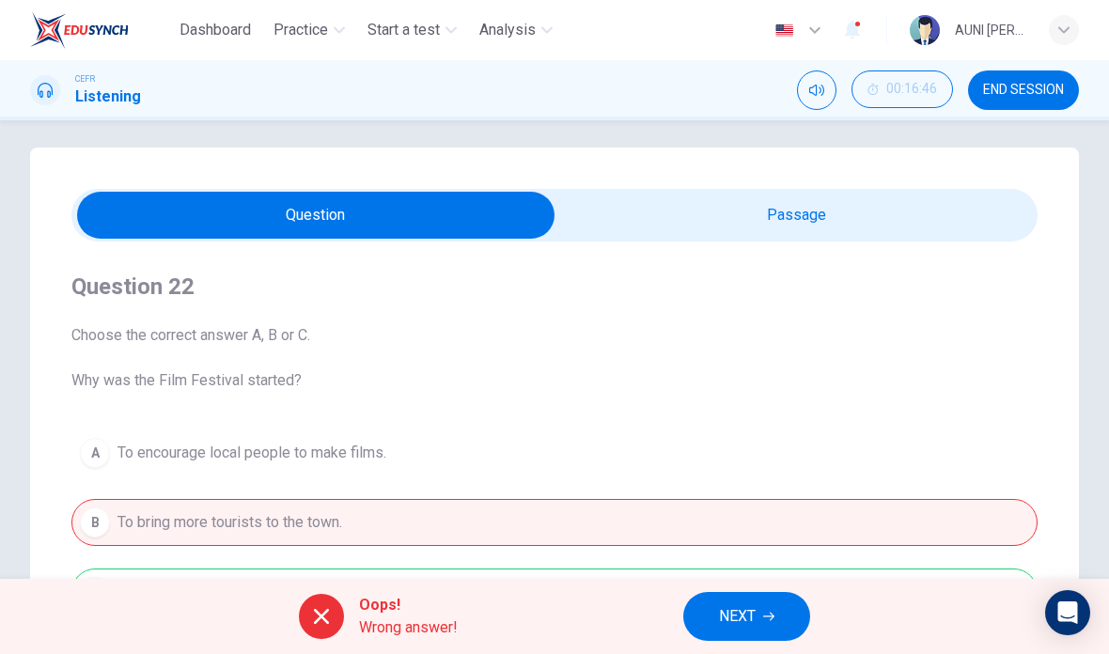
scroll to position [12, 0]
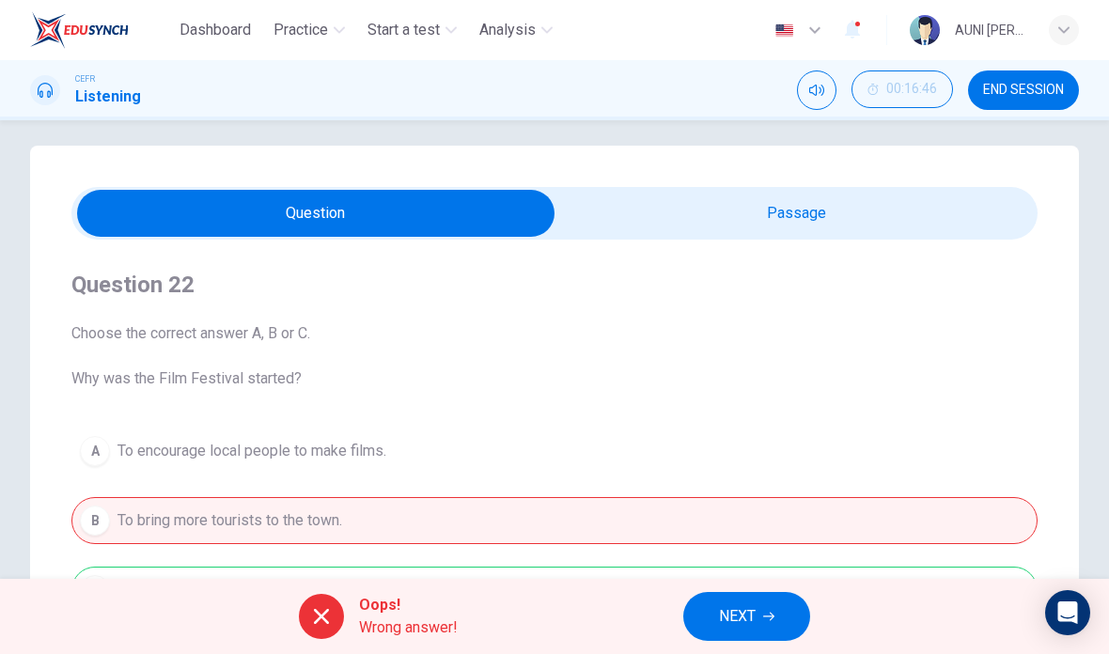
click at [807, 229] on input "checkbox" at bounding box center [315, 213] width 1449 height 47
checkbox input "true"
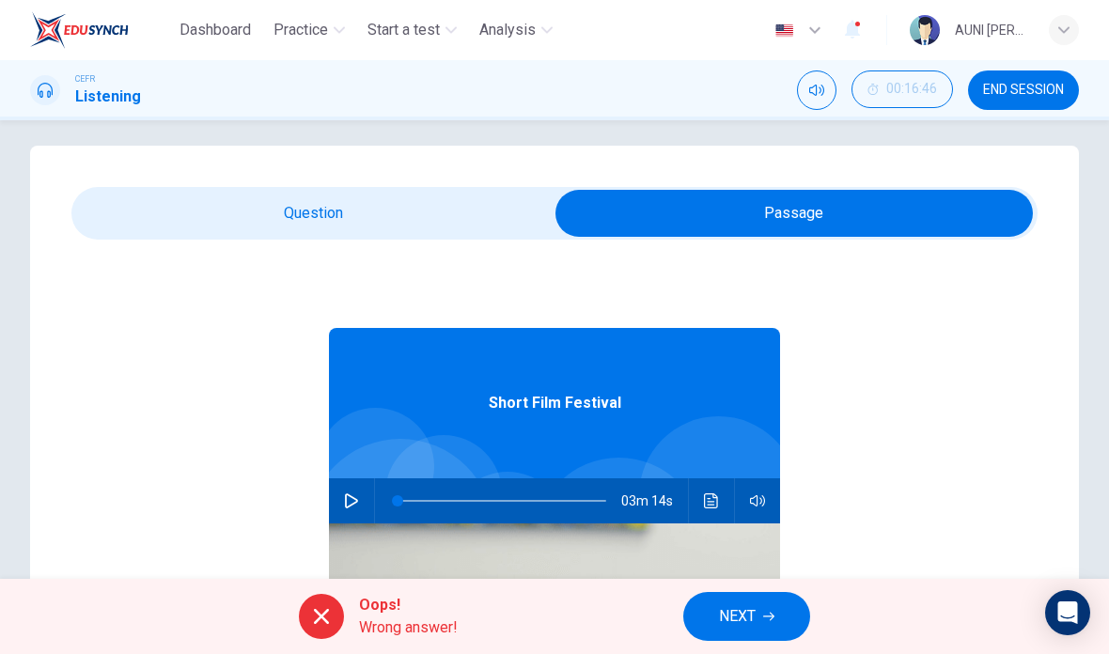
click at [351, 499] on icon "button" at bounding box center [351, 500] width 15 height 15
type input "0"
click at [500, 232] on input "checkbox" at bounding box center [794, 213] width 1449 height 47
checkbox input "false"
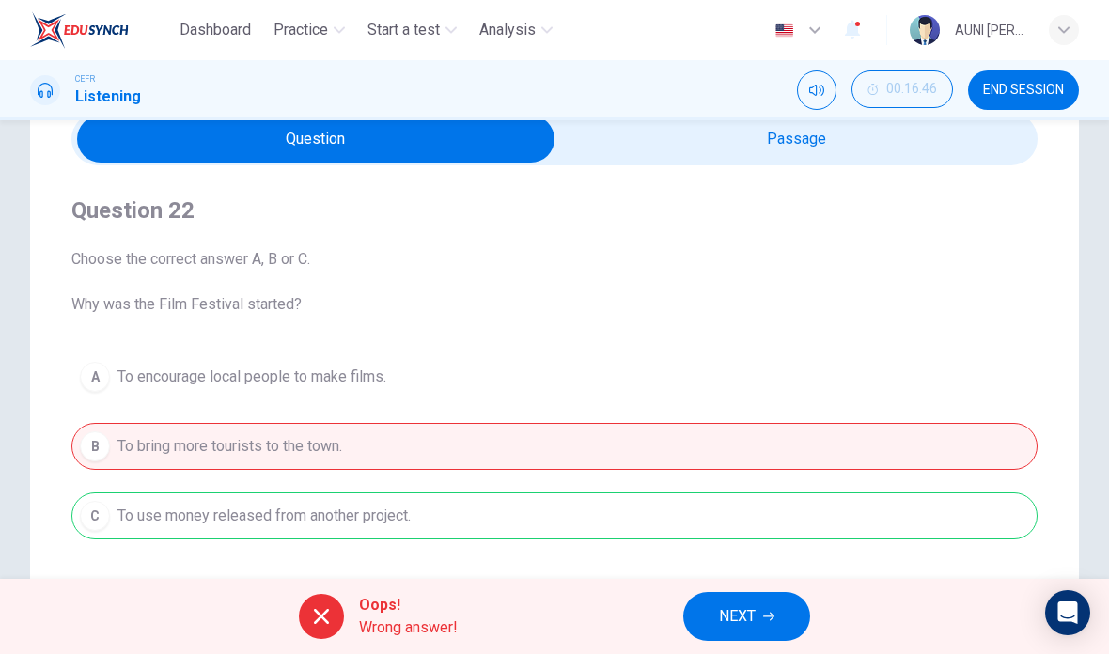
scroll to position [84, 0]
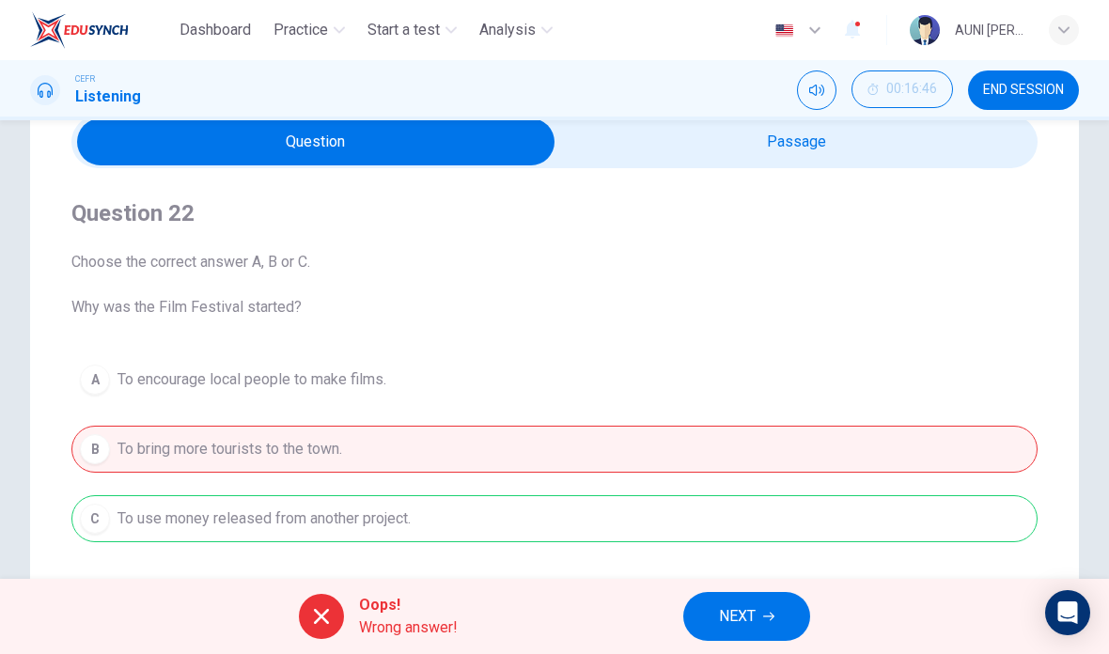
click at [741, 607] on span "NEXT" at bounding box center [737, 616] width 37 height 26
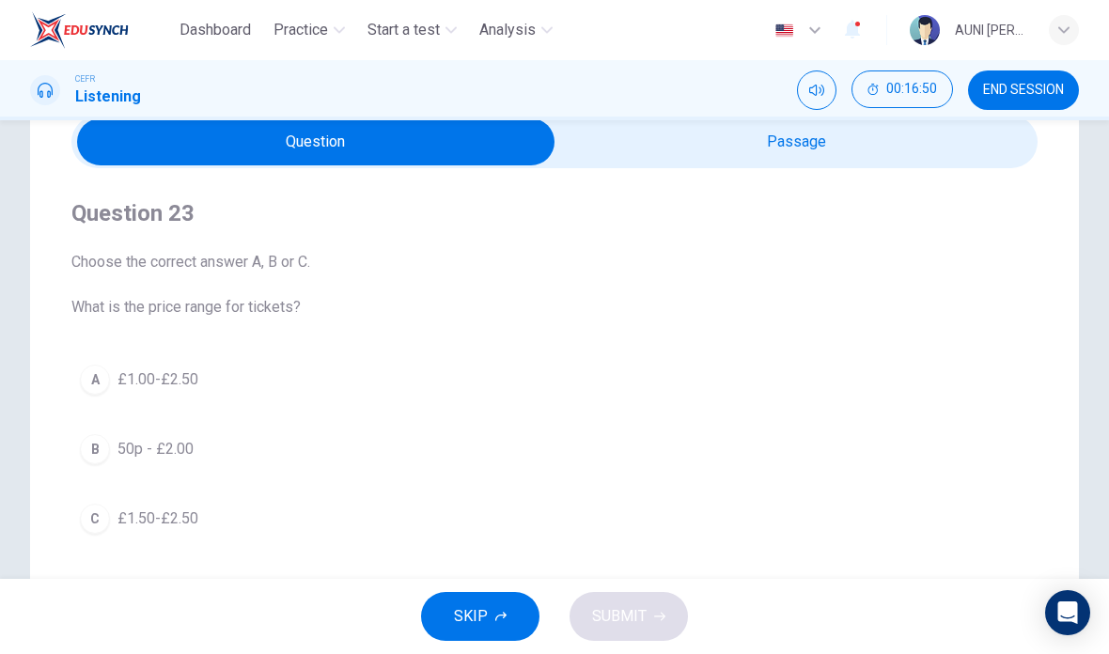
click at [200, 381] on button "A £1.00-£2.50" at bounding box center [554, 379] width 966 height 47
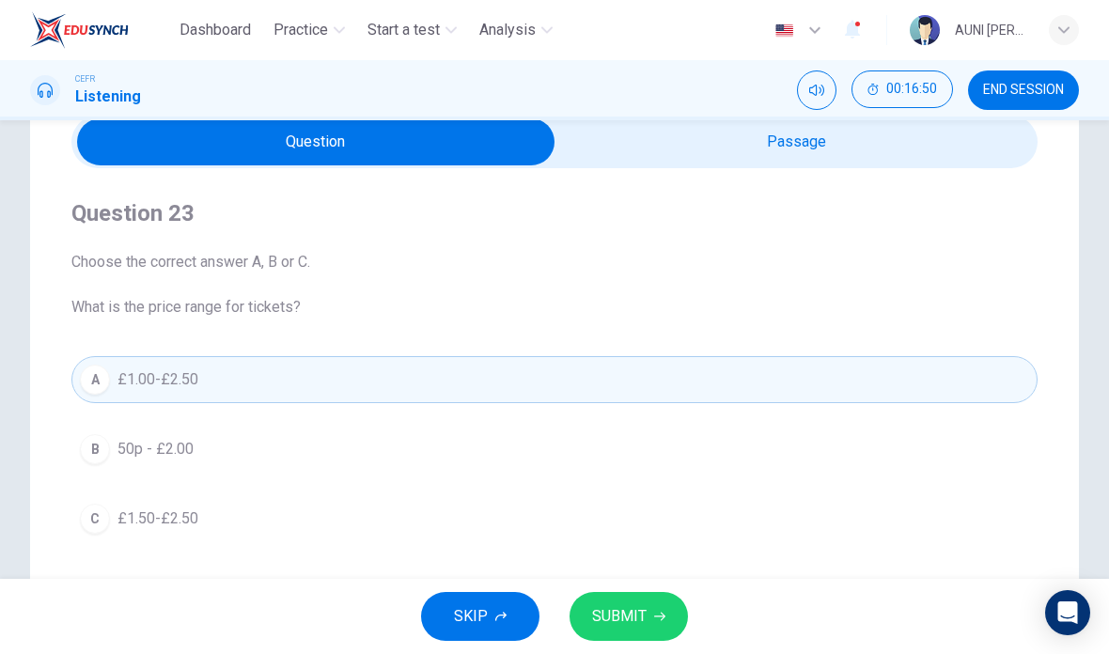
click at [618, 592] on button "SUBMIT" at bounding box center [628, 616] width 118 height 49
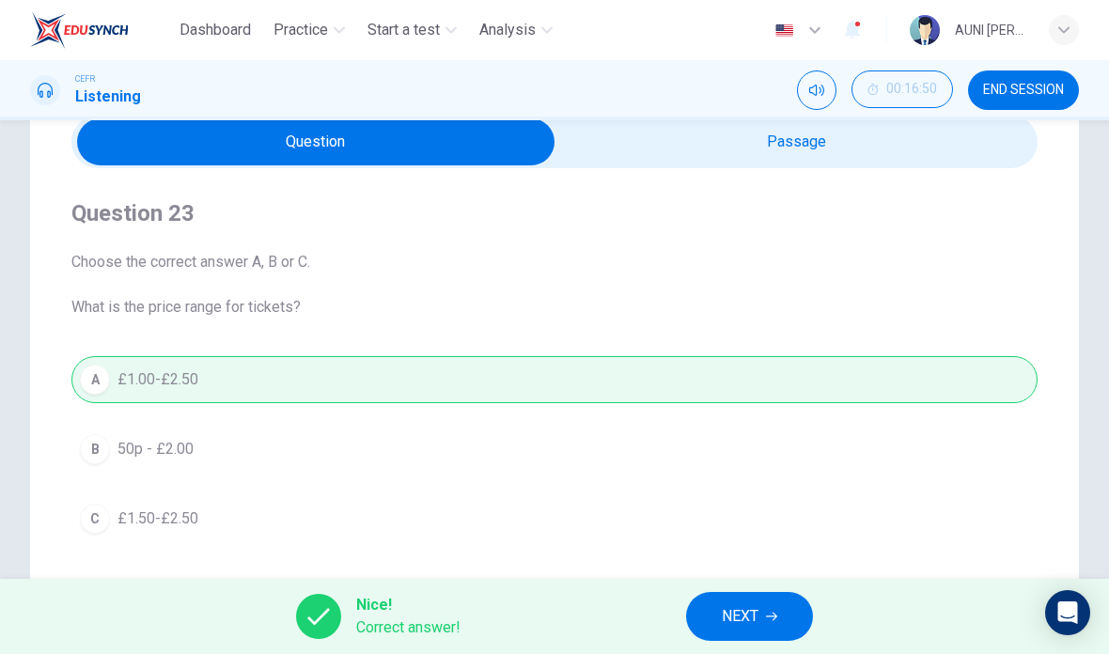
click at [743, 612] on span "NEXT" at bounding box center [740, 616] width 37 height 26
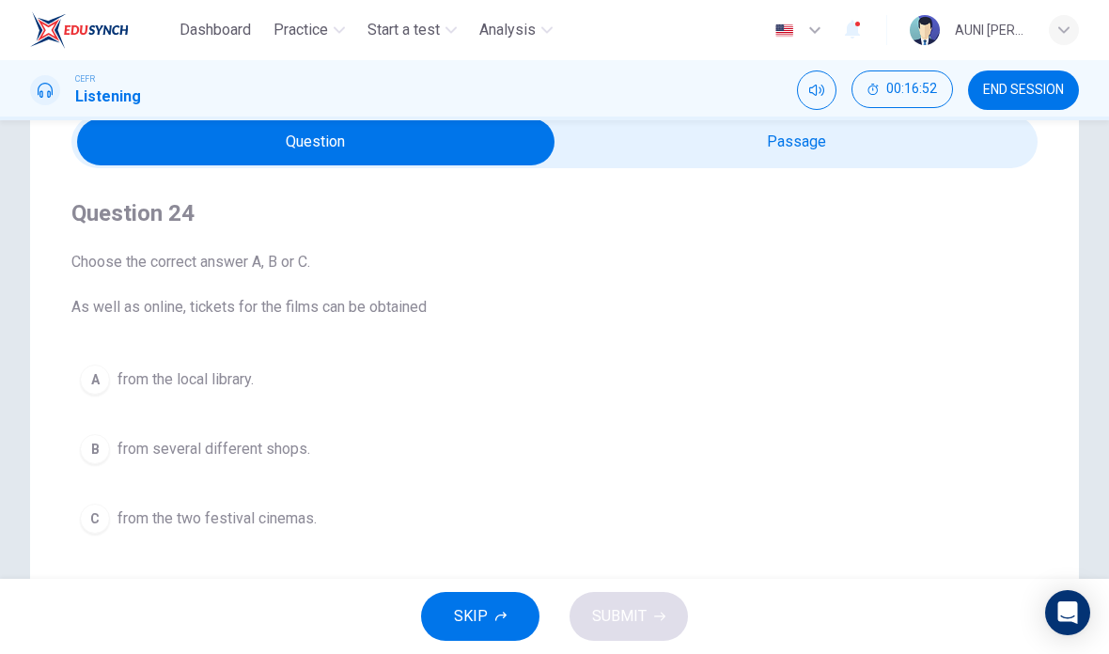
click at [235, 387] on span "from the local library." at bounding box center [185, 379] width 136 height 23
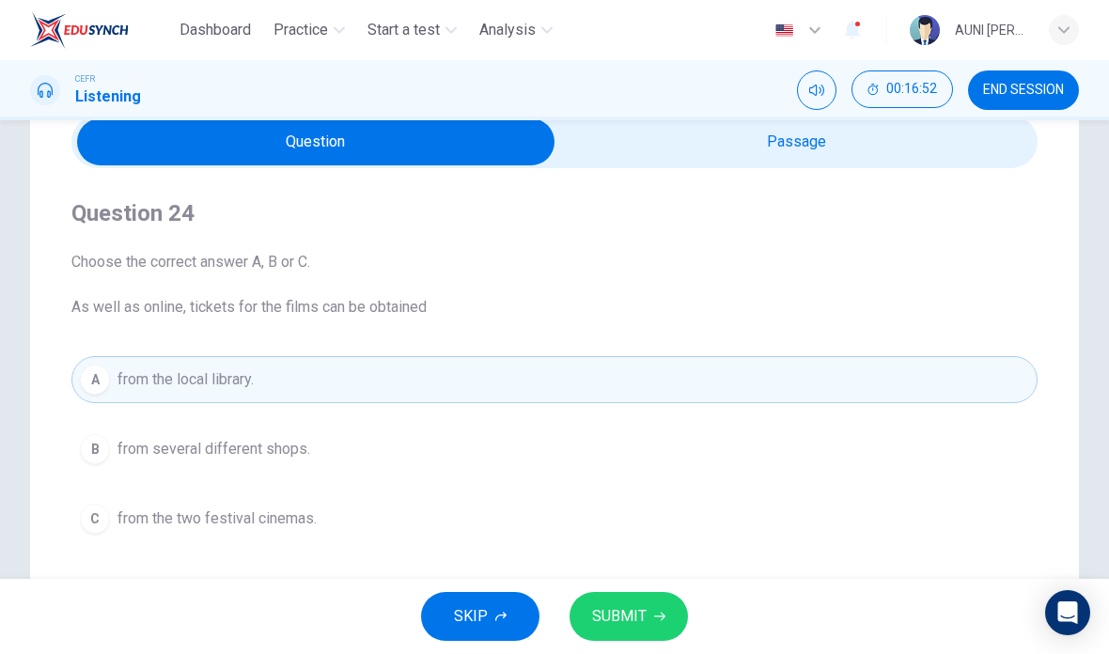
click at [642, 619] on span "SUBMIT" at bounding box center [619, 616] width 54 height 26
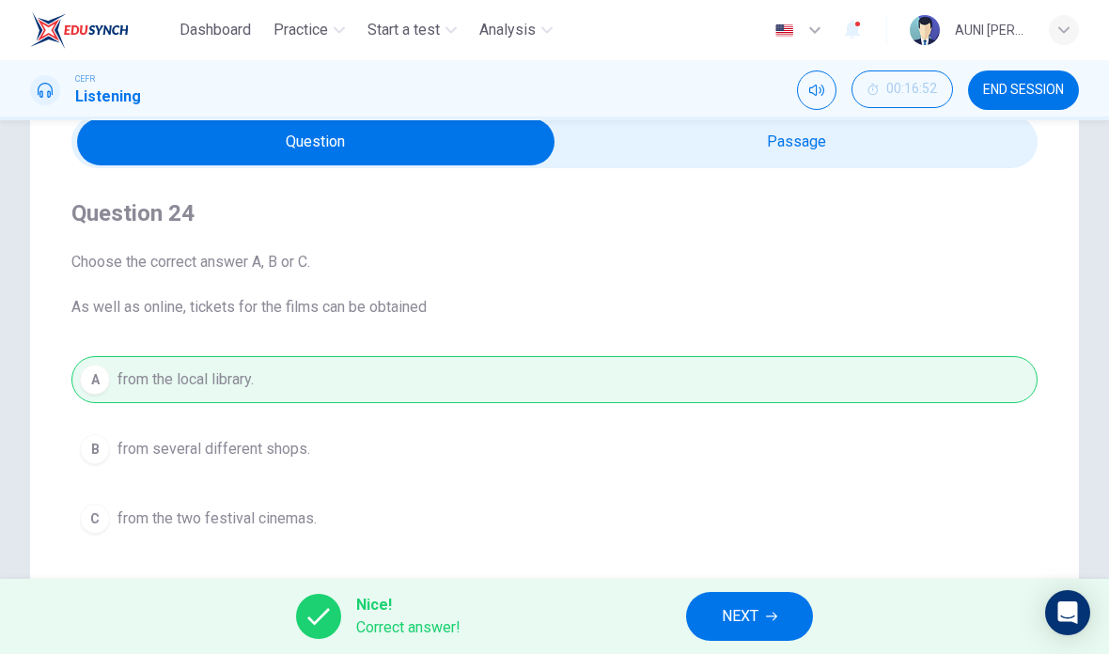
click at [714, 615] on button "NEXT" at bounding box center [749, 616] width 127 height 49
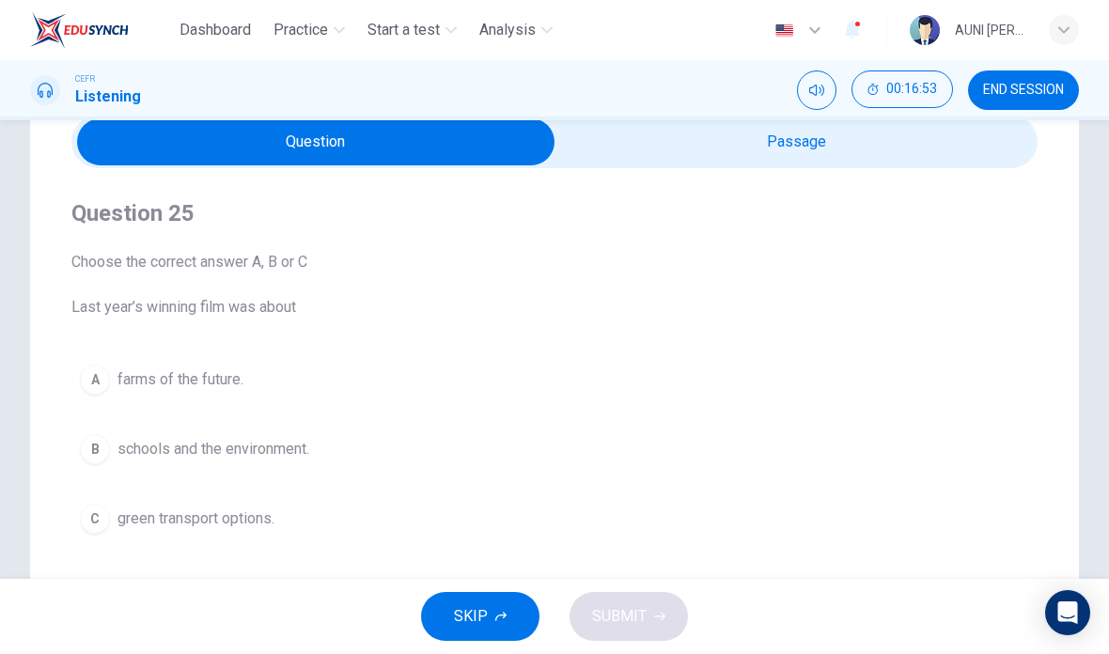
click at [228, 385] on span "farms of the future." at bounding box center [180, 379] width 126 height 23
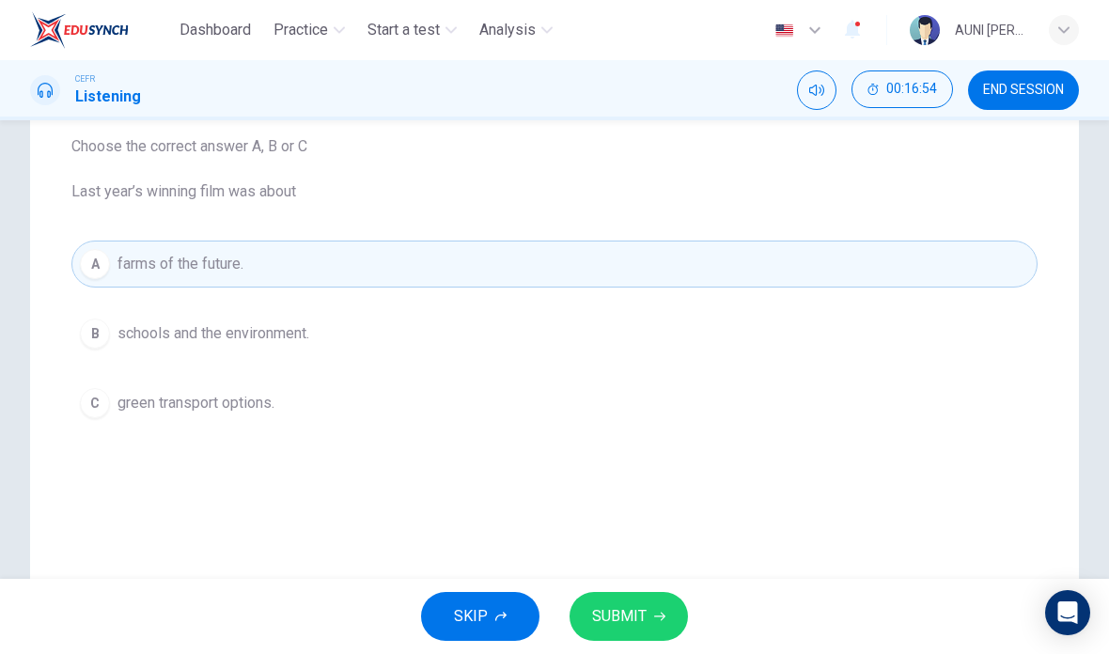
scroll to position [189, 0]
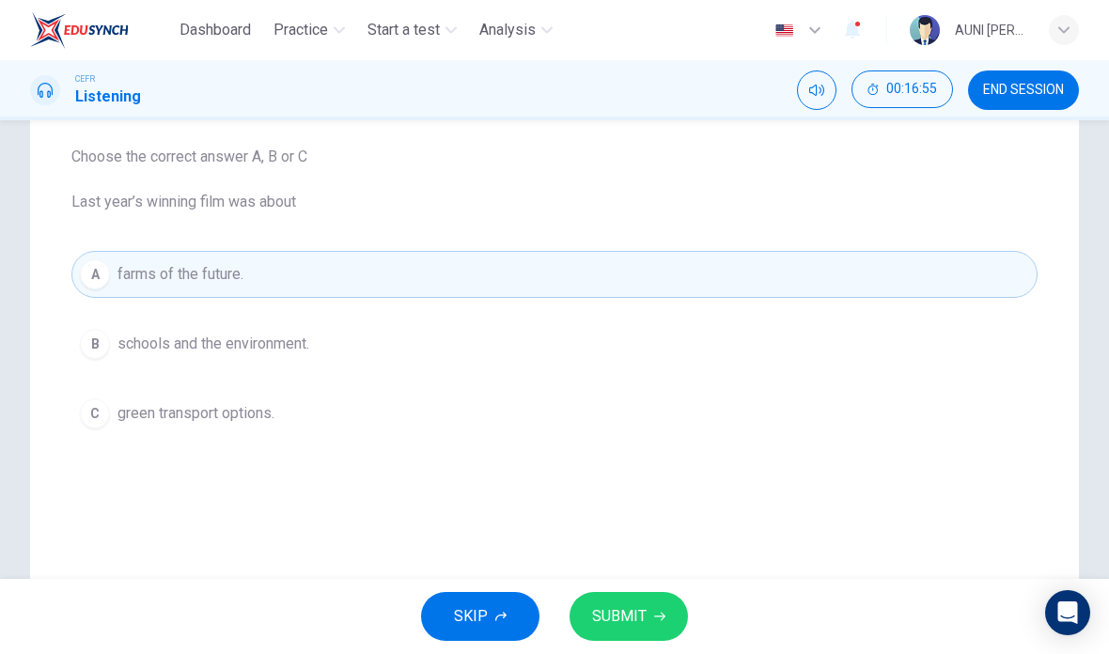
click at [257, 412] on span "green transport options." at bounding box center [195, 413] width 157 height 23
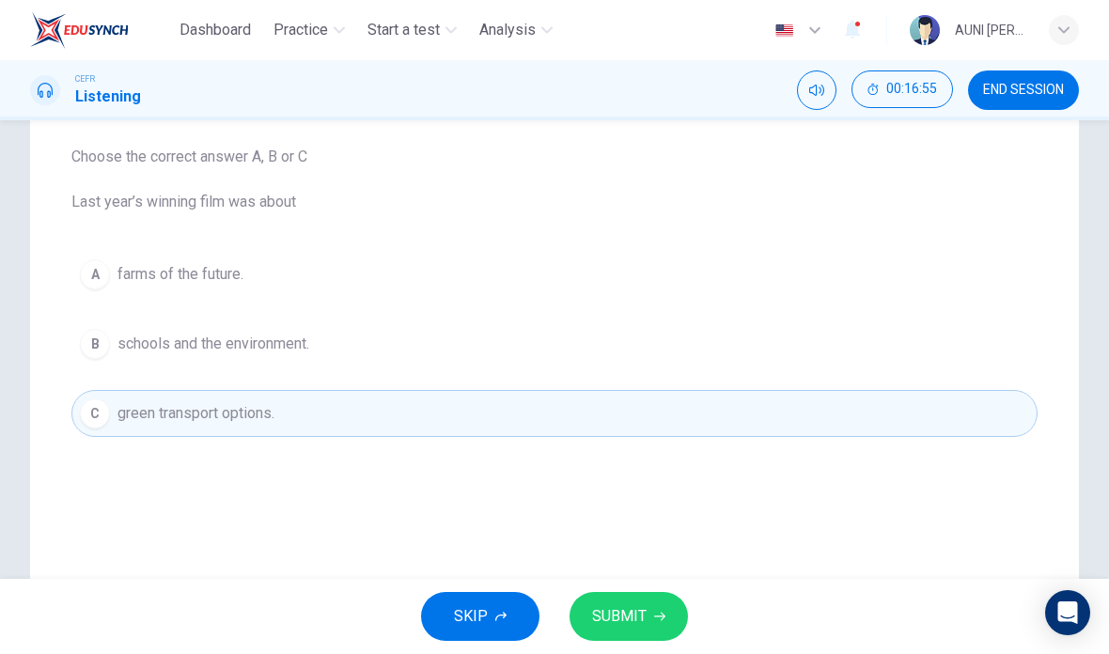
click at [635, 610] on span "SUBMIT" at bounding box center [619, 616] width 54 height 26
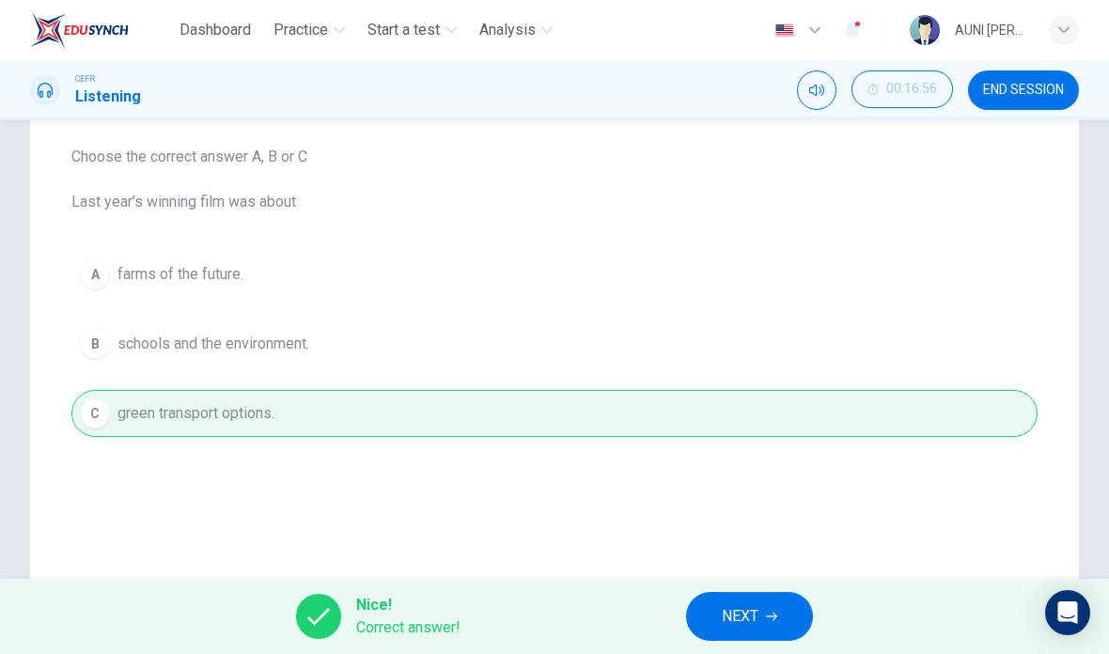
click at [731, 614] on span "NEXT" at bounding box center [740, 616] width 37 height 26
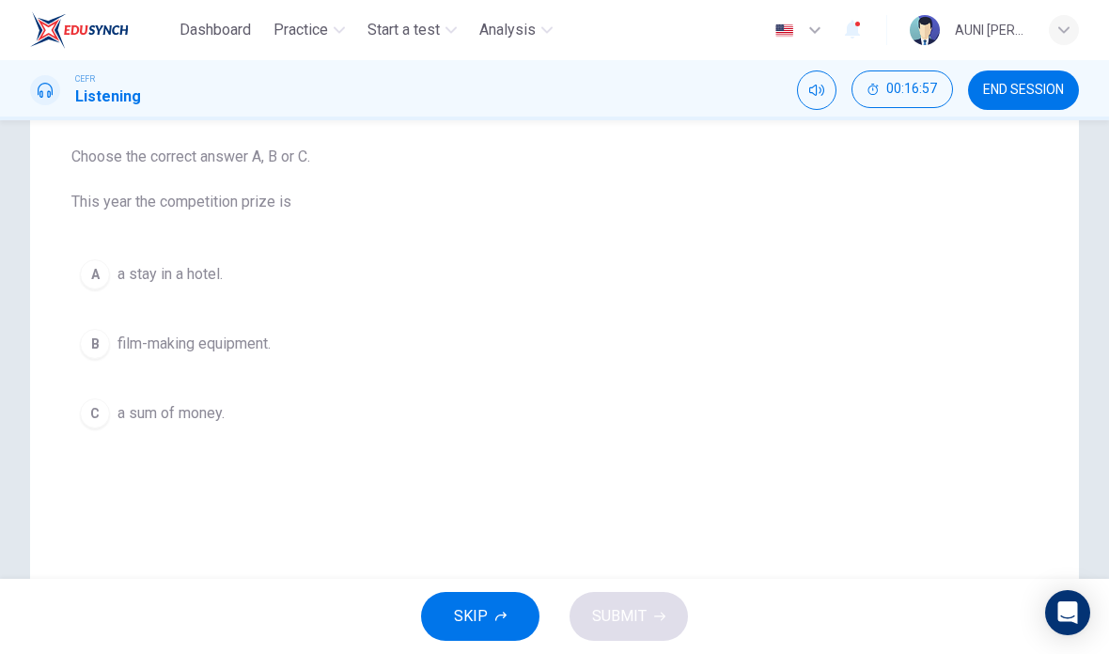
click at [229, 361] on button "B film-making equipment." at bounding box center [554, 343] width 966 height 47
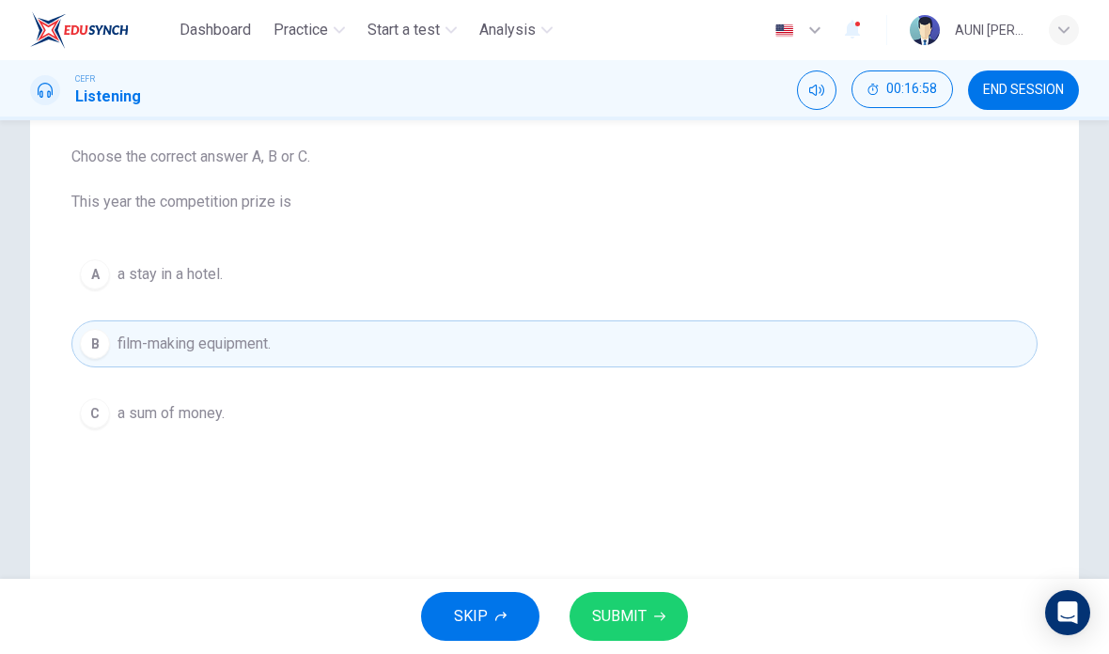
click at [616, 619] on span "SUBMIT" at bounding box center [619, 616] width 54 height 26
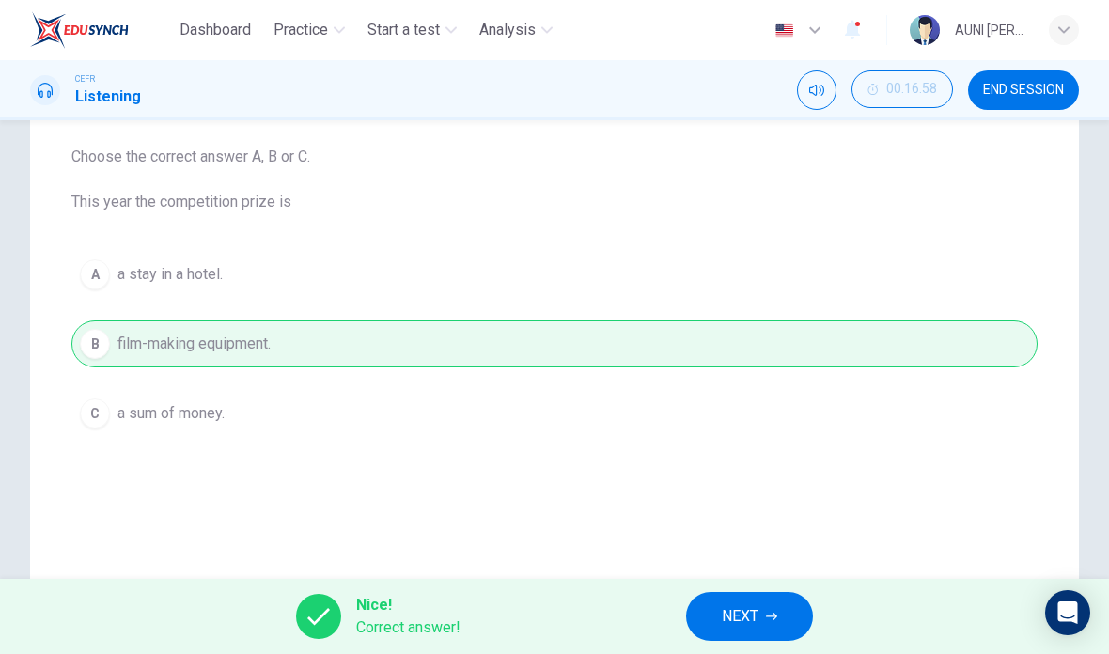
click at [721, 604] on button "NEXT" at bounding box center [749, 616] width 127 height 49
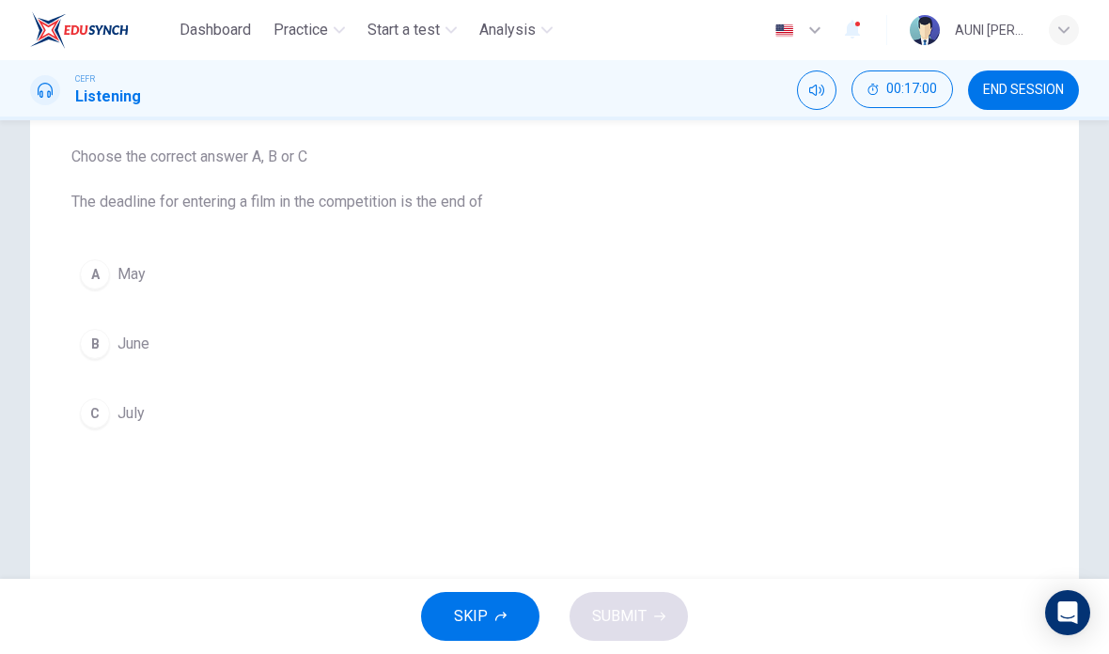
click at [148, 428] on button "C July" at bounding box center [554, 413] width 966 height 47
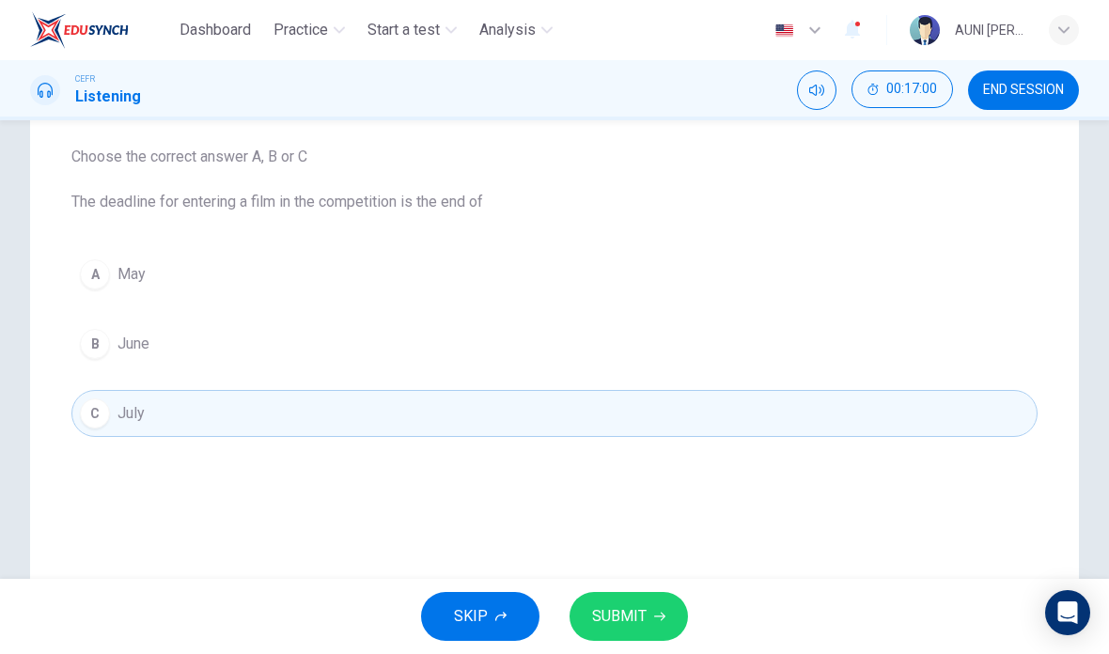
click at [642, 639] on button "SUBMIT" at bounding box center [628, 616] width 118 height 49
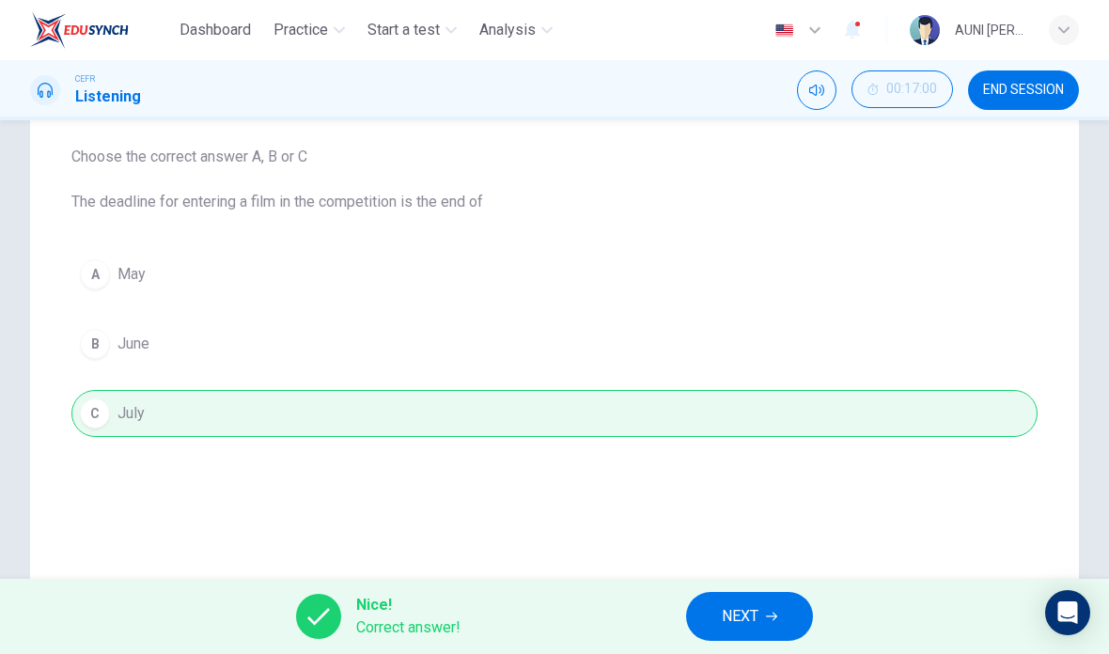
click at [739, 630] on button "NEXT" at bounding box center [749, 616] width 127 height 49
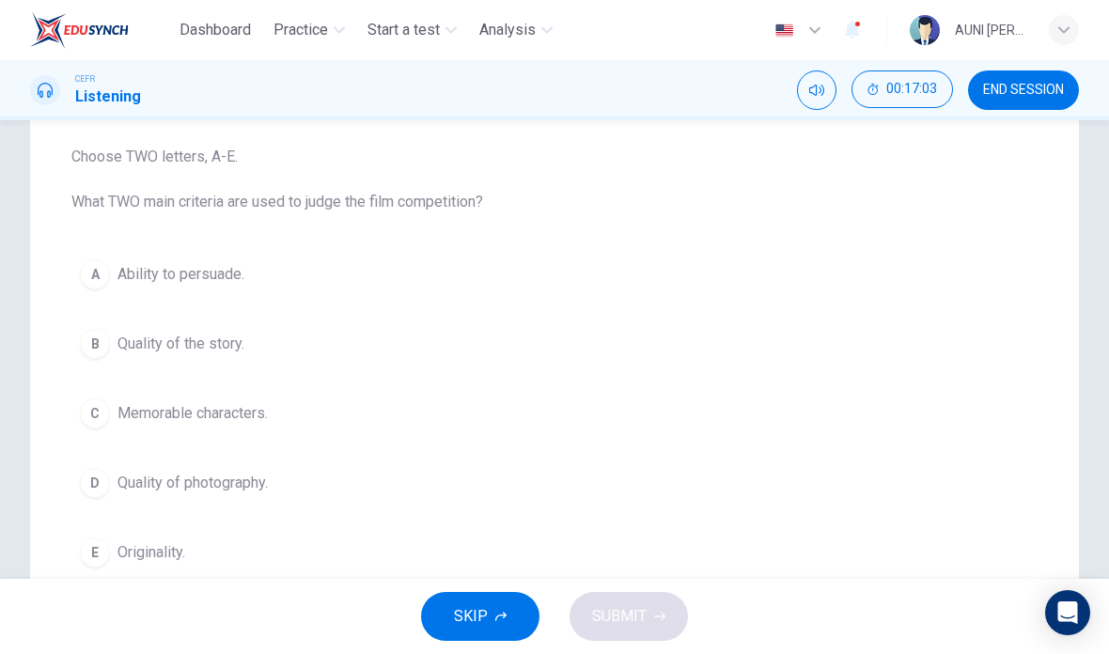
click at [232, 500] on button "D Quality of photography." at bounding box center [554, 482] width 966 height 47
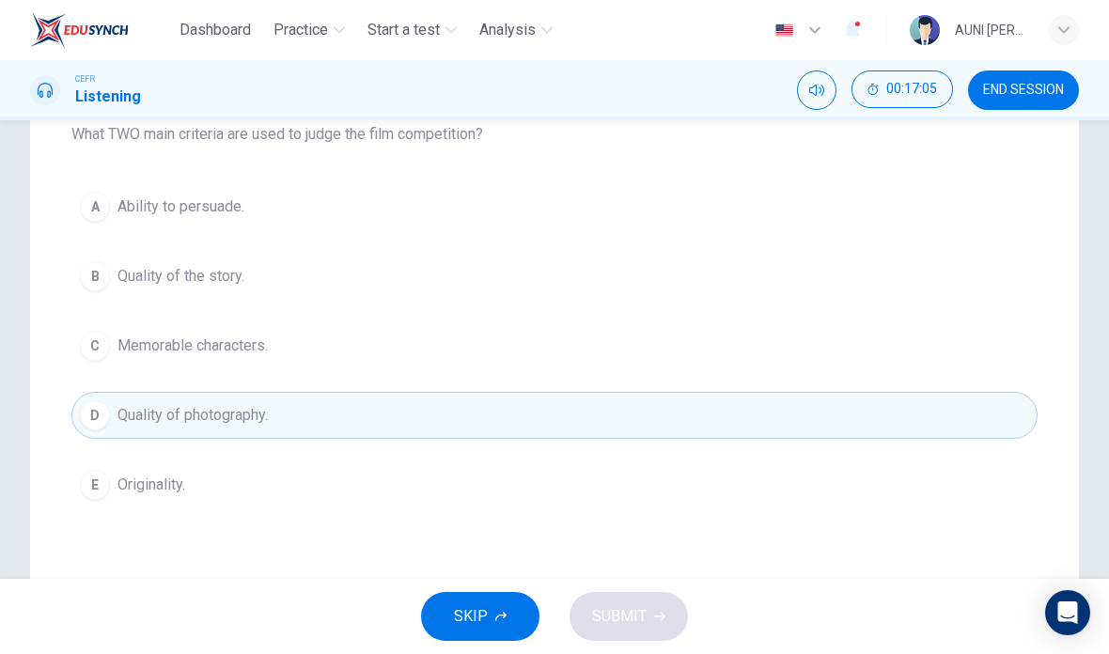
scroll to position [255, 0]
click at [264, 499] on button "E Originality." at bounding box center [554, 486] width 966 height 47
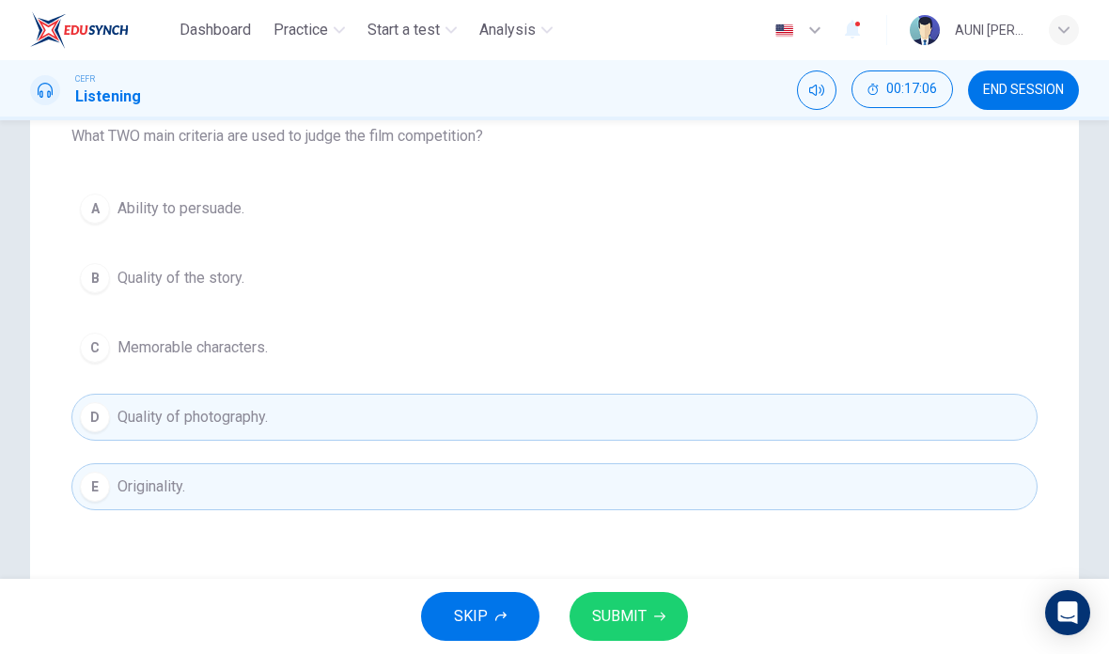
click at [665, 632] on button "SUBMIT" at bounding box center [628, 616] width 118 height 49
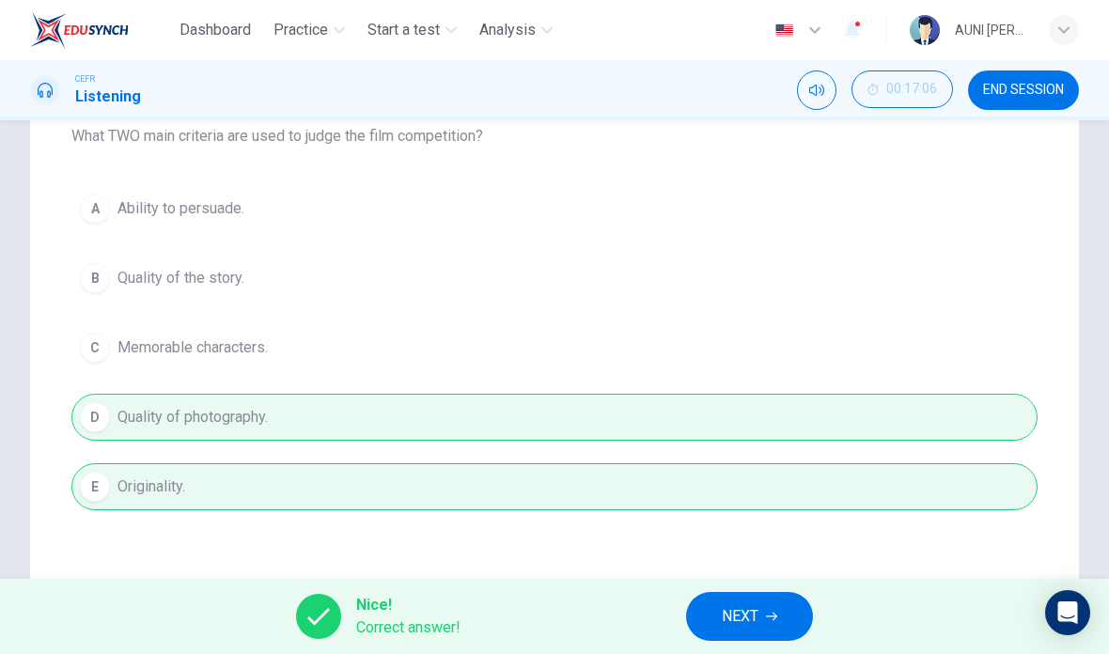
click at [735, 617] on span "NEXT" at bounding box center [740, 616] width 37 height 26
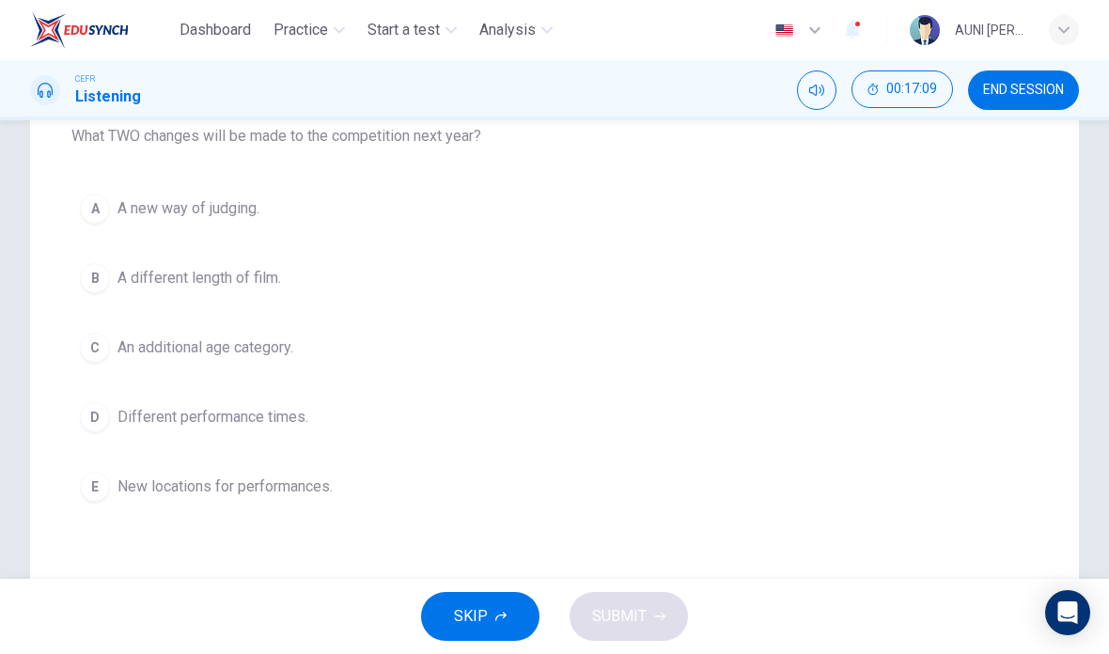
click at [281, 355] on span "An additional age category." at bounding box center [205, 347] width 176 height 23
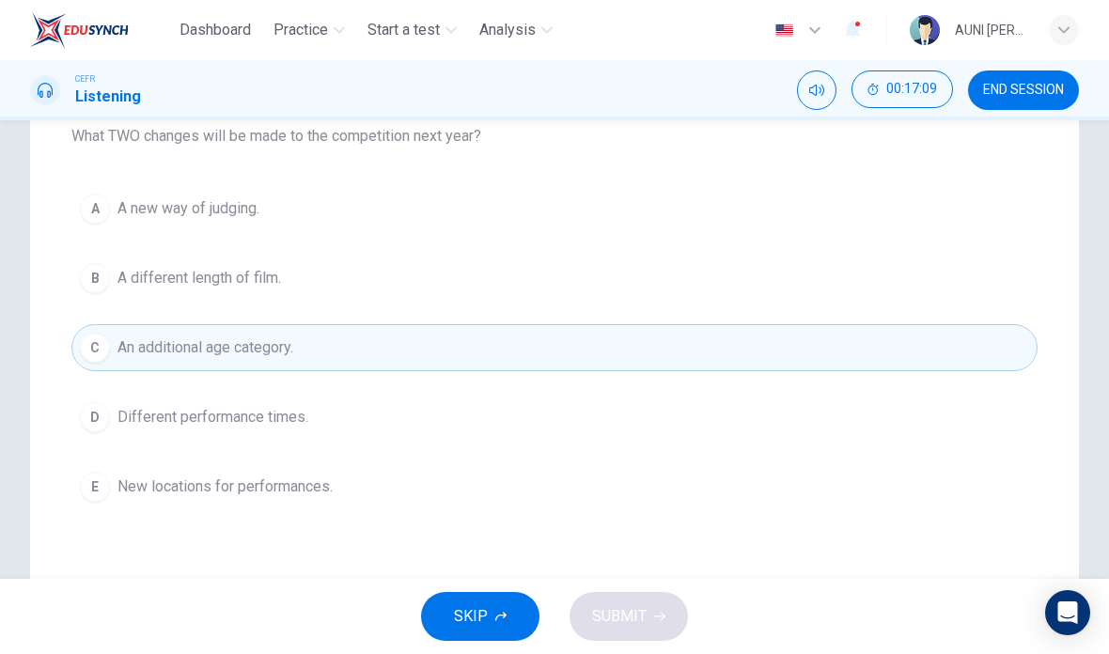
click at [284, 412] on span "Different performance times." at bounding box center [212, 417] width 191 height 23
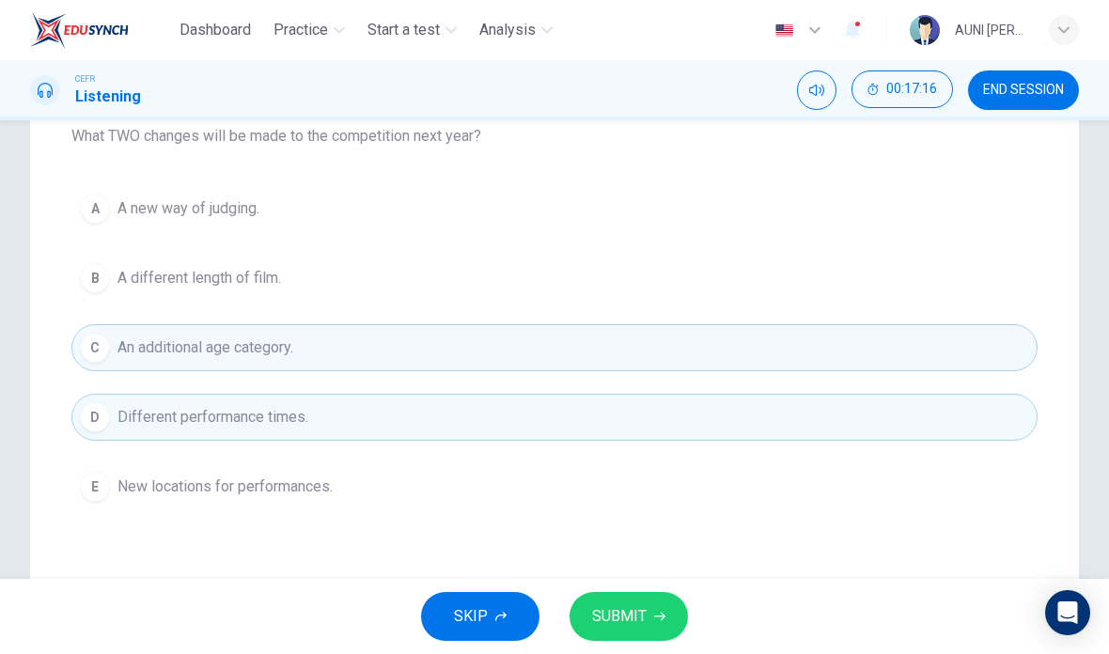
click at [609, 615] on span "SUBMIT" at bounding box center [619, 616] width 54 height 26
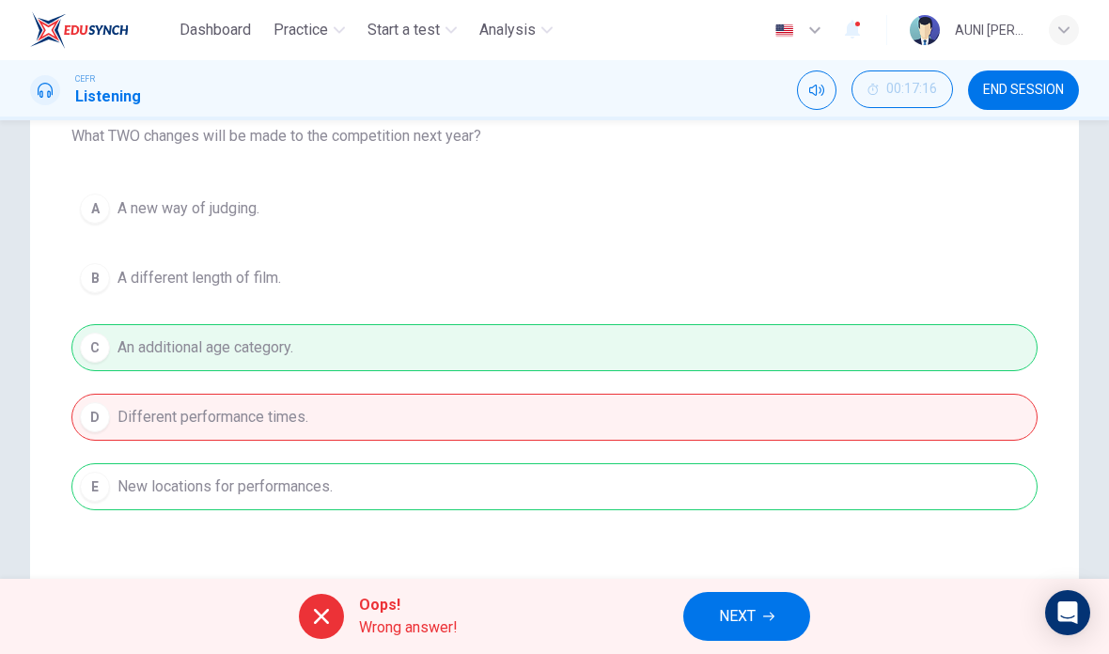
click at [757, 617] on button "NEXT" at bounding box center [746, 616] width 127 height 49
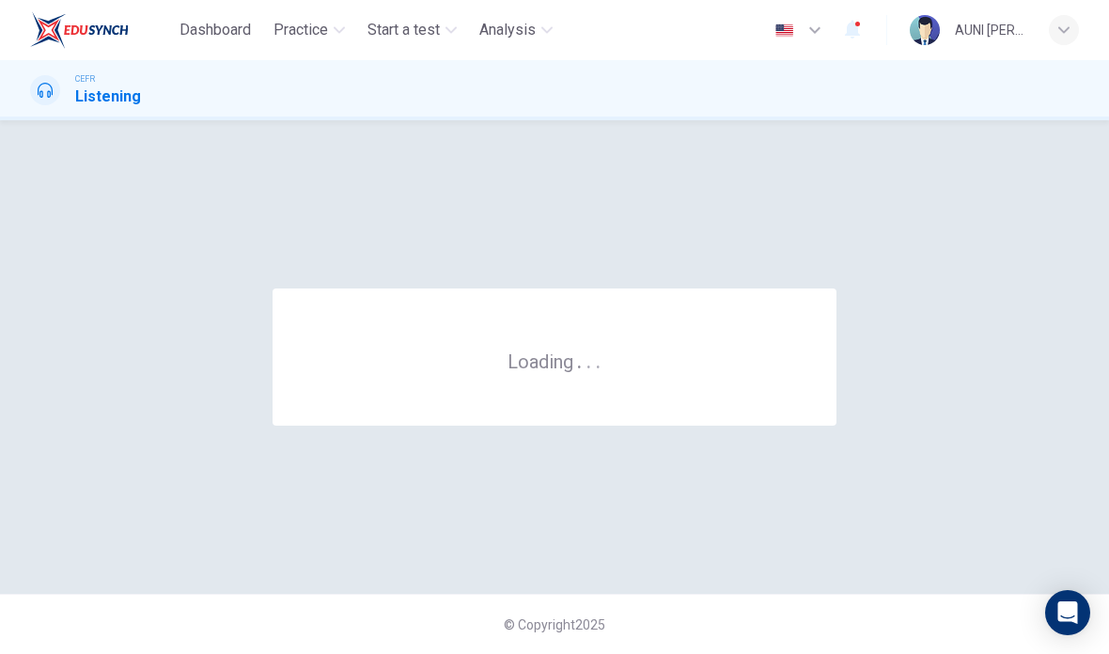
scroll to position [0, 0]
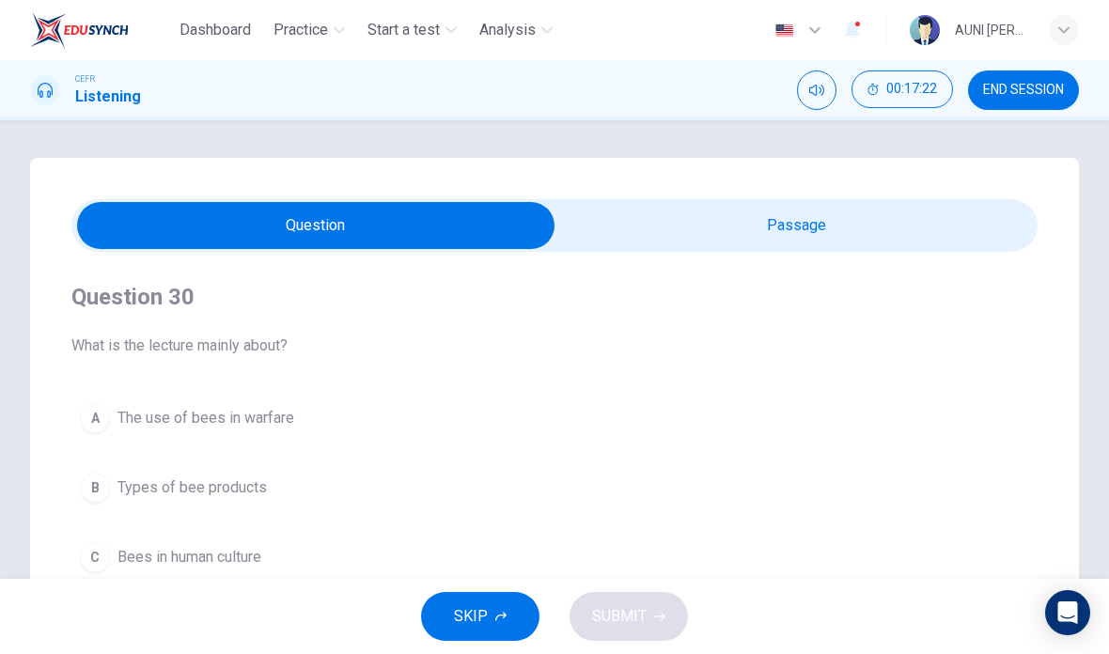
click at [676, 222] on input "checkbox" at bounding box center [315, 225] width 1449 height 47
checkbox input "true"
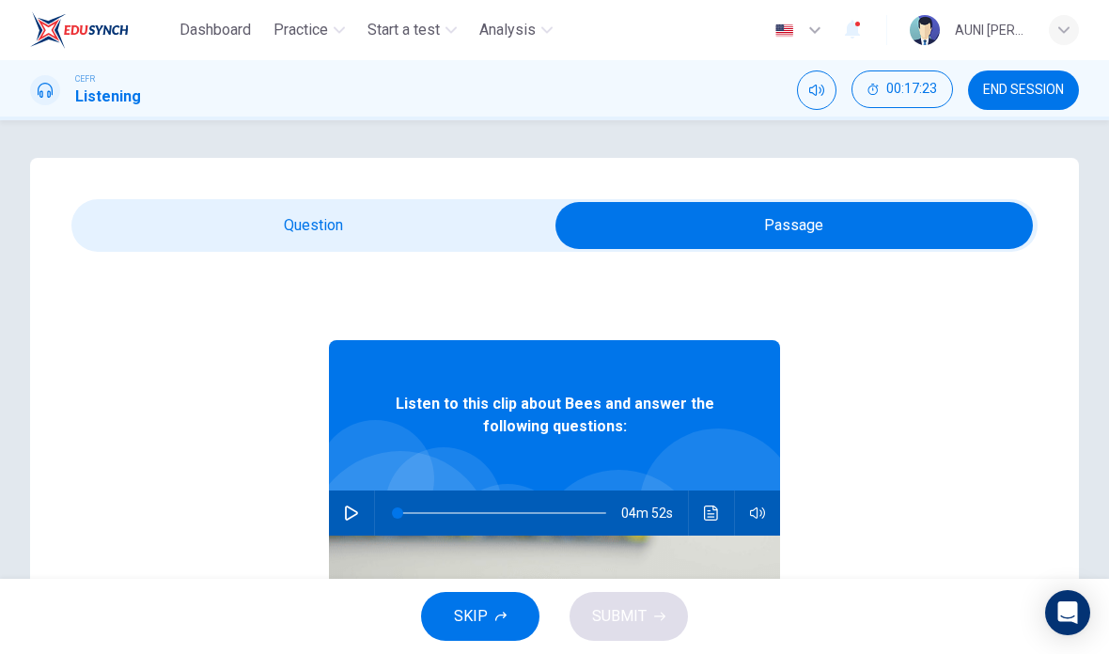
click at [348, 519] on icon "button" at bounding box center [351, 513] width 13 height 15
click at [209, 130] on div "Question 30 What is the lecture mainly about? A The use of bees in warfare B Ty…" at bounding box center [554, 349] width 1109 height 459
type input "0"
click at [263, 226] on input "checkbox" at bounding box center [794, 225] width 1449 height 47
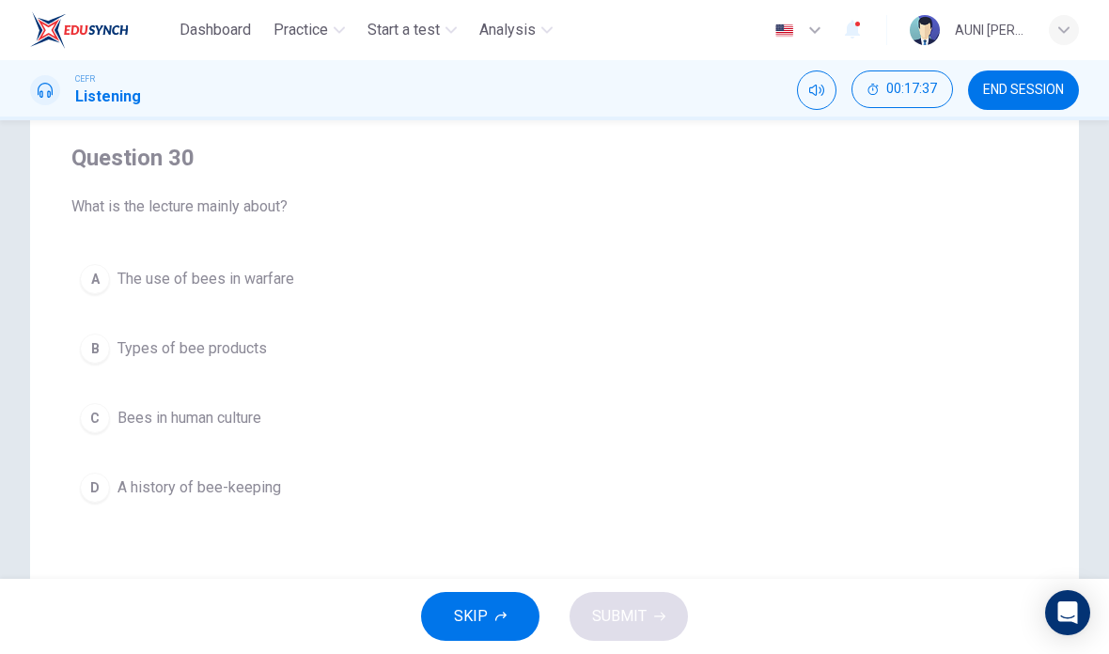
scroll to position [142, 0]
click at [102, 265] on div "A" at bounding box center [95, 276] width 30 height 30
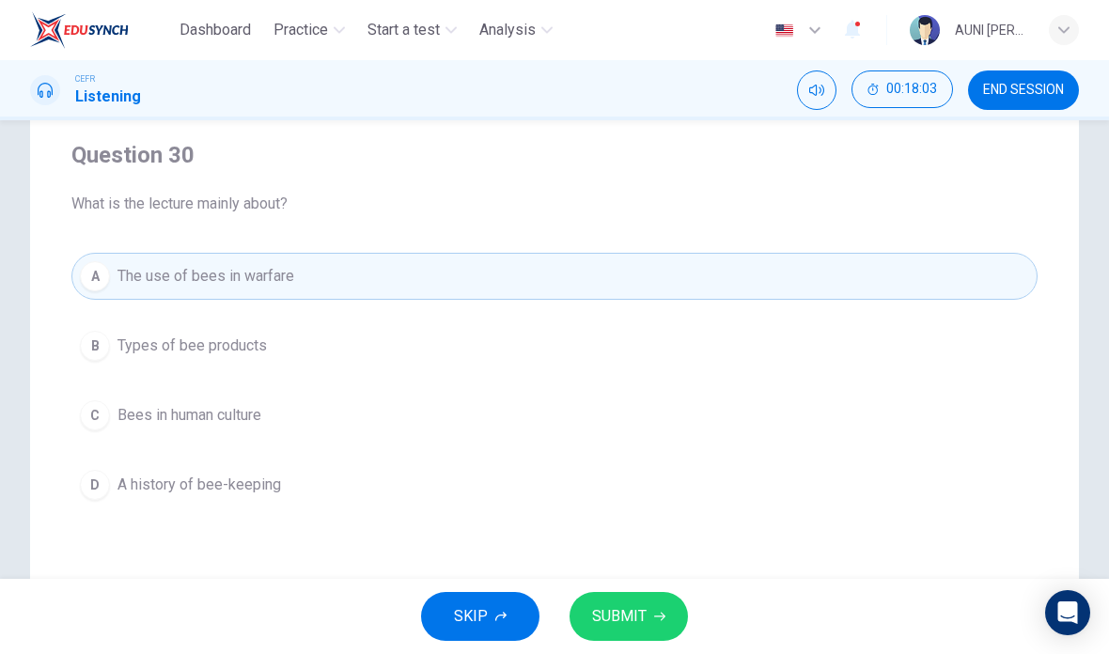
click at [610, 606] on span "SUBMIT" at bounding box center [619, 616] width 54 height 26
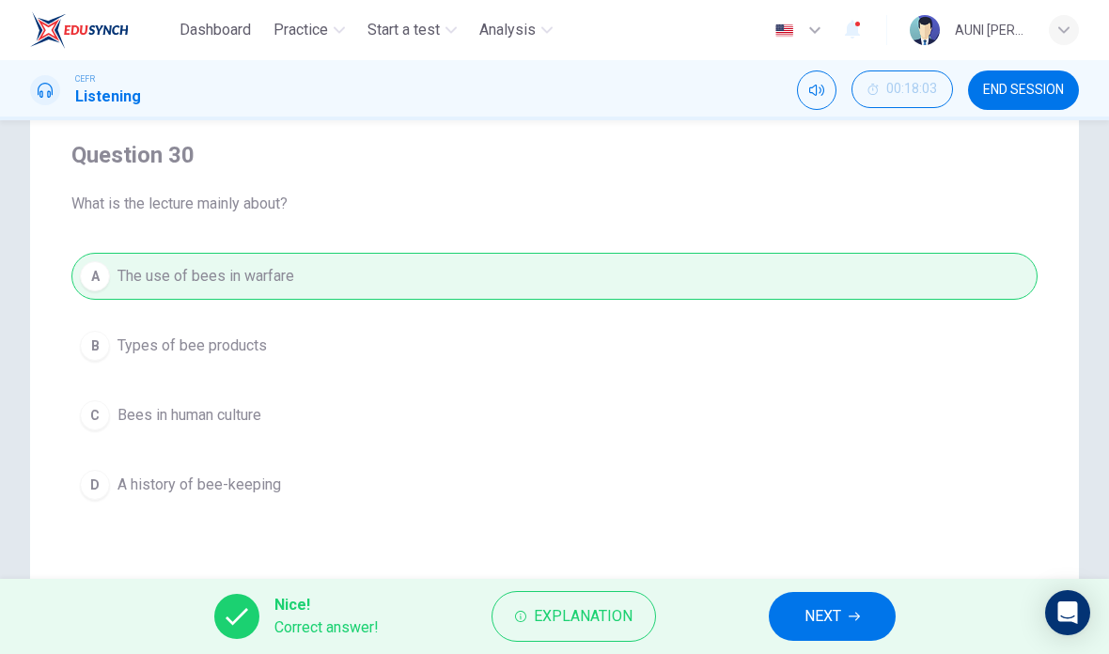
click at [817, 609] on span "NEXT" at bounding box center [822, 616] width 37 height 26
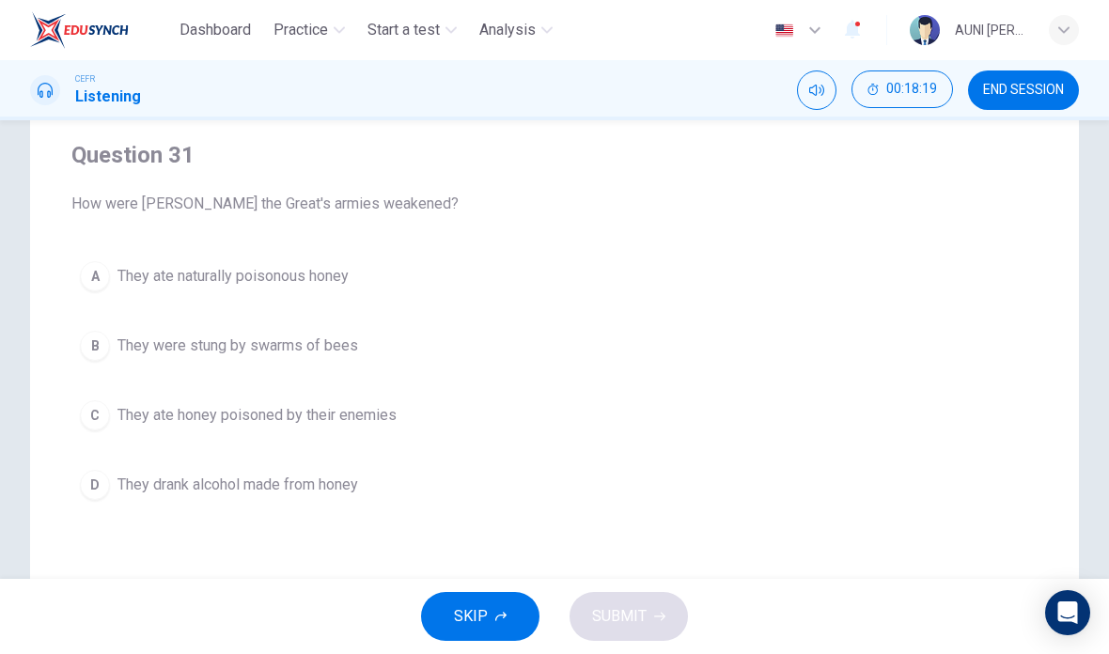
click at [102, 283] on div "A" at bounding box center [95, 276] width 30 height 30
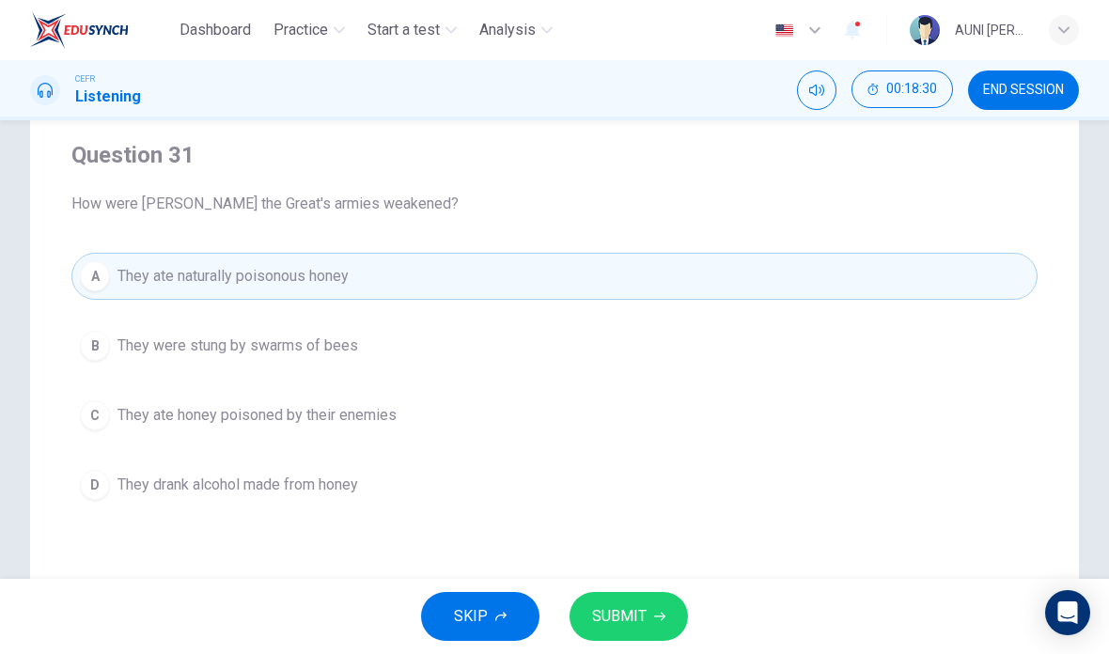
click at [639, 608] on span "SUBMIT" at bounding box center [619, 616] width 54 height 26
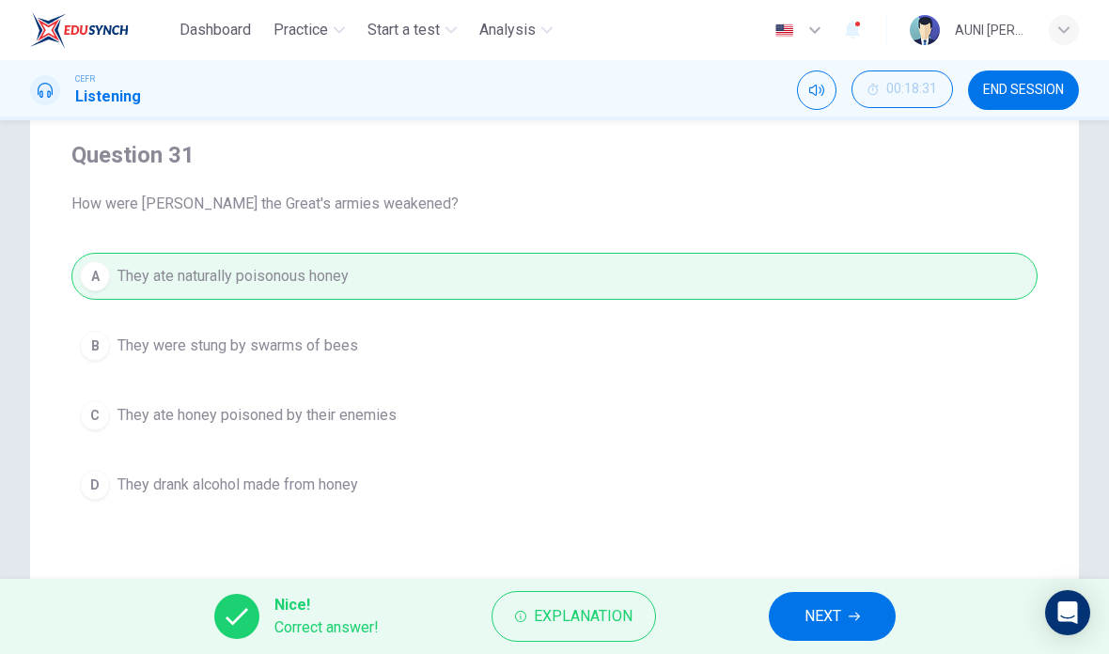
click at [796, 622] on button "NEXT" at bounding box center [832, 616] width 127 height 49
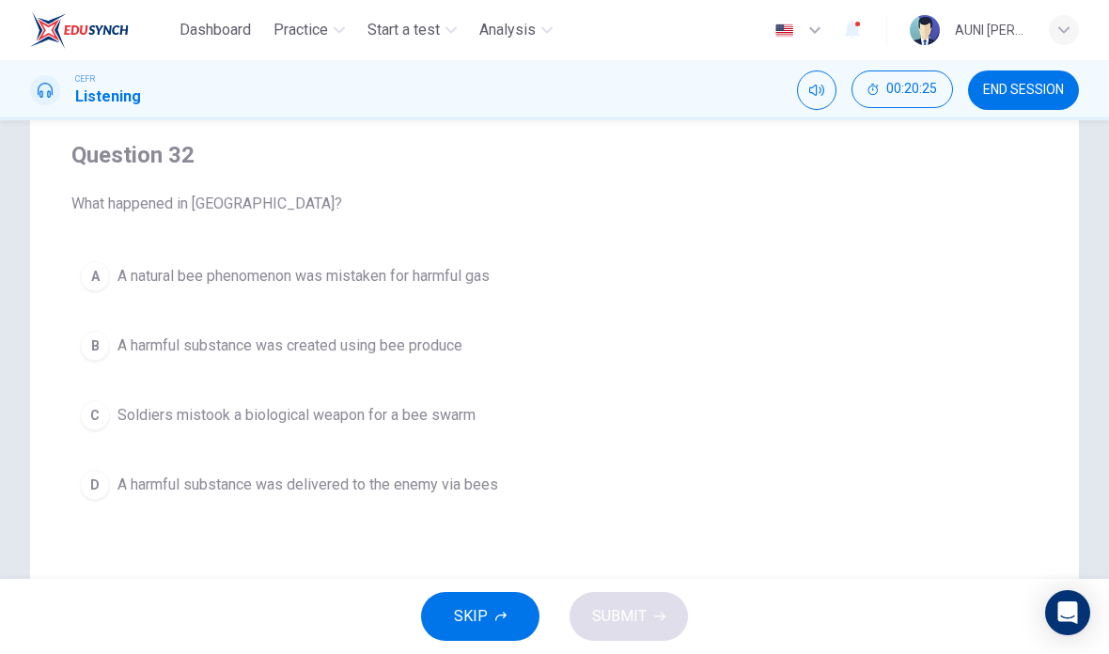
checkbox input "true"
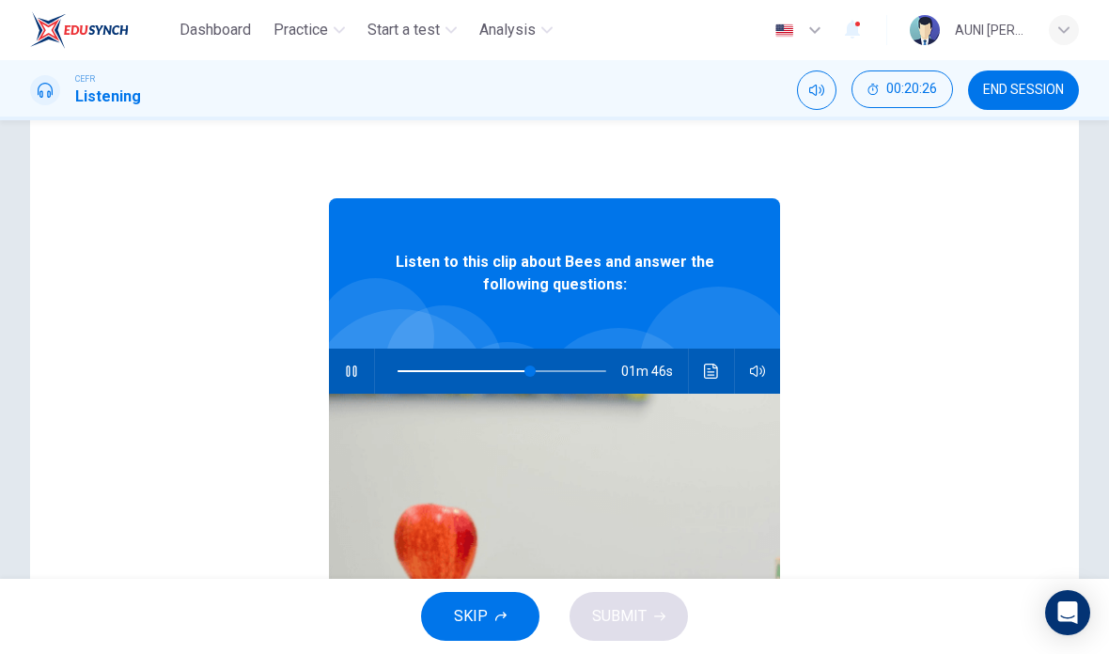
type input "64"
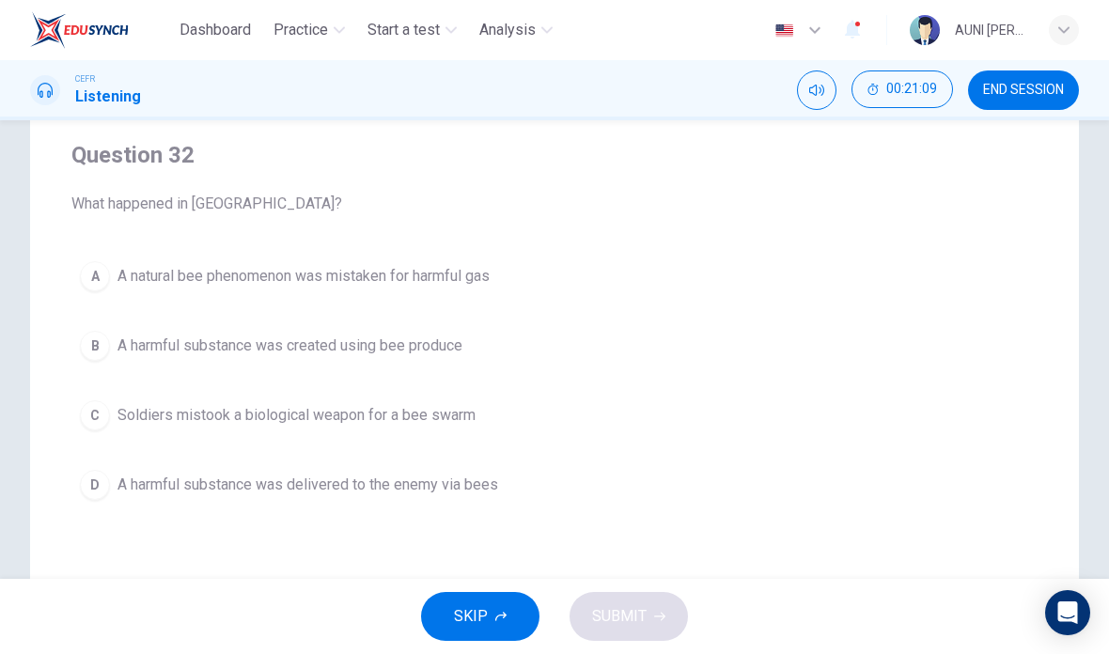
click at [112, 416] on button "C Soldiers mistook a biological weapon for a bee swarm" at bounding box center [554, 415] width 966 height 47
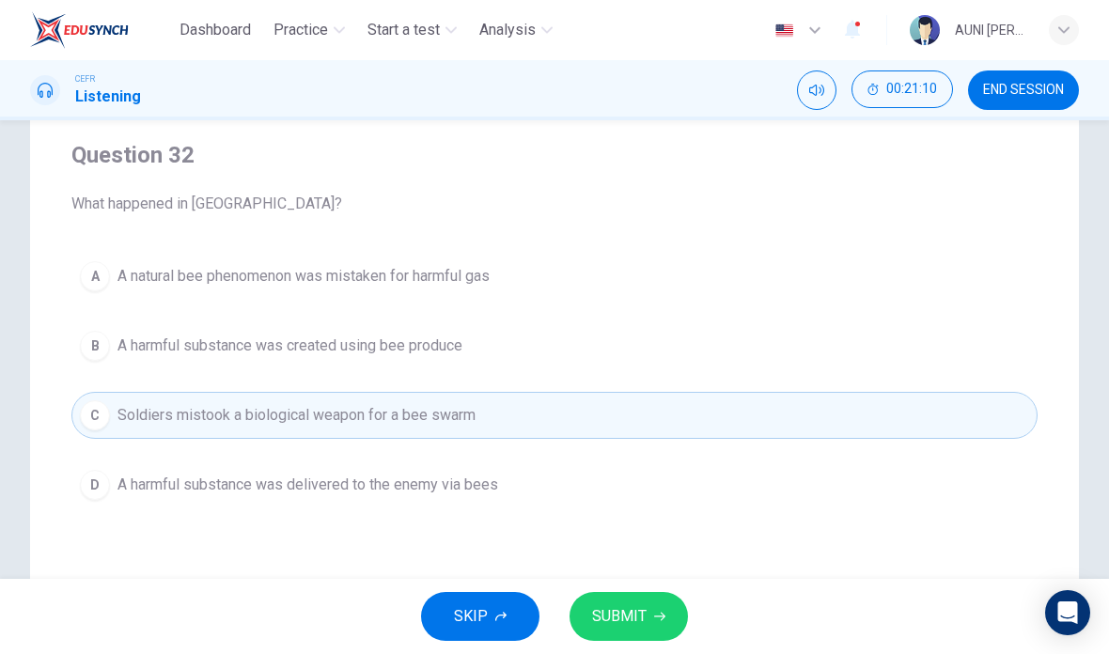
click at [596, 608] on span "SUBMIT" at bounding box center [619, 616] width 54 height 26
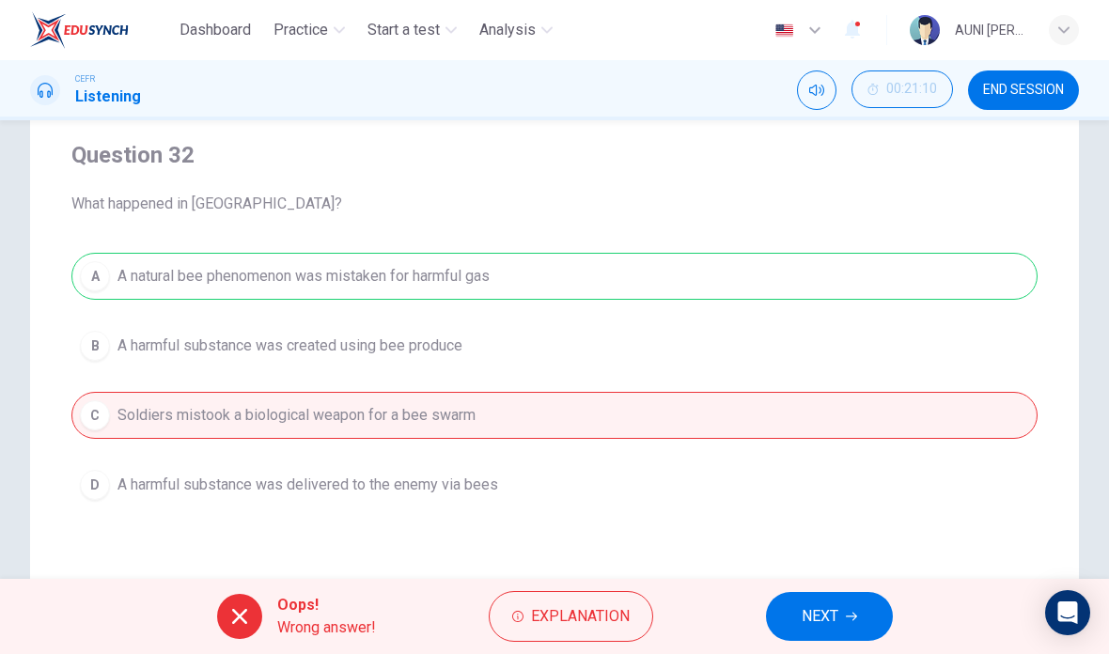
click at [812, 620] on span "NEXT" at bounding box center [820, 616] width 37 height 26
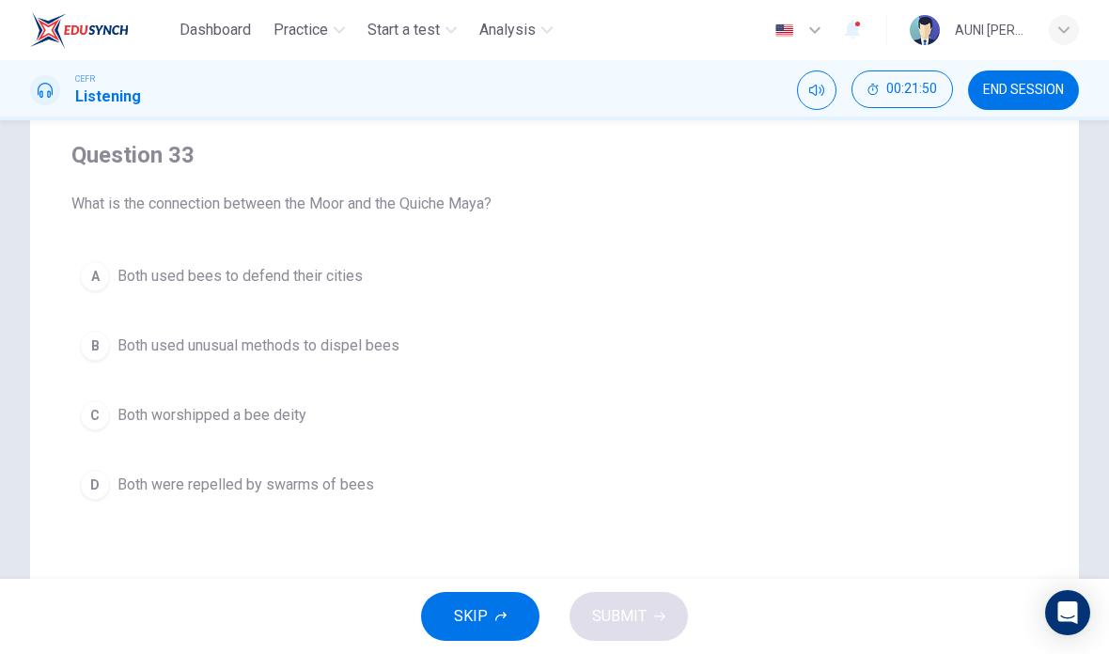
click at [98, 277] on div "A" at bounding box center [95, 276] width 30 height 30
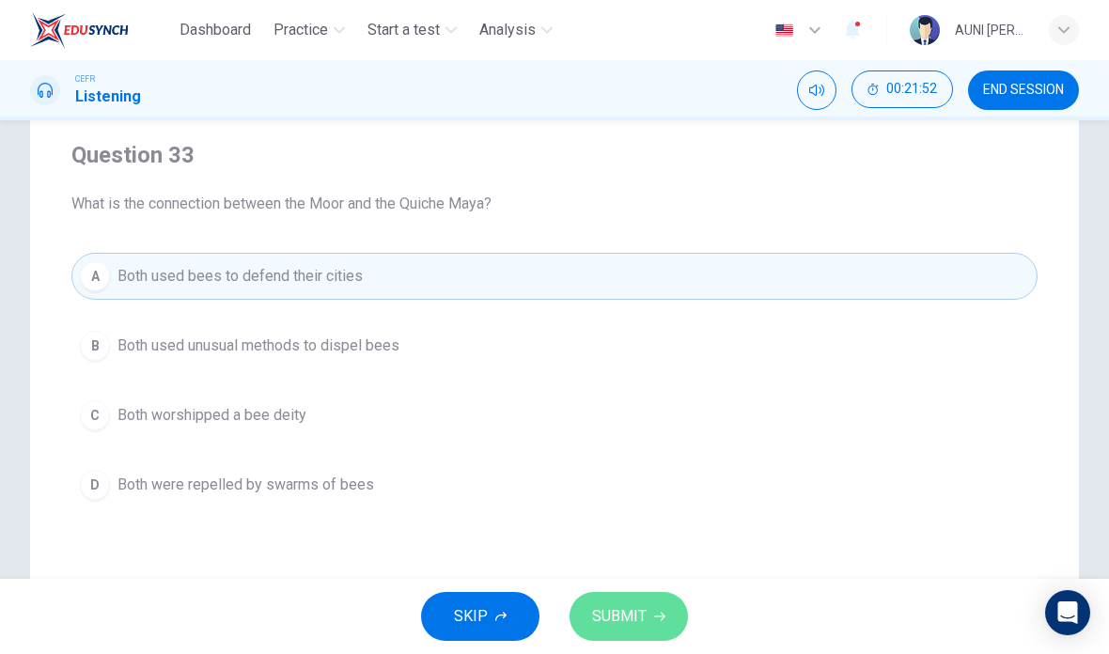
click at [626, 622] on span "SUBMIT" at bounding box center [619, 616] width 54 height 26
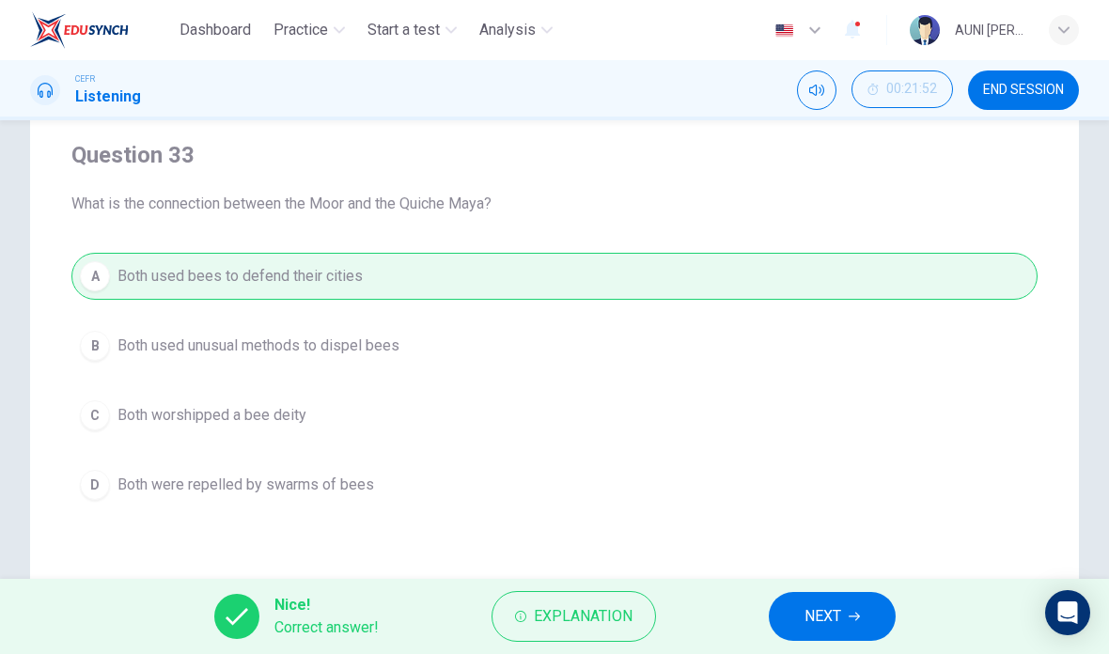
click at [798, 600] on button "NEXT" at bounding box center [832, 616] width 127 height 49
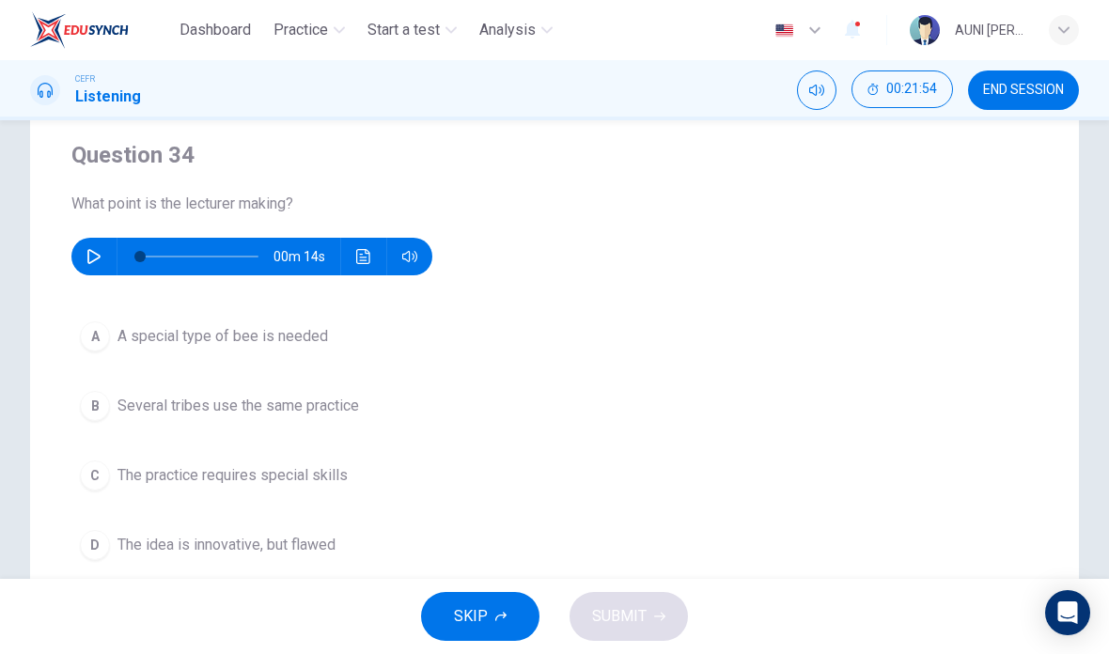
checkbox input "true"
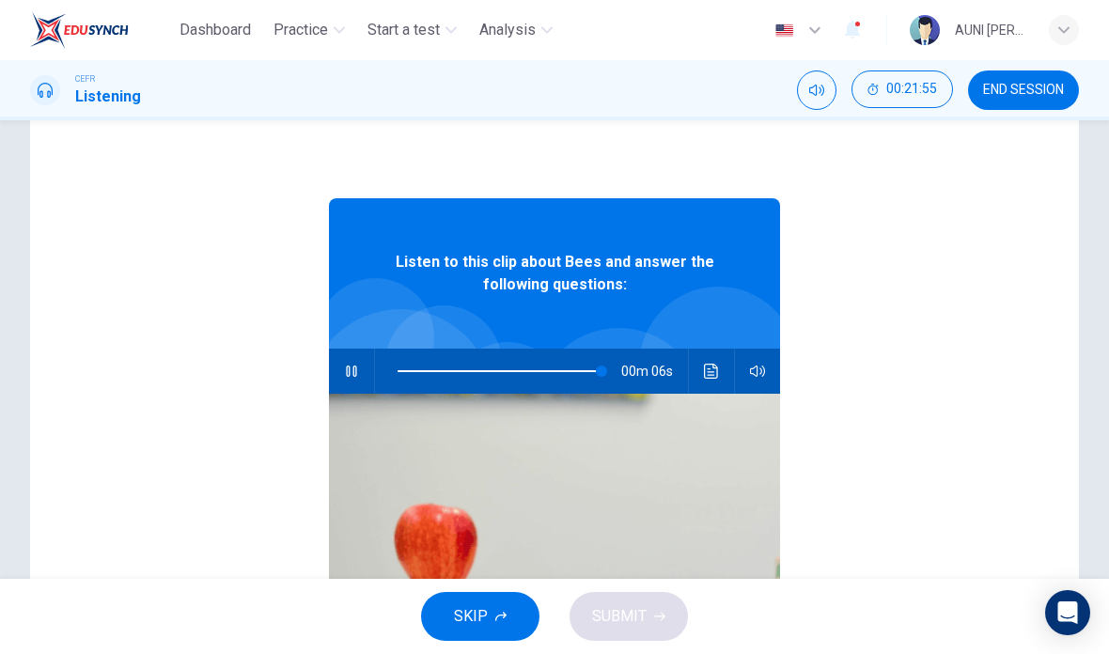
click at [355, 365] on icon "button" at bounding box center [351, 371] width 15 height 15
type input "98"
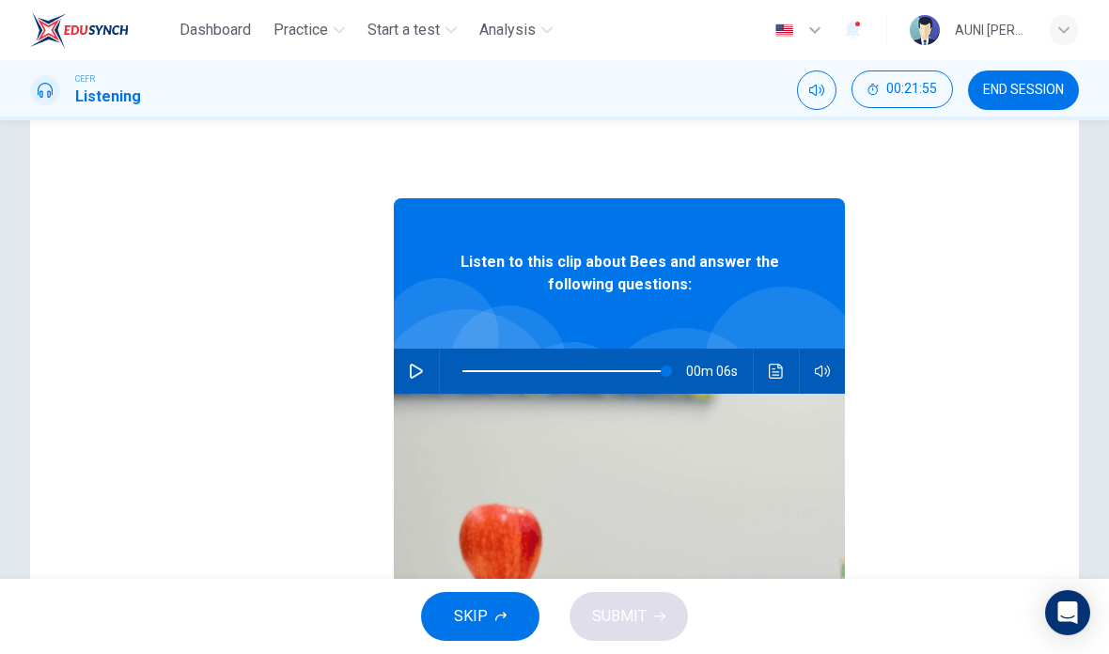
checkbox input "false"
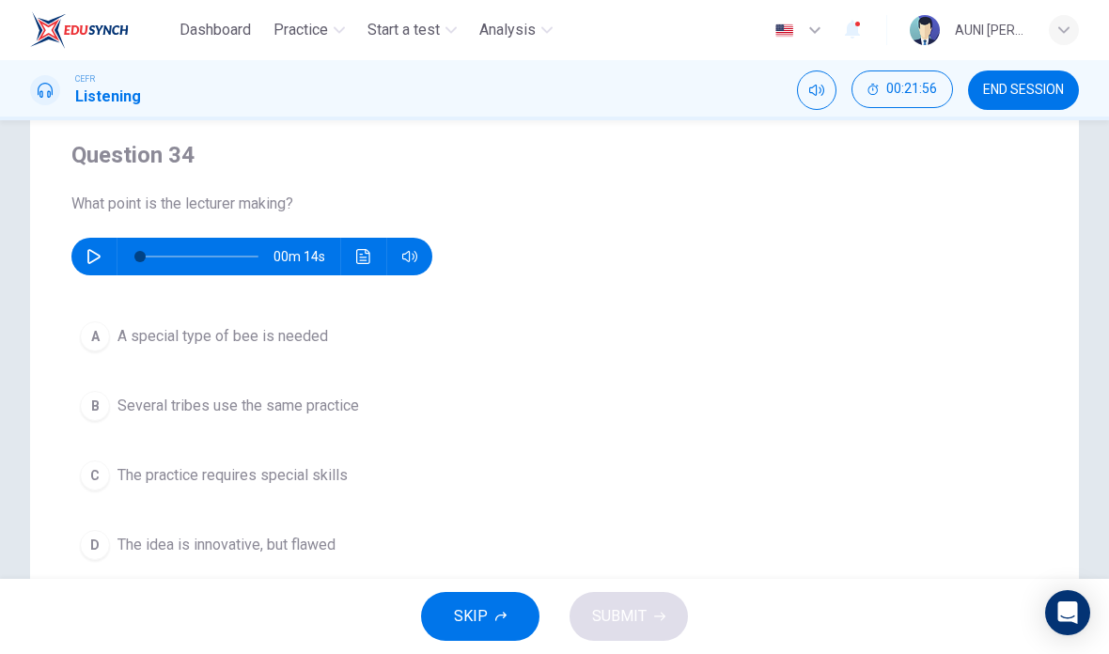
click at [106, 263] on button "button" at bounding box center [94, 257] width 30 height 38
click at [119, 540] on span "The idea is innovative, but flawed" at bounding box center [226, 545] width 218 height 23
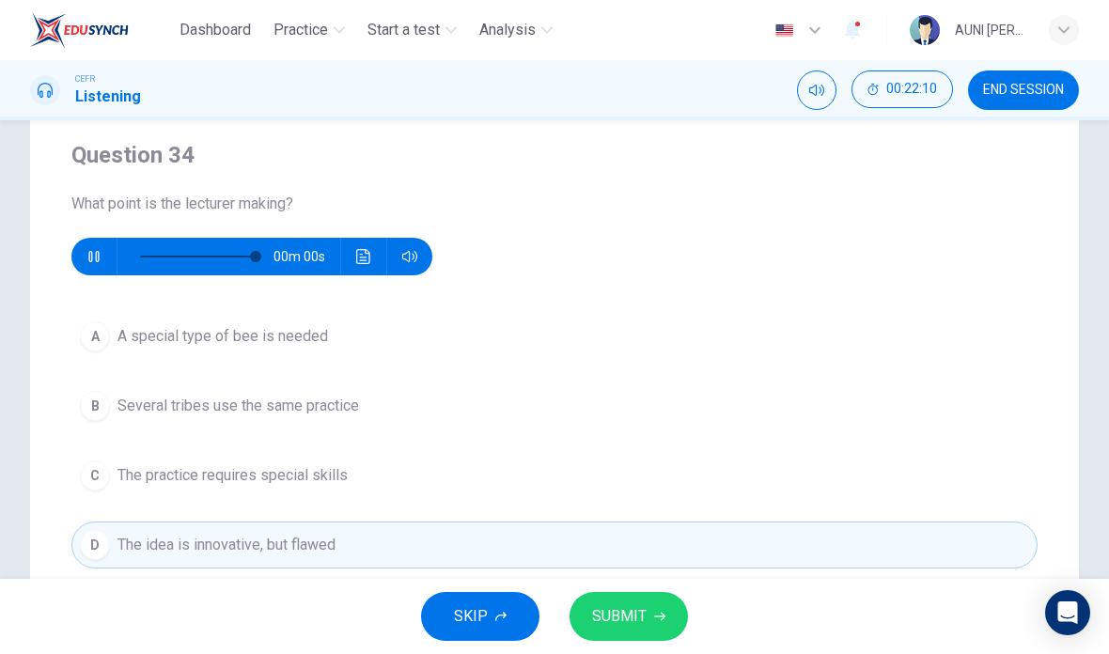
click at [635, 616] on span "SUBMIT" at bounding box center [619, 616] width 54 height 26
type input "0"
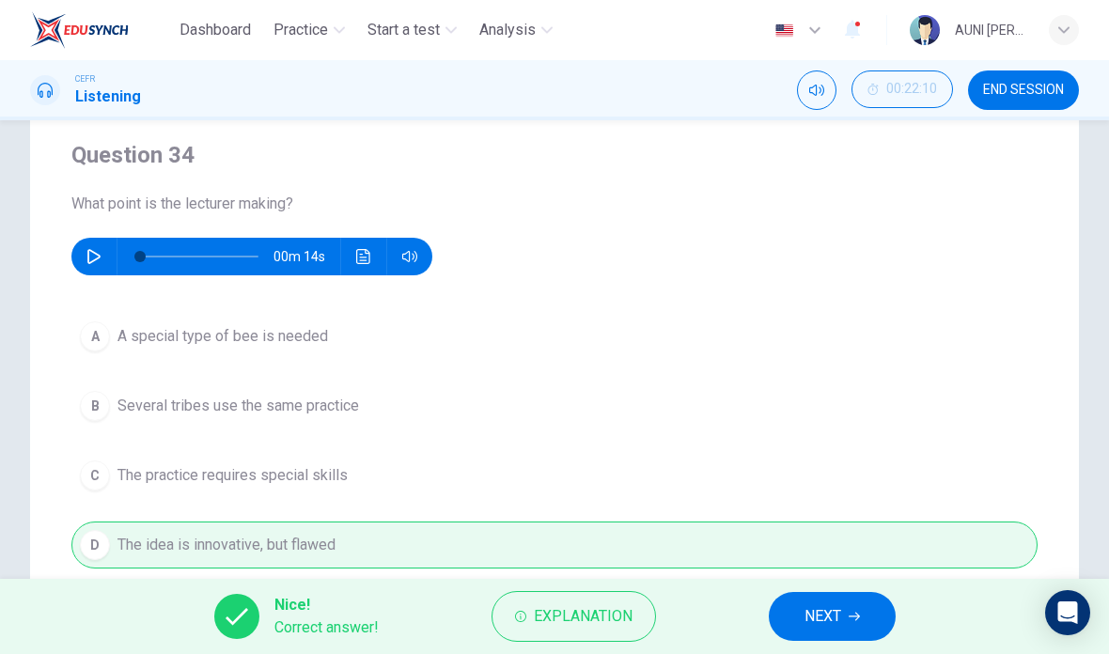
click at [826, 614] on span "NEXT" at bounding box center [822, 616] width 37 height 26
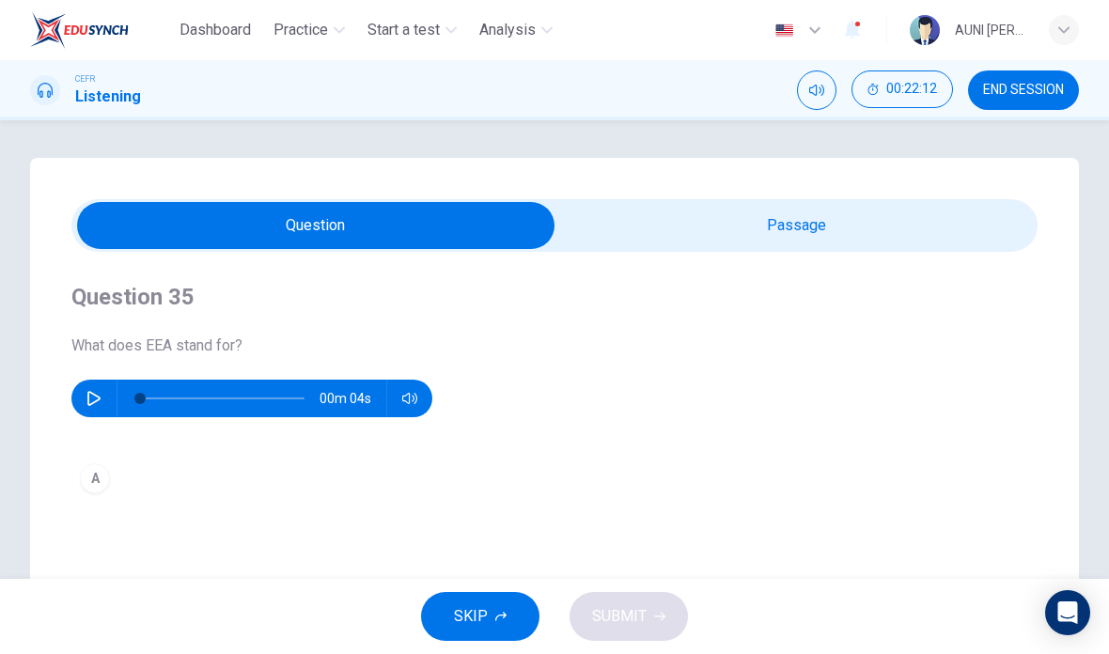
click at [120, 212] on input "checkbox" at bounding box center [315, 225] width 1449 height 47
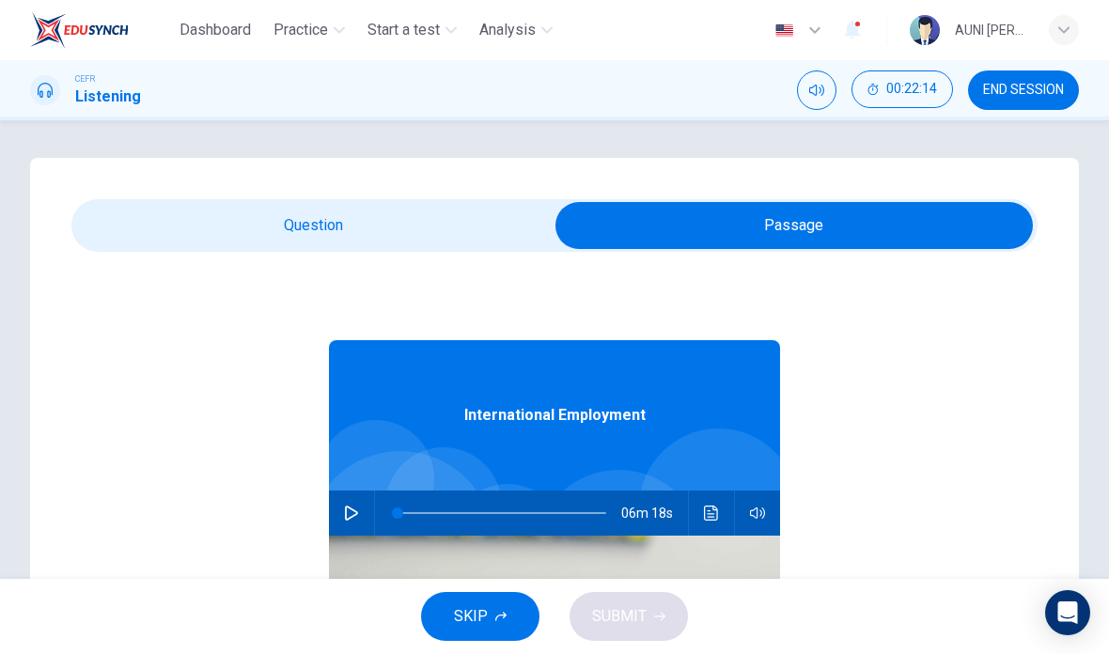
checkbox input "false"
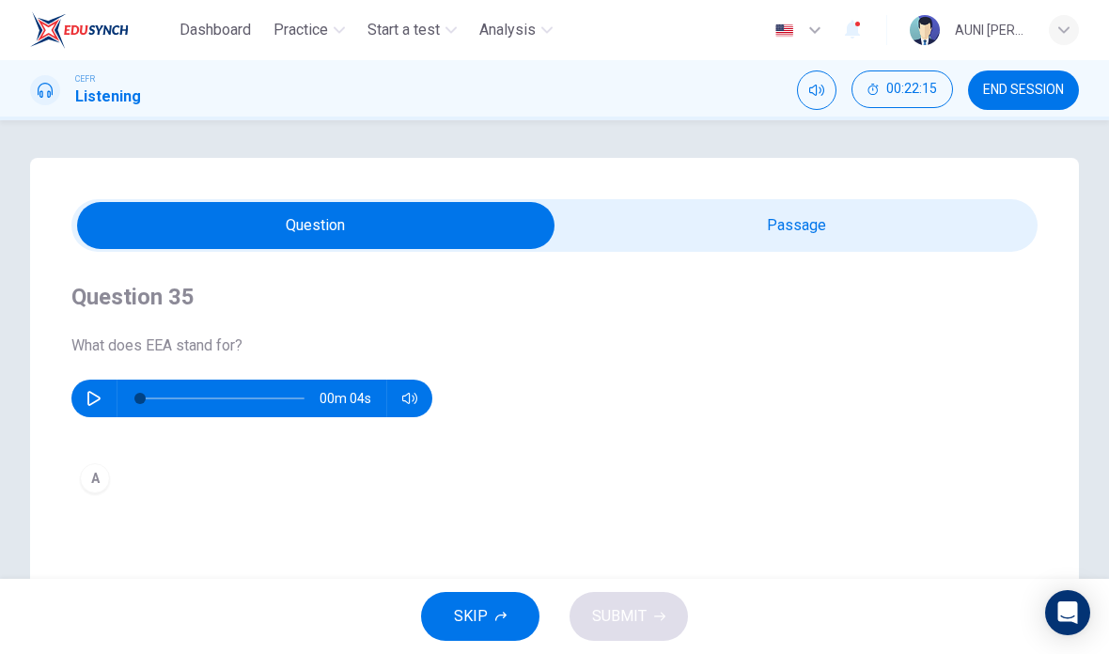
click at [93, 395] on icon "button" at bounding box center [93, 398] width 13 height 15
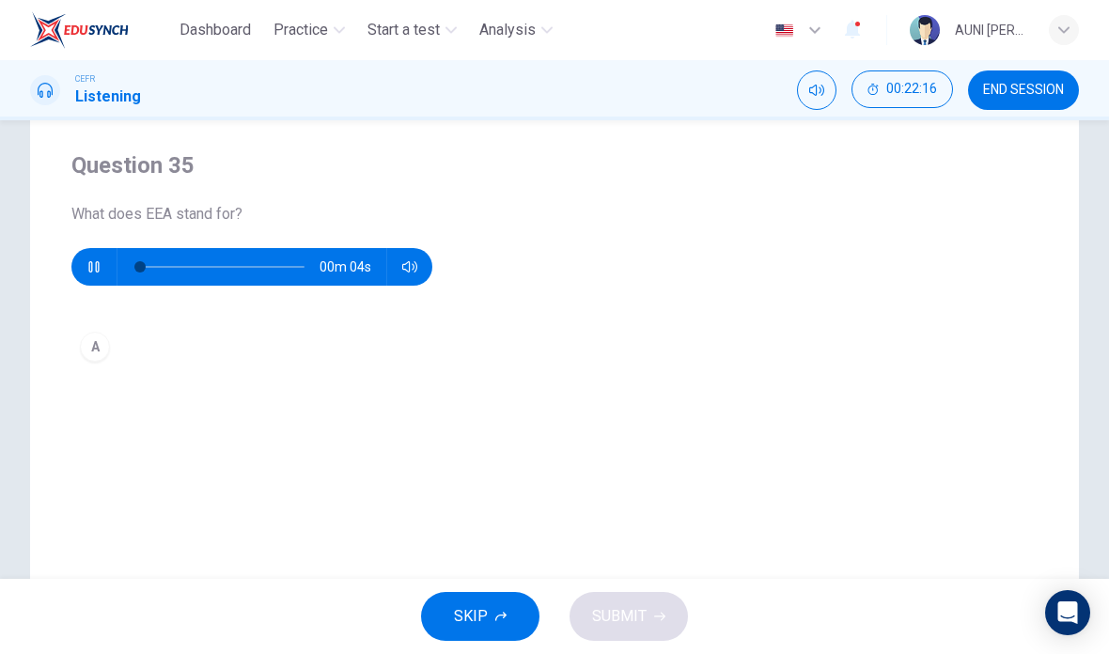
scroll to position [137, 0]
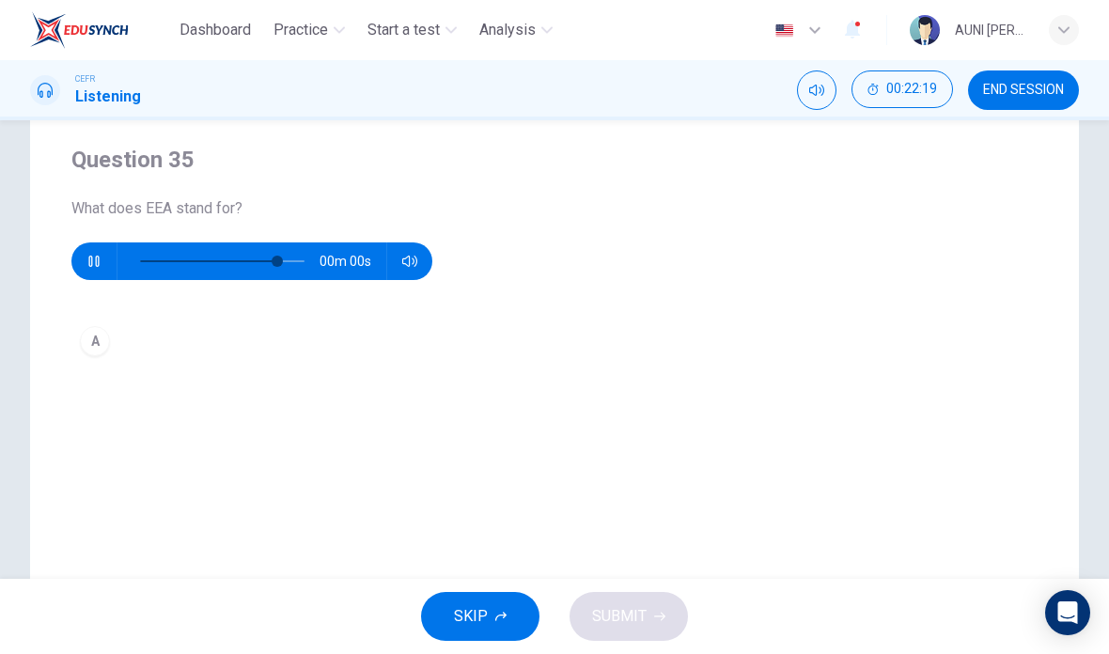
type input "0"
click at [101, 352] on div "A" at bounding box center [95, 341] width 30 height 30
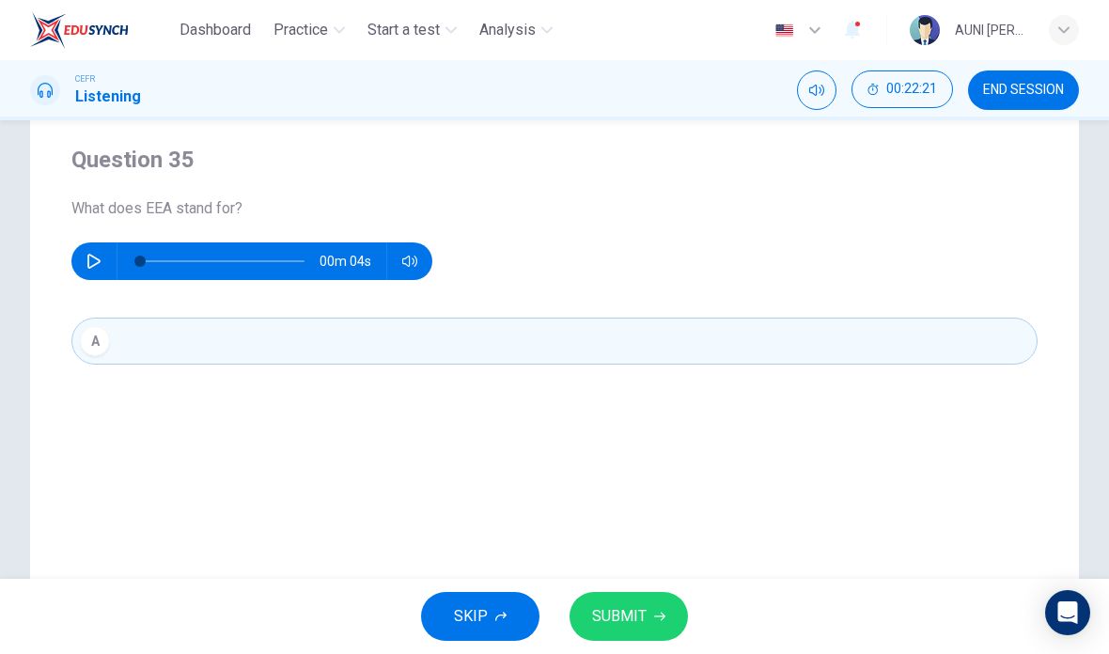
click at [101, 344] on div "A" at bounding box center [95, 341] width 30 height 30
click at [620, 614] on span "SUBMIT" at bounding box center [619, 616] width 54 height 26
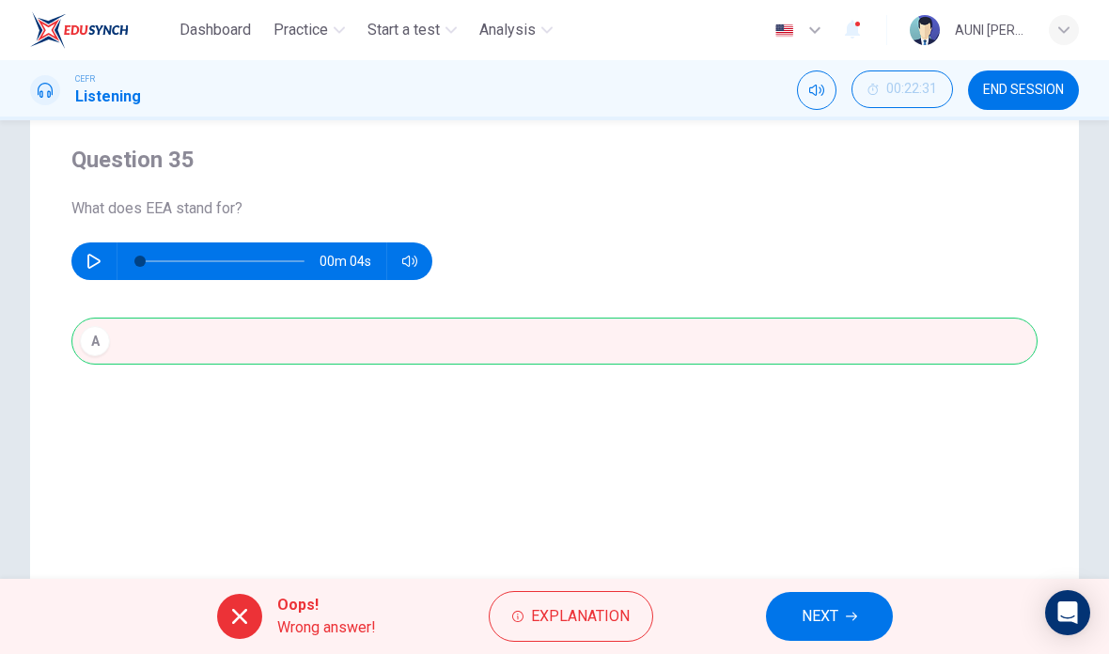
click at [866, 614] on button "NEXT" at bounding box center [829, 616] width 127 height 49
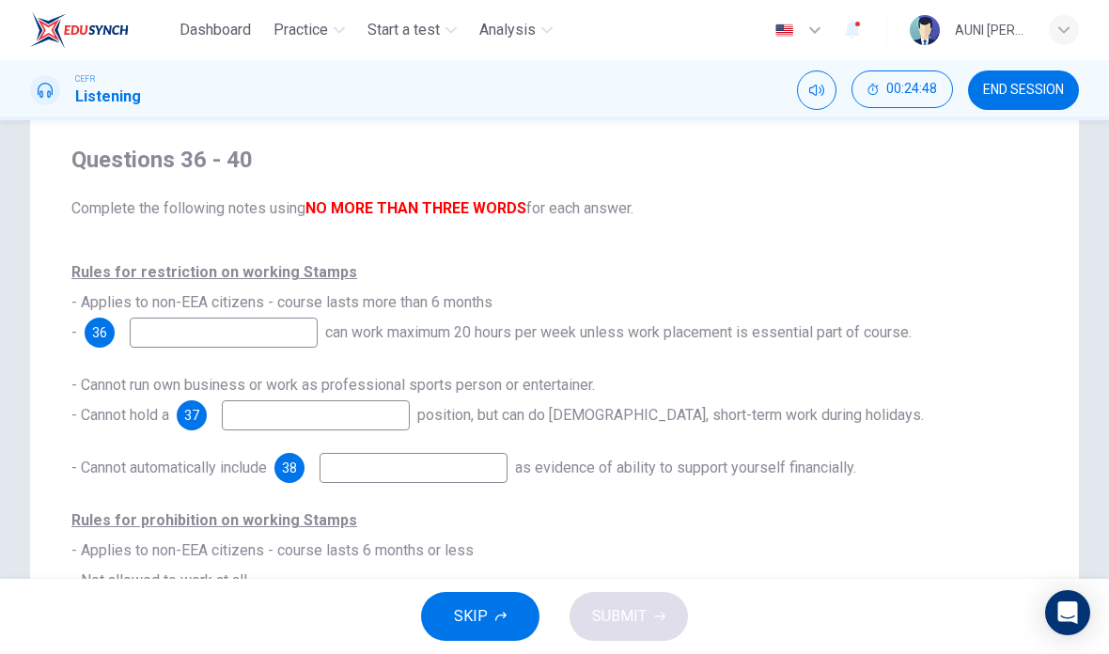
checkbox input "true"
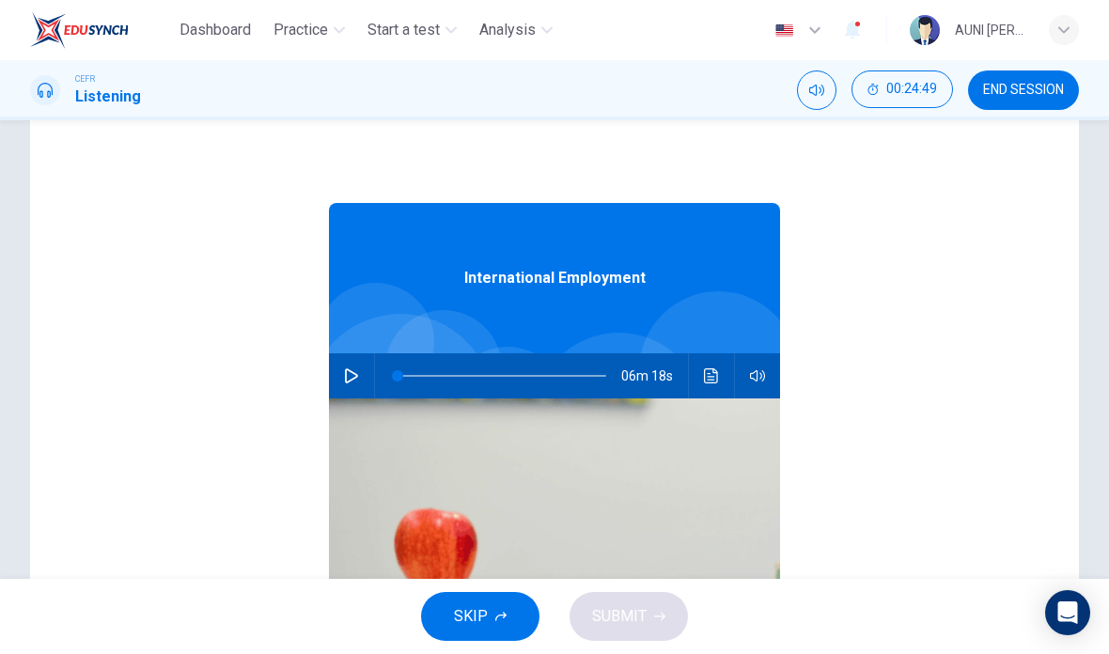
click at [356, 371] on icon "button" at bounding box center [351, 375] width 15 height 15
type input "0"
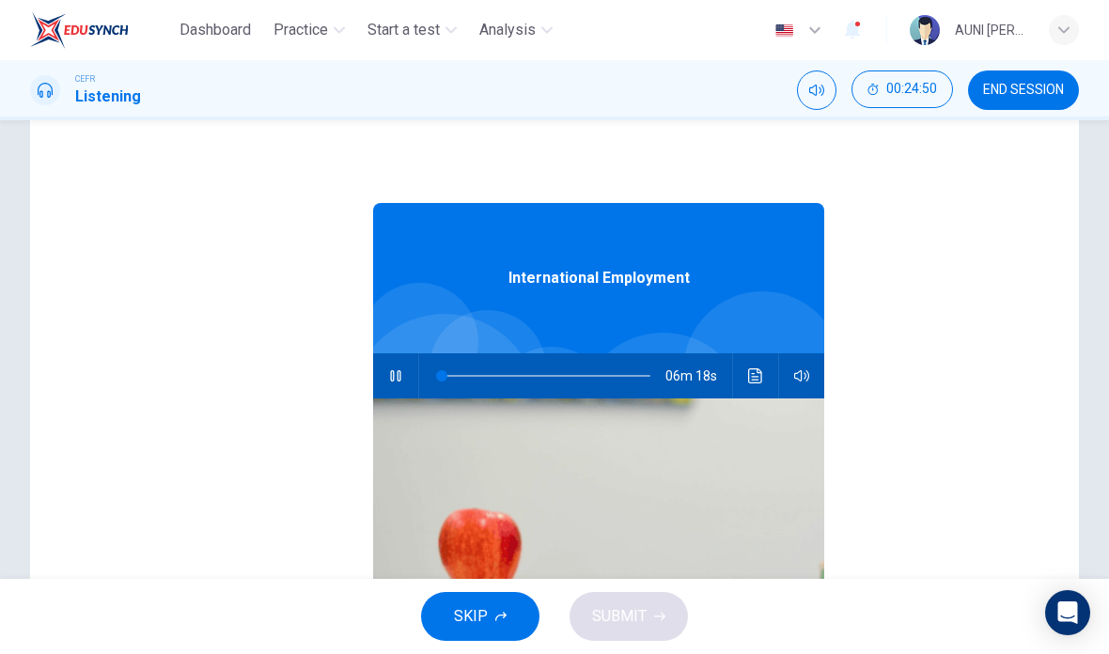
checkbox input "false"
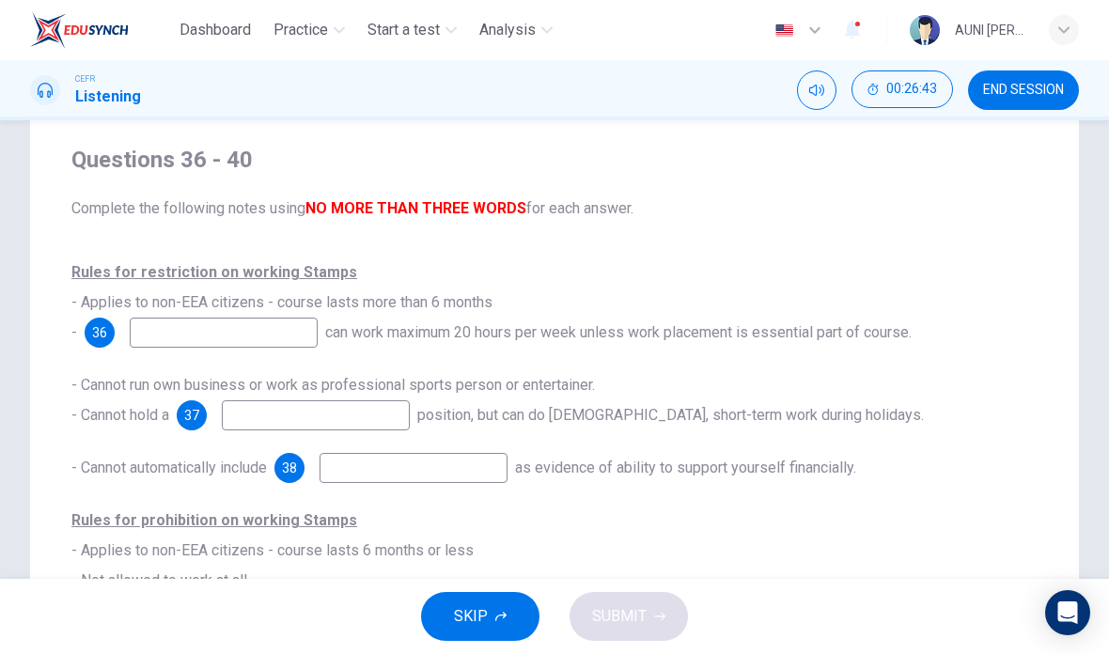
click at [1021, 107] on button "END SESSION" at bounding box center [1023, 89] width 111 height 39
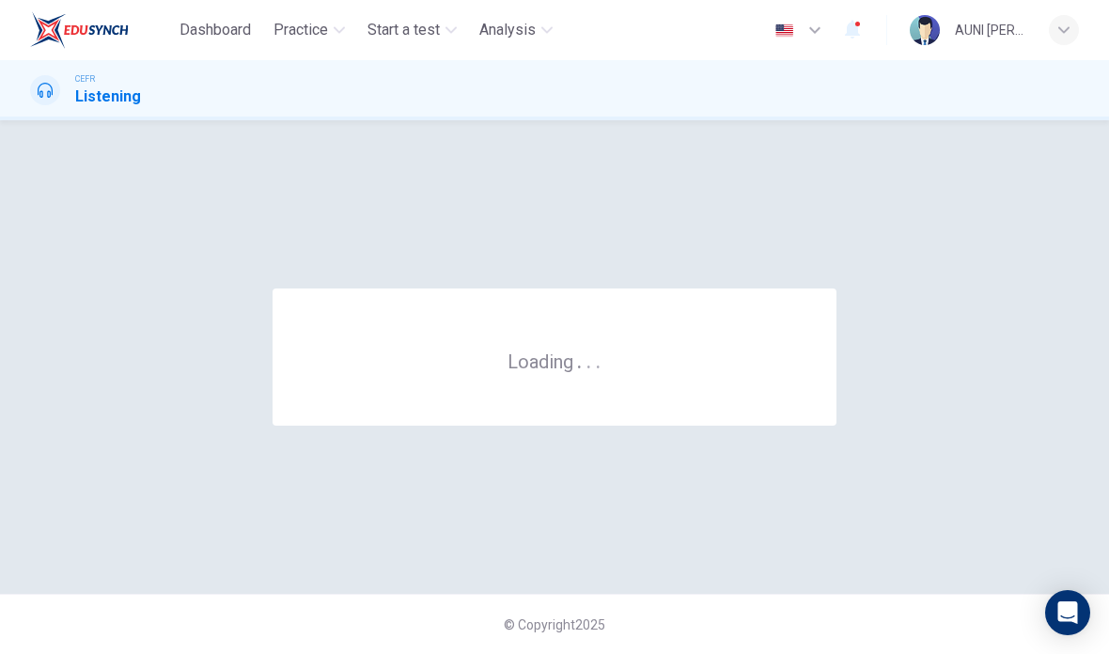
scroll to position [0, 0]
